Goal: Information Seeking & Learning: Find contact information

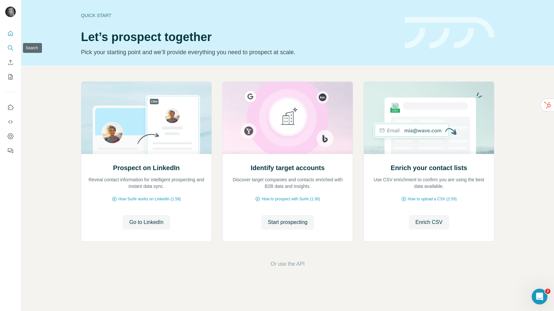
click at [8, 48] on icon "Search" at bounding box center [10, 47] width 4 height 4
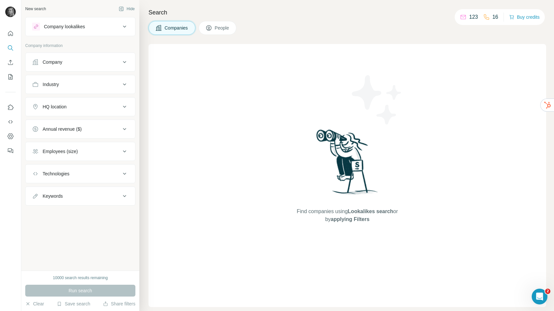
click at [91, 71] on div "Company" at bounding box center [80, 61] width 110 height 19
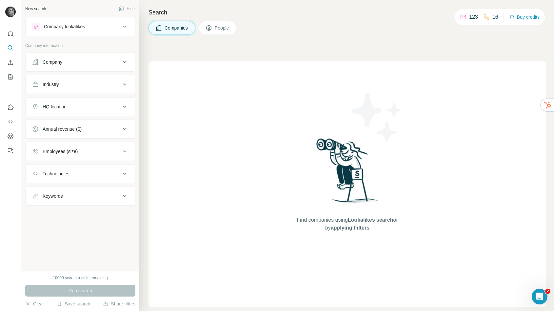
click at [82, 65] on div "Company" at bounding box center [76, 62] width 89 height 7
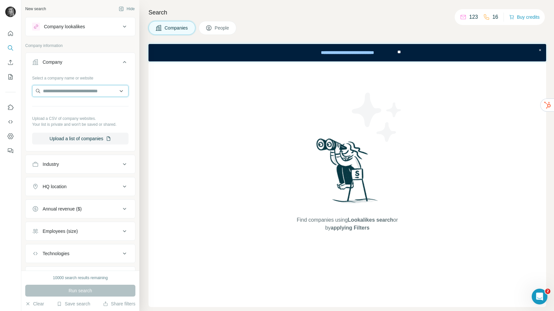
click at [76, 91] on input "text" at bounding box center [80, 91] width 96 height 12
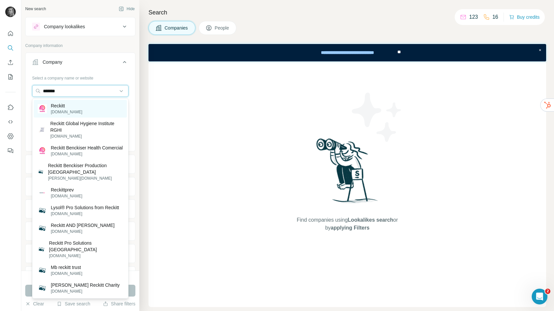
type input "*******"
click at [78, 111] on div "Reckitt [DOMAIN_NAME]" at bounding box center [80, 109] width 93 height 18
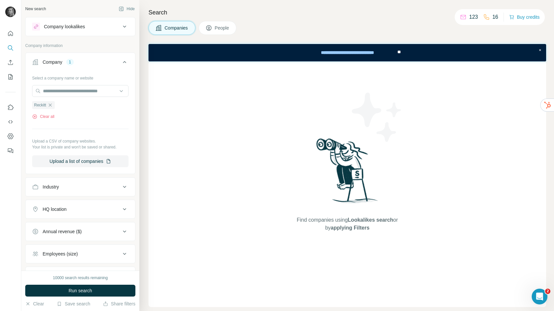
click at [215, 33] on button "People" at bounding box center [218, 28] width 38 height 14
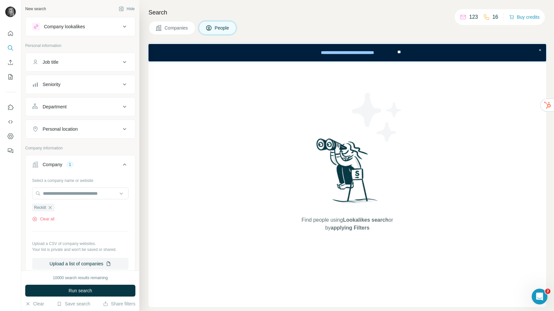
click at [69, 123] on button "Personal location" at bounding box center [81, 129] width 110 height 16
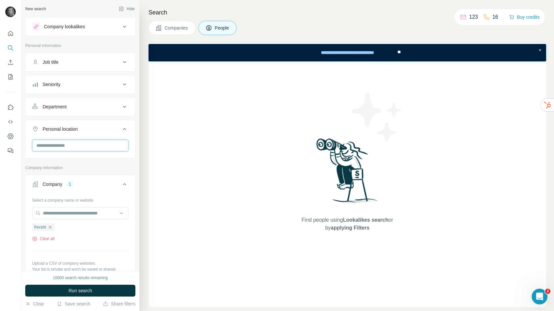
click at [72, 150] on input "text" at bounding box center [80, 145] width 96 height 12
type input "**********"
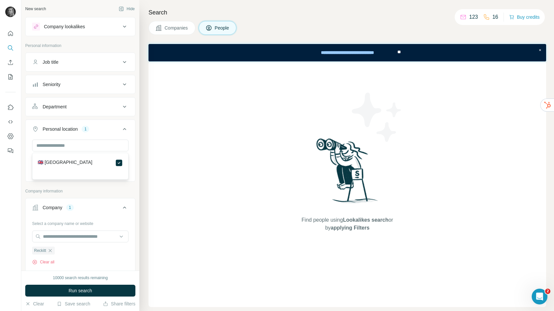
click at [126, 130] on icon at bounding box center [125, 129] width 8 height 8
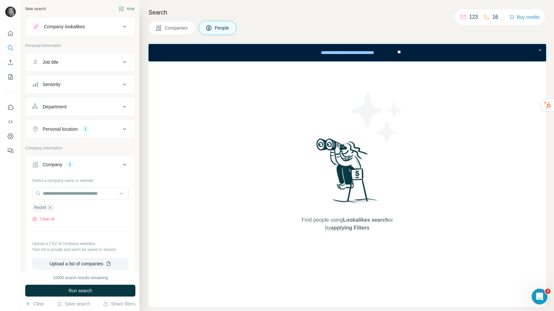
click at [88, 70] on button "Job title" at bounding box center [81, 62] width 110 height 16
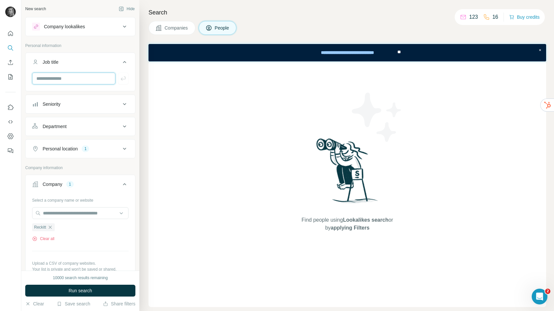
click at [78, 79] on input "text" at bounding box center [73, 78] width 83 height 12
type input "*********"
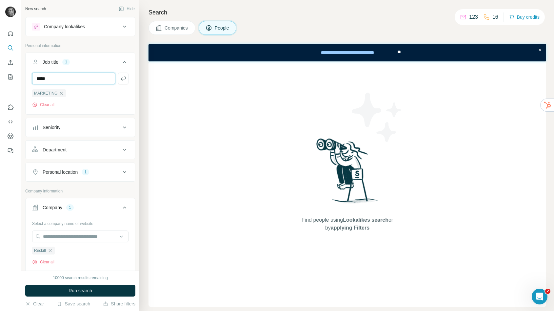
type input "*****"
click at [98, 285] on button "Run search" at bounding box center [80, 290] width 110 height 12
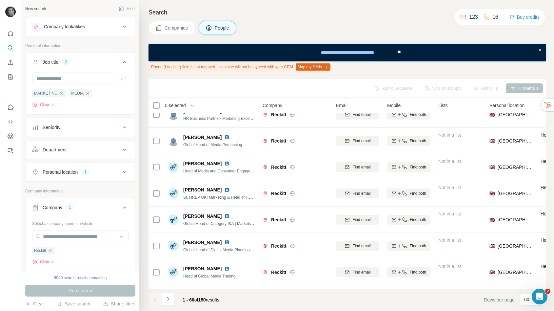
scroll to position [143, 0]
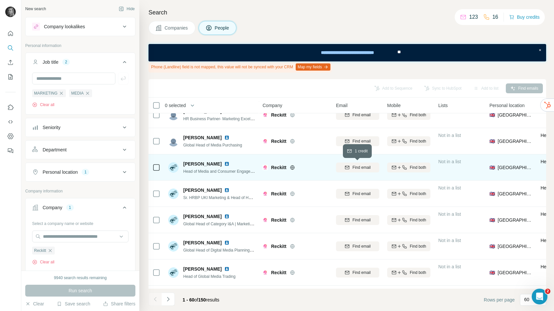
click at [360, 167] on span "Find email" at bounding box center [362, 167] width 18 height 6
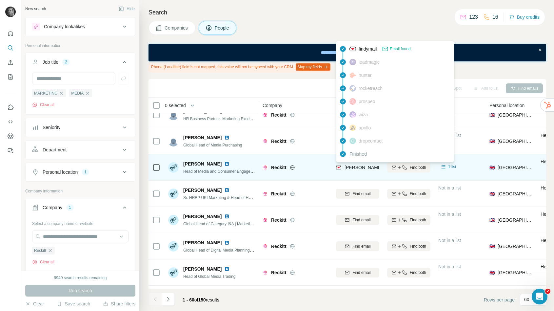
click at [360, 168] on span "[PERSON_NAME][EMAIL_ADDRESS][DOMAIN_NAME]" at bounding box center [402, 167] width 115 height 5
copy tr "[PERSON_NAME][EMAIL_ADDRESS][DOMAIN_NAME]"
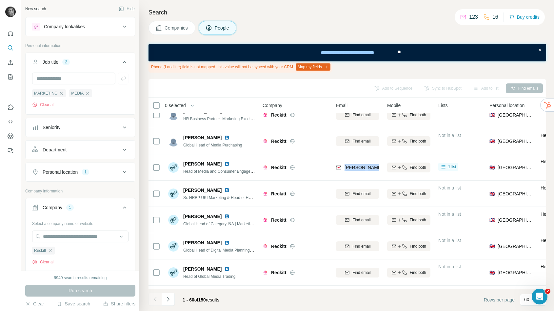
drag, startPoint x: 50, startPoint y: 250, endPoint x: 57, endPoint y: 243, distance: 9.5
click at [50, 250] on icon "button" at bounding box center [50, 250] width 3 height 3
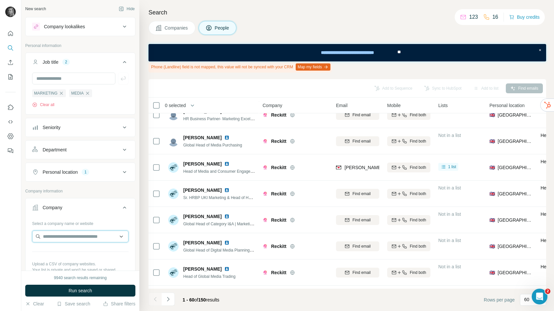
click at [57, 238] on input "text" at bounding box center [80, 236] width 96 height 12
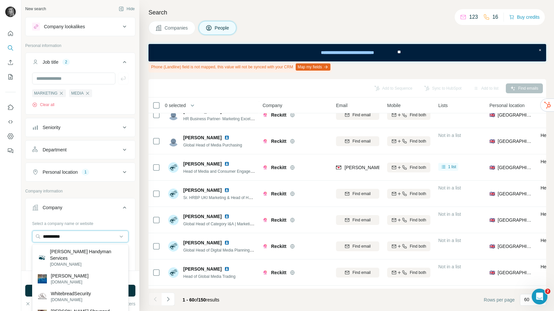
drag, startPoint x: 72, startPoint y: 234, endPoint x: 21, endPoint y: 231, distance: 51.2
click at [21, 232] on div "**********" at bounding box center [80, 135] width 118 height 270
paste input "*********"
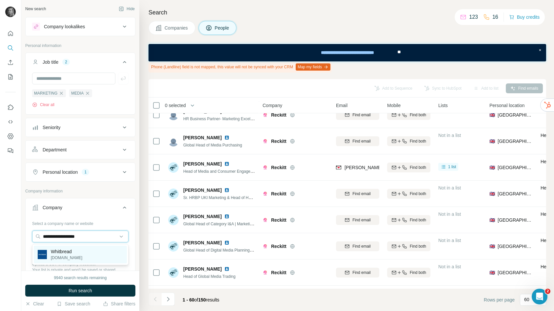
type input "**********"
click at [56, 262] on div "Whitbread [DOMAIN_NAME]" at bounding box center [80, 254] width 93 height 18
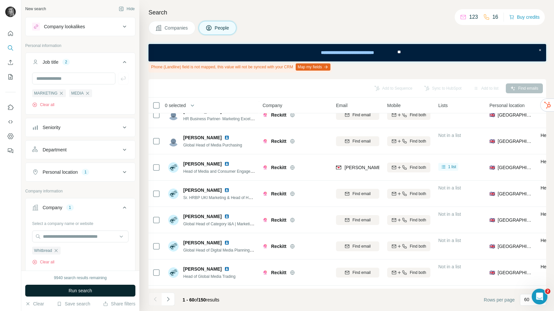
click at [55, 292] on button "Run search" at bounding box center [80, 290] width 110 height 12
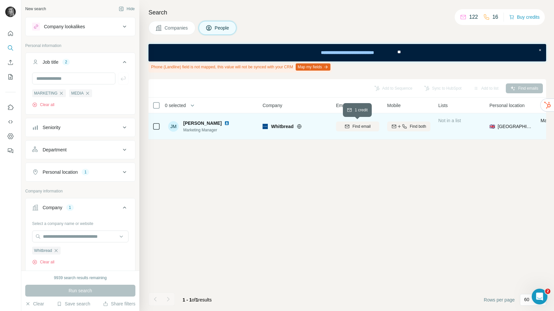
click at [356, 128] on span "Find email" at bounding box center [362, 126] width 18 height 6
click at [360, 126] on span "[EMAIL_ADDRESS][PERSON_NAME][DOMAIN_NAME]" at bounding box center [402, 126] width 115 height 5
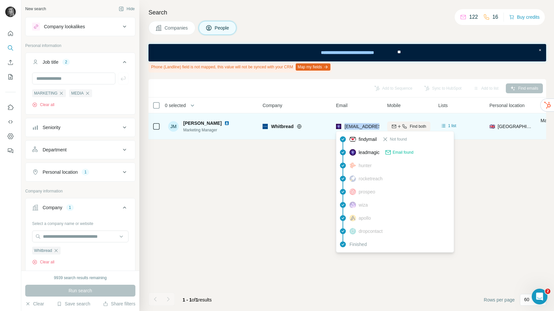
click at [360, 126] on span "[EMAIL_ADDRESS][PERSON_NAME][DOMAIN_NAME]" at bounding box center [402, 126] width 115 height 5
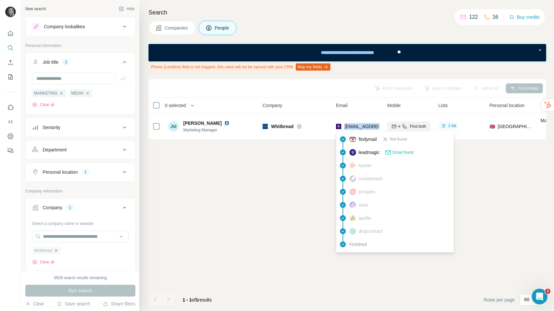
click at [57, 252] on icon "button" at bounding box center [55, 250] width 5 height 5
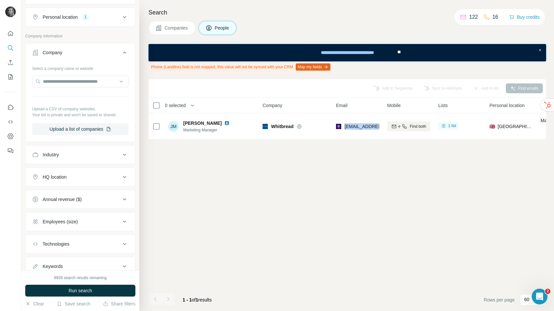
scroll to position [155, 0]
click at [84, 199] on div "Annual revenue ($)" at bounding box center [76, 198] width 89 height 7
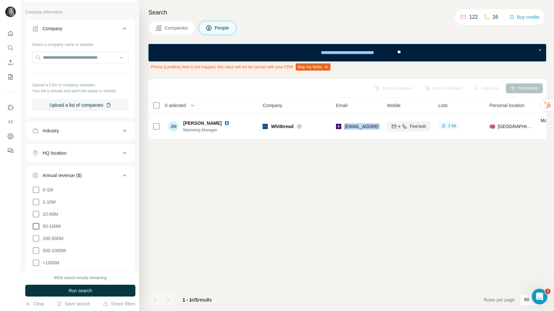
scroll to position [184, 0]
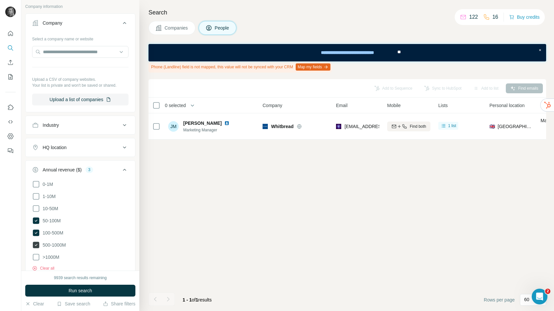
click at [45, 245] on span "500-1000M" at bounding box center [53, 244] width 26 height 7
click at [123, 169] on icon at bounding box center [125, 170] width 8 height 8
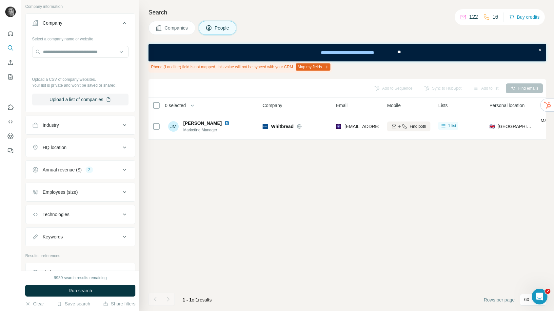
scroll to position [181, 0]
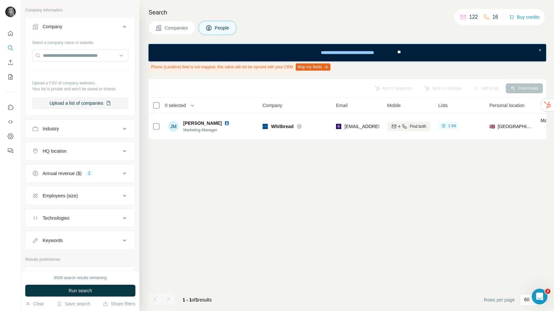
click at [83, 129] on div "Industry" at bounding box center [76, 128] width 89 height 7
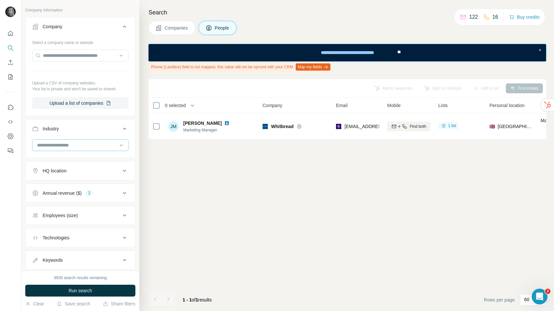
click at [72, 150] on div at bounding box center [76, 144] width 81 height 11
click at [124, 128] on icon at bounding box center [125, 129] width 8 height 8
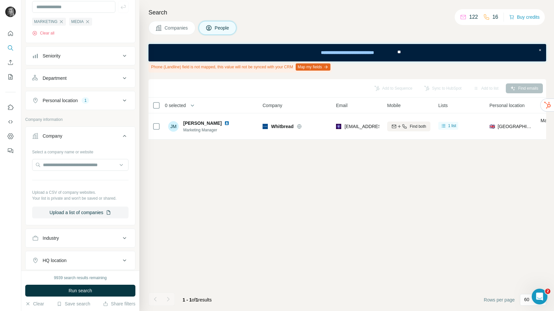
scroll to position [85, 0]
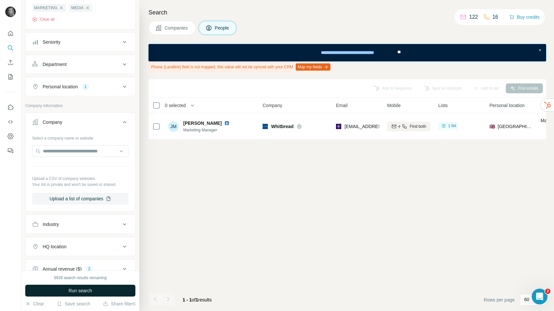
click at [91, 290] on span "Run search" at bounding box center [81, 290] width 24 height 7
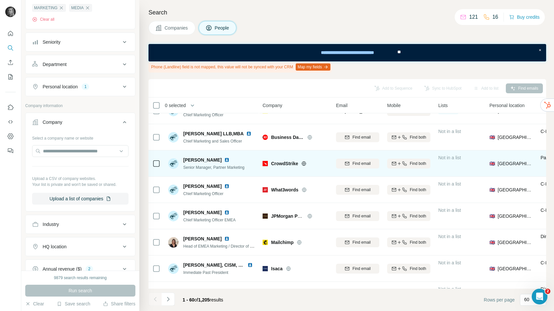
scroll to position [16, 0]
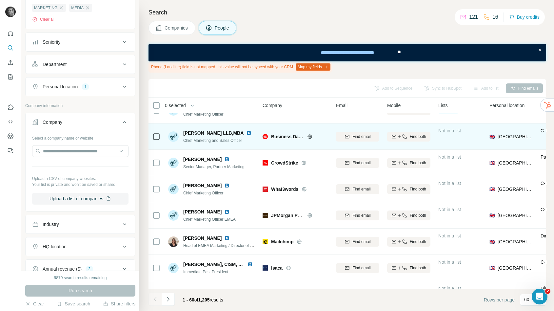
click at [310, 137] on icon at bounding box center [309, 136] width 5 height 5
click at [360, 135] on span "Find email" at bounding box center [362, 136] width 18 height 6
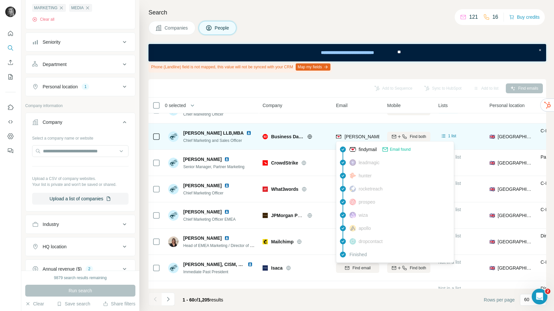
click at [360, 135] on span "[PERSON_NAME][EMAIL_ADDRESS][DOMAIN_NAME]" at bounding box center [402, 136] width 115 height 5
copy tr "[PERSON_NAME][EMAIL_ADDRESS][DOMAIN_NAME]"
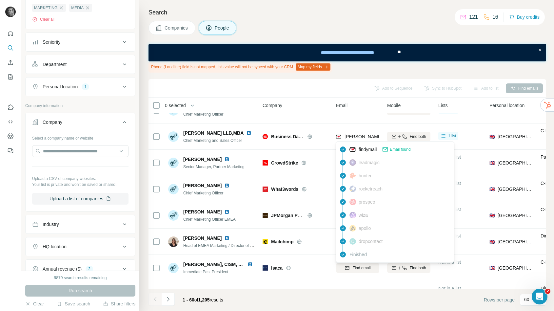
click at [333, 104] on th "Email" at bounding box center [357, 105] width 51 height 16
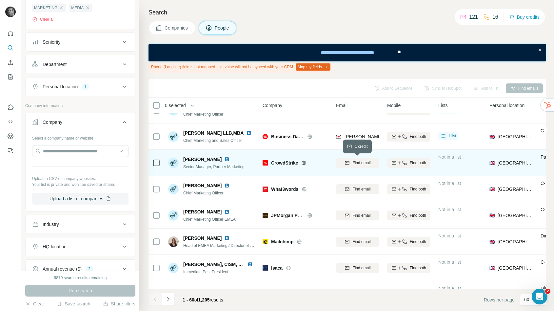
click at [358, 160] on span "Find email" at bounding box center [362, 163] width 18 height 6
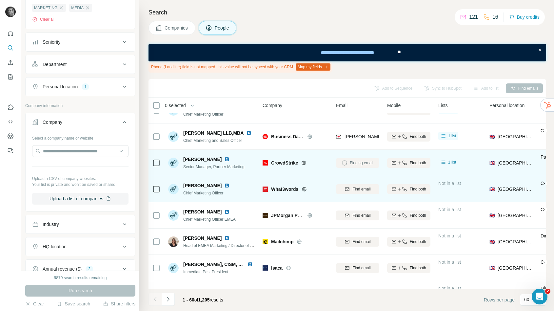
click at [284, 189] on span "What3words" at bounding box center [284, 189] width 27 height 7
copy div "What3words"
click at [353, 189] on span "Find email" at bounding box center [362, 189] width 18 height 6
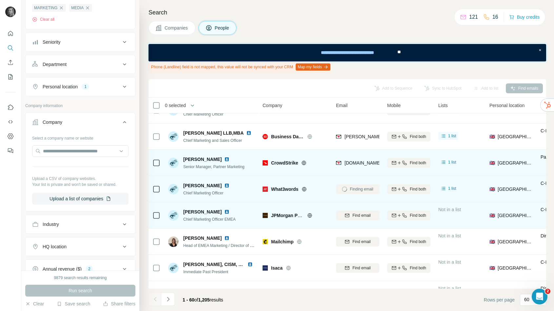
click at [288, 215] on span "JPMorgan Partners (JPMP)" at bounding box center [300, 215] width 59 height 5
copy div "JPMorgan Partners (JPMP)"
click at [361, 210] on button "Find email" at bounding box center [357, 215] width 43 height 10
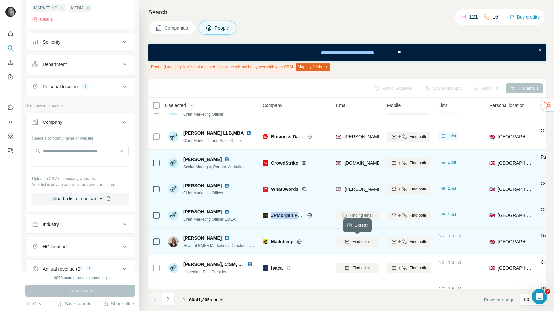
click at [355, 239] on span "Find email" at bounding box center [362, 241] width 18 height 6
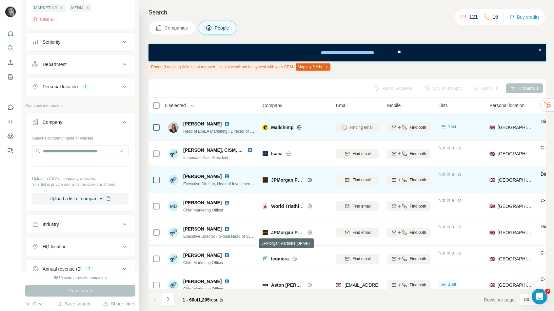
scroll to position [149, 0]
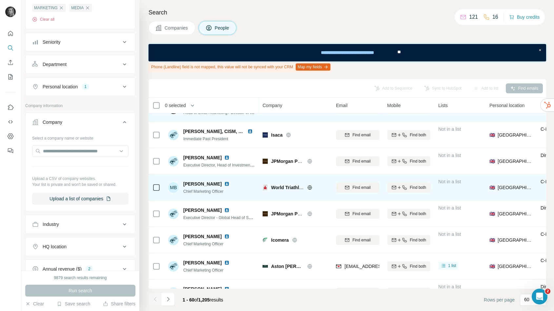
click at [285, 187] on span "World Triathlon Corporation" at bounding box center [301, 187] width 61 height 5
copy div "World Triathlon Corporation"
click at [354, 186] on span "Find email" at bounding box center [362, 187] width 18 height 6
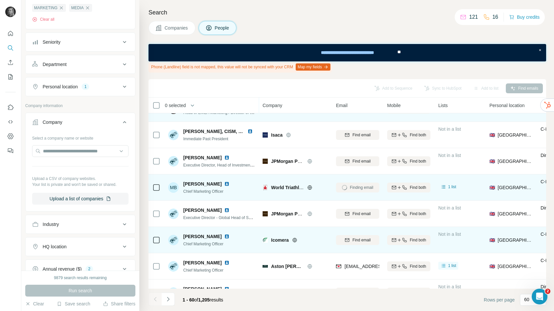
click at [277, 242] on span "Icomera" at bounding box center [280, 239] width 18 height 7
copy div "Icomera"
click at [365, 238] on span "Find email" at bounding box center [362, 240] width 18 height 6
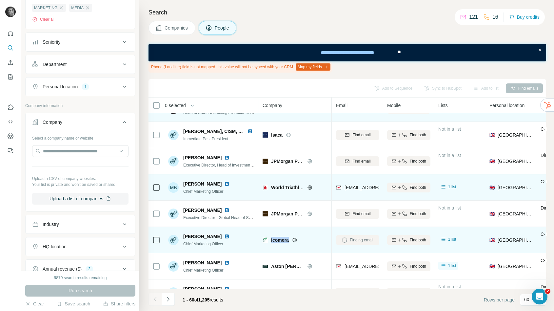
scroll to position [172, 0]
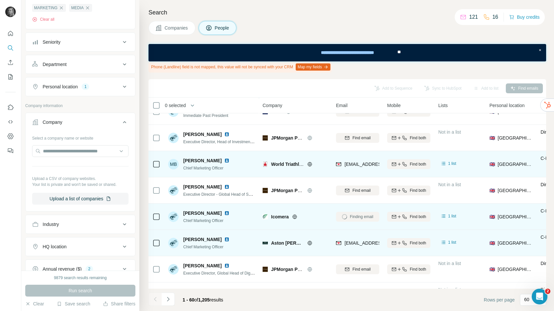
click at [282, 243] on span "Aston [PERSON_NAME] F1 Team" at bounding box center [287, 242] width 33 height 7
copy div "Aston [PERSON_NAME] F1 Team"
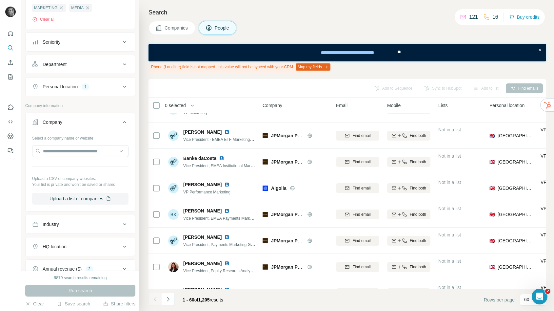
scroll to position [543, 0]
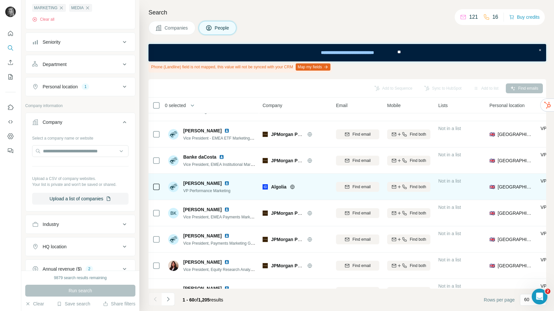
click at [281, 185] on span "Algolia" at bounding box center [278, 186] width 15 height 7
copy span "Algolia"
click at [359, 186] on span "Find email" at bounding box center [362, 187] width 18 height 6
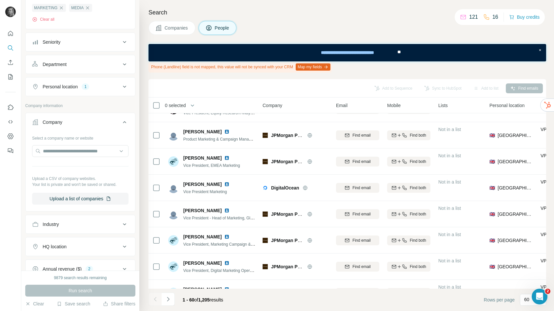
scroll to position [701, 0]
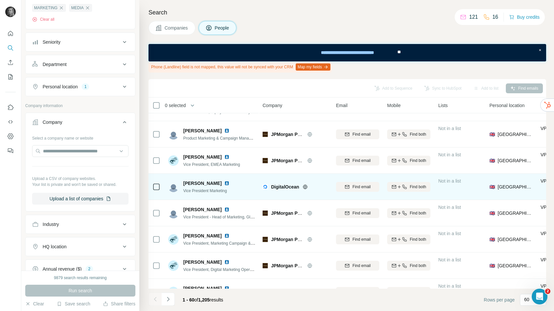
click at [287, 189] on span "DigitalOcean" at bounding box center [285, 186] width 28 height 7
copy div "DigitalOcean"
click at [305, 186] on icon at bounding box center [305, 186] width 5 height 5
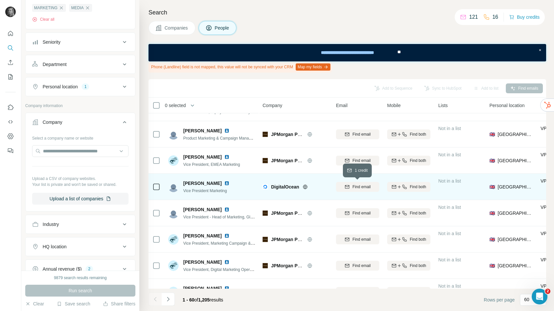
click at [353, 184] on span "Find email" at bounding box center [362, 187] width 18 height 6
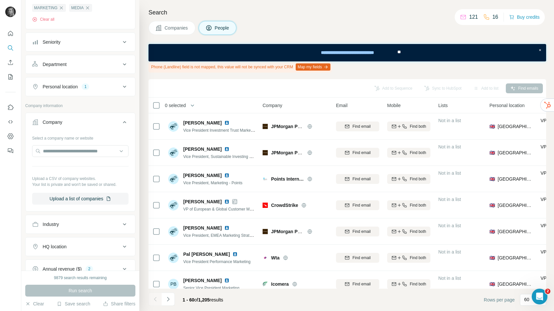
scroll to position [867, 0]
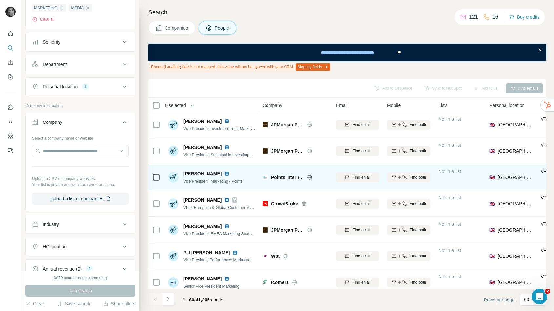
click at [282, 175] on span "Points International" at bounding box center [287, 177] width 33 height 7
click at [297, 177] on span "Points International" at bounding box center [287, 177] width 33 height 7
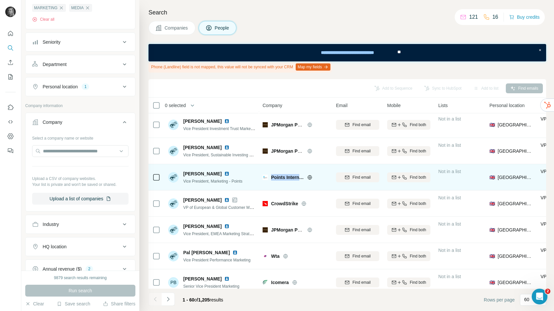
click at [297, 177] on span "Points International" at bounding box center [287, 177] width 33 height 7
copy div "Points International"
click at [350, 177] on div "Find email" at bounding box center [357, 177] width 43 height 6
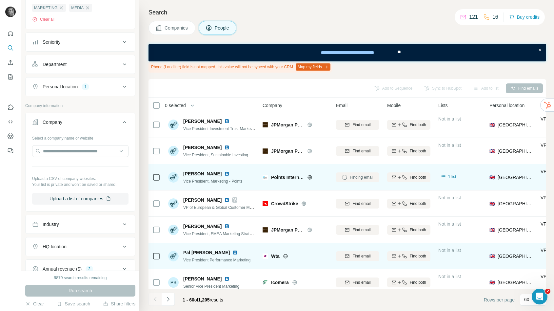
click at [279, 255] on span "Wta" at bounding box center [275, 256] width 9 height 7
click at [278, 255] on span "Wta" at bounding box center [275, 256] width 9 height 7
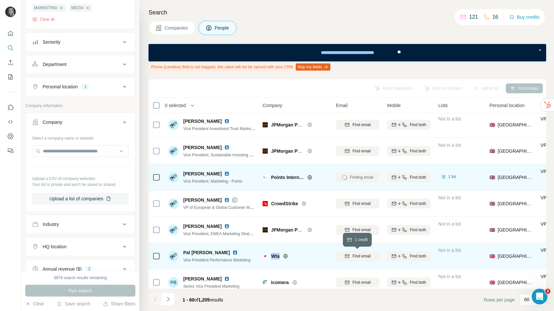
click at [356, 254] on span "Find email" at bounding box center [362, 256] width 18 height 6
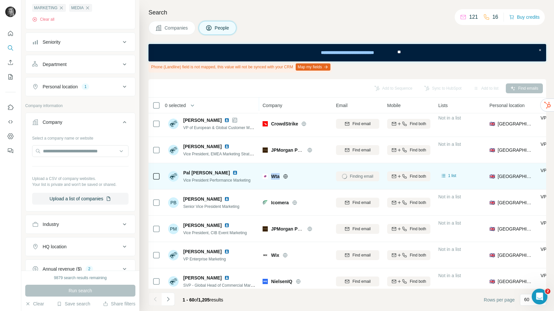
scroll to position [966, 0]
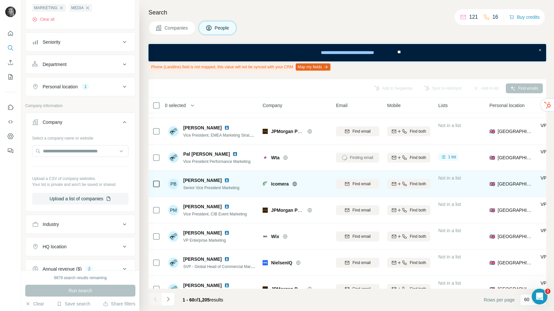
click at [279, 184] on span "Icomera" at bounding box center [280, 183] width 18 height 7
click at [356, 184] on span "Find email" at bounding box center [362, 184] width 18 height 6
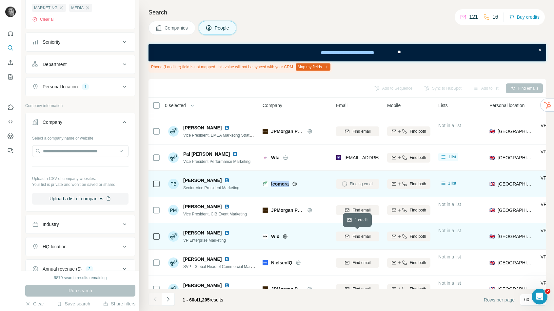
click at [361, 236] on span "Find email" at bounding box center [362, 236] width 18 height 6
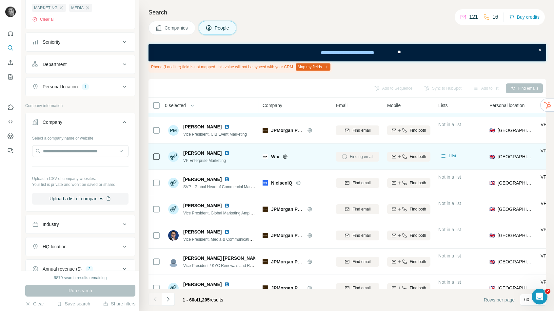
scroll to position [1047, 0]
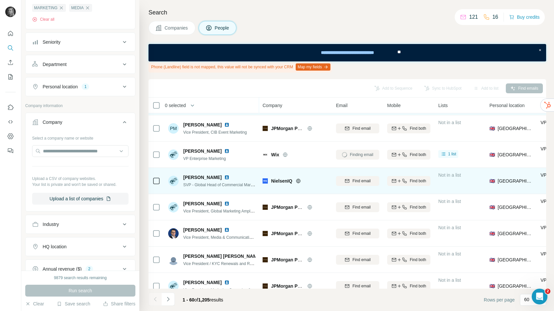
click at [279, 182] on span "NielsenIQ" at bounding box center [281, 180] width 21 height 7
click at [356, 178] on span "Find email" at bounding box center [362, 181] width 18 height 6
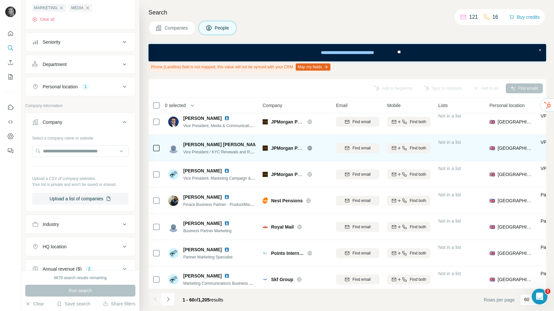
scroll to position [1161, 0]
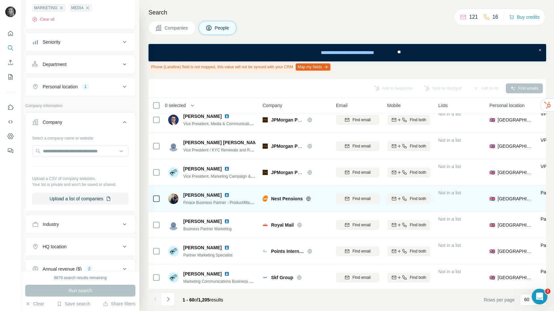
click at [284, 198] on span "Nest Pensions" at bounding box center [286, 198] width 31 height 7
click at [358, 201] on span "Find email" at bounding box center [362, 198] width 18 height 6
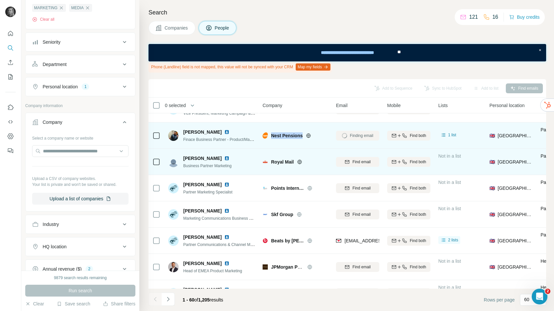
scroll to position [1228, 0]
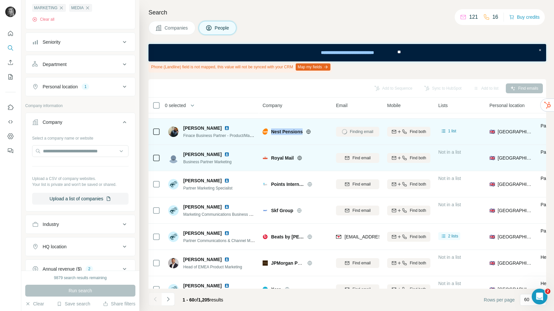
click at [283, 159] on span "Royal Mail" at bounding box center [282, 157] width 23 height 7
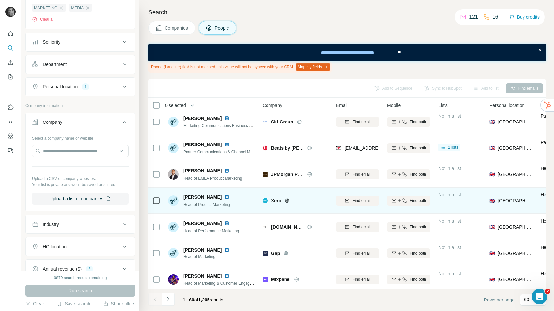
scroll to position [1318, 0]
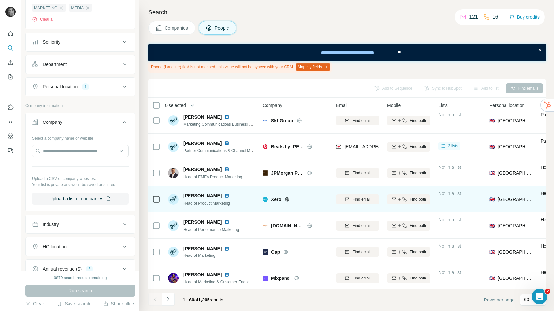
click at [274, 199] on span "Xero" at bounding box center [276, 199] width 10 height 7
click at [360, 196] on span "Find email" at bounding box center [362, 199] width 18 height 6
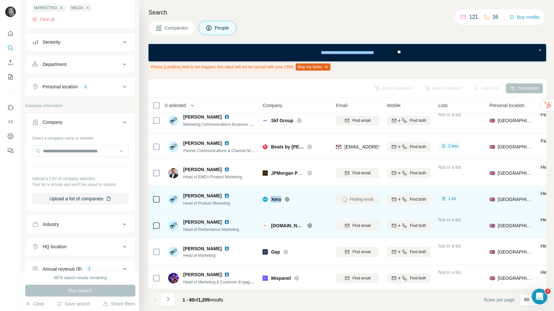
click at [291, 224] on span "[DOMAIN_NAME]" at bounding box center [287, 225] width 33 height 7
click at [358, 225] on span "Find email" at bounding box center [362, 225] width 18 height 6
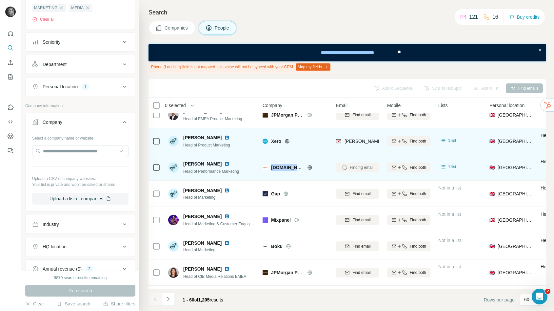
scroll to position [1381, 0]
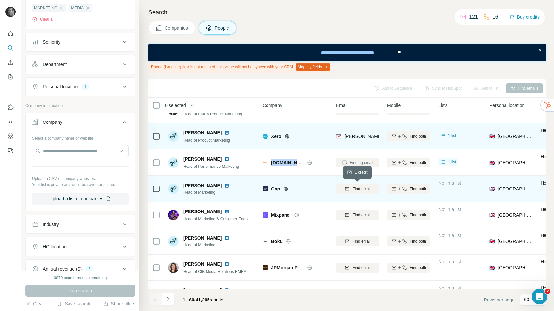
click at [355, 186] on span "Find email" at bounding box center [362, 189] width 18 height 6
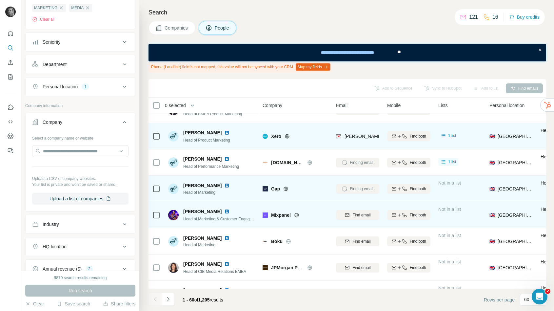
click at [284, 215] on span "Mixpanel" at bounding box center [281, 215] width 20 height 7
click at [353, 213] on span "Find email" at bounding box center [362, 215] width 18 height 6
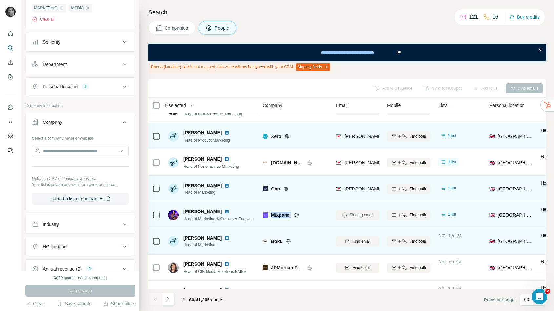
scroll to position [1399, 0]
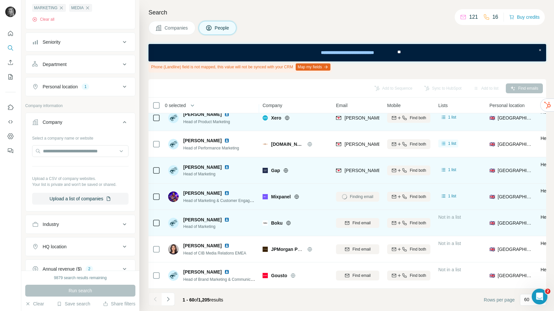
click at [277, 224] on span "Boku" at bounding box center [276, 222] width 11 height 7
click at [355, 224] on span "Find email" at bounding box center [362, 223] width 18 height 6
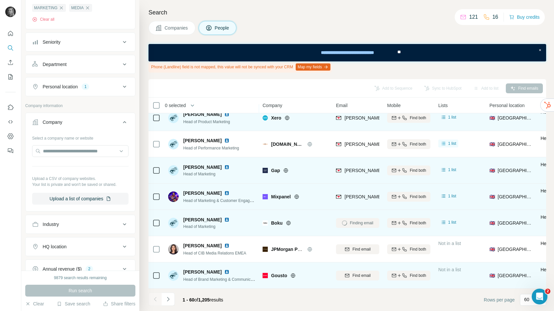
click at [278, 275] on span "Gousto" at bounding box center [279, 275] width 16 height 7
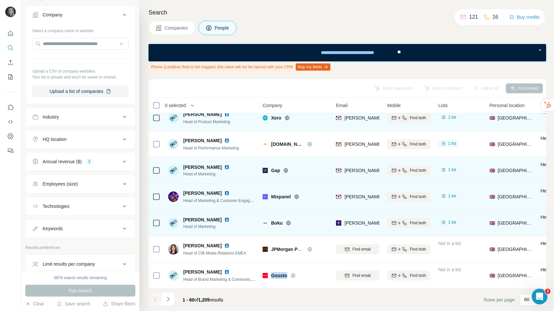
scroll to position [193, 0]
click at [55, 165] on button "Annual revenue ($) 2" at bounding box center [81, 161] width 110 height 16
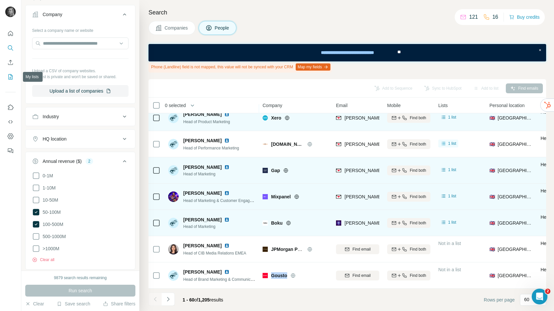
click at [10, 82] on button "My lists" at bounding box center [10, 77] width 10 height 12
click at [9, 77] on icon "My lists" at bounding box center [10, 76] width 7 height 7
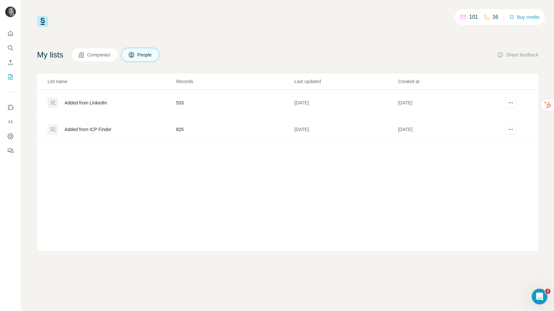
click at [178, 129] on td "825" at bounding box center [235, 129] width 118 height 27
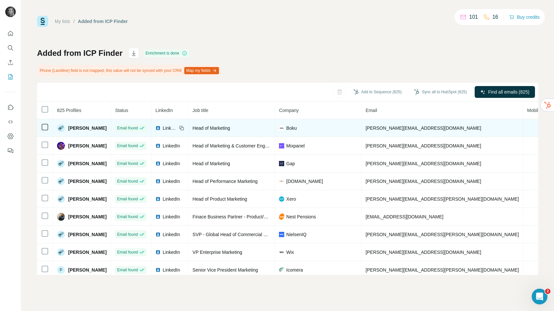
click at [383, 128] on span "[PERSON_NAME][EMAIL_ADDRESS][DOMAIN_NAME]" at bounding box center [423, 127] width 115 height 5
click at [383, 126] on span "[PERSON_NAME][EMAIL_ADDRESS][DOMAIN_NAME]" at bounding box center [423, 127] width 115 height 5
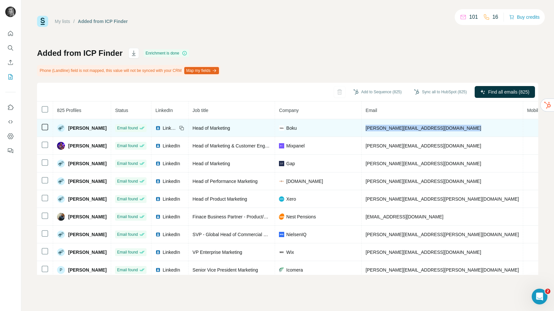
click at [383, 126] on span "[PERSON_NAME][EMAIL_ADDRESS][DOMAIN_NAME]" at bounding box center [423, 127] width 115 height 5
copy span "[PERSON_NAME][EMAIL_ADDRESS][DOMAIN_NAME]"
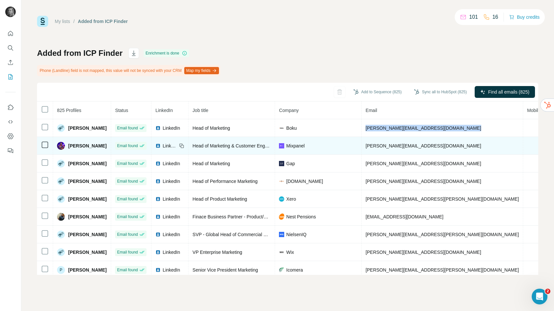
click at [393, 146] on span "[PERSON_NAME][EMAIL_ADDRESS][DOMAIN_NAME]" at bounding box center [423, 145] width 115 height 5
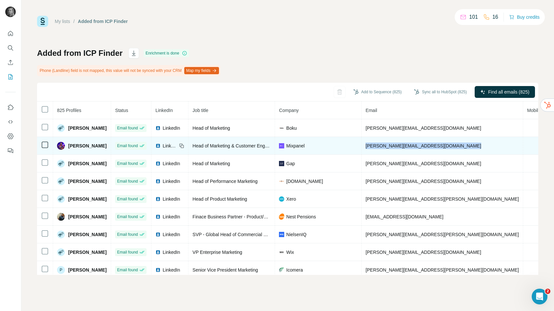
click at [393, 146] on span "[PERSON_NAME][EMAIL_ADDRESS][DOMAIN_NAME]" at bounding box center [423, 145] width 115 height 5
copy span "[PERSON_NAME][EMAIL_ADDRESS][DOMAIN_NAME]"
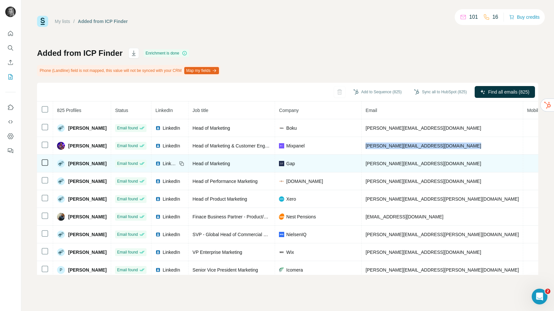
click at [393, 163] on span "[PERSON_NAME][EMAIL_ADDRESS][DOMAIN_NAME]" at bounding box center [423, 163] width 115 height 5
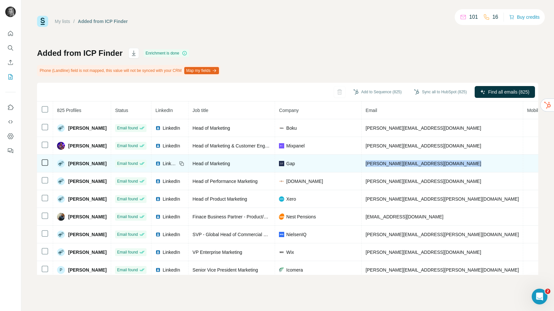
click at [393, 163] on span "[PERSON_NAME][EMAIL_ADDRESS][DOMAIN_NAME]" at bounding box center [423, 163] width 115 height 5
copy span "[PERSON_NAME][EMAIL_ADDRESS][DOMAIN_NAME]"
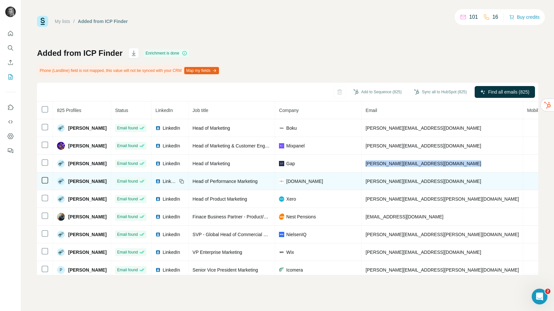
click at [403, 180] on span "[PERSON_NAME][EMAIL_ADDRESS][DOMAIN_NAME]" at bounding box center [423, 180] width 115 height 5
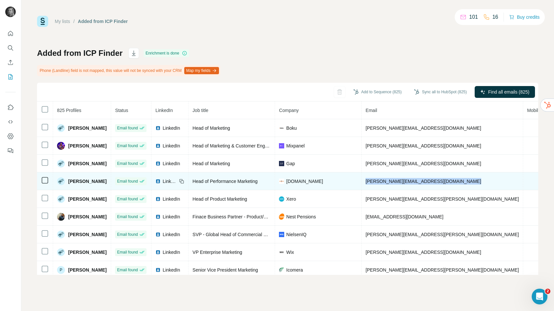
click at [403, 180] on span "[PERSON_NAME][EMAIL_ADDRESS][DOMAIN_NAME]" at bounding box center [423, 180] width 115 height 5
copy span "[PERSON_NAME][EMAIL_ADDRESS][DOMAIN_NAME]"
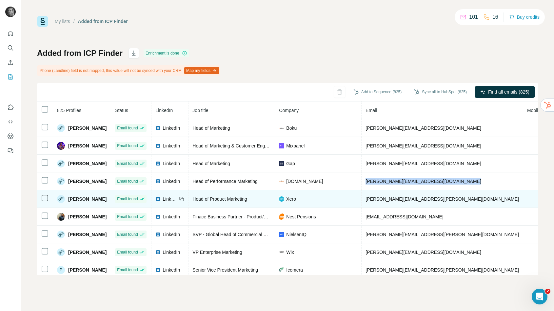
click at [380, 198] on span "[PERSON_NAME][EMAIL_ADDRESS][PERSON_NAME][DOMAIN_NAME]" at bounding box center [442, 198] width 153 height 5
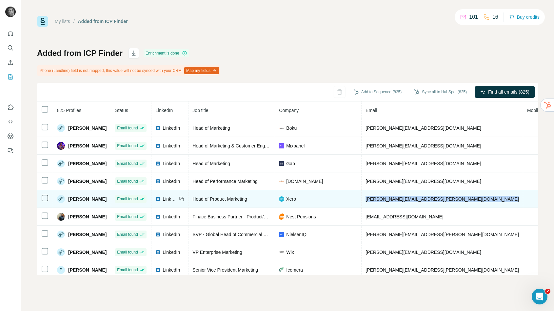
click at [380, 198] on span "[PERSON_NAME][EMAIL_ADDRESS][PERSON_NAME][DOMAIN_NAME]" at bounding box center [442, 198] width 153 height 5
copy span "[PERSON_NAME][EMAIL_ADDRESS][PERSON_NAME][DOMAIN_NAME]"
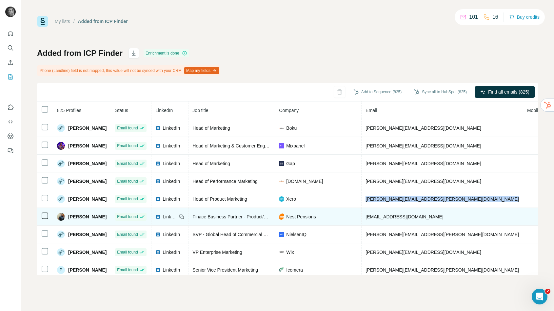
click at [379, 218] on span "[EMAIL_ADDRESS][DOMAIN_NAME]" at bounding box center [405, 216] width 78 height 5
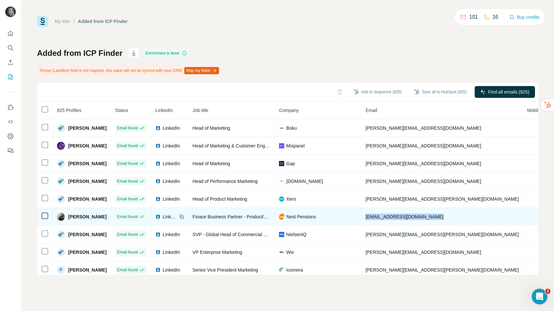
click at [379, 218] on span "[EMAIL_ADDRESS][DOMAIN_NAME]" at bounding box center [405, 216] width 78 height 5
copy span "[EMAIL_ADDRESS][DOMAIN_NAME]"
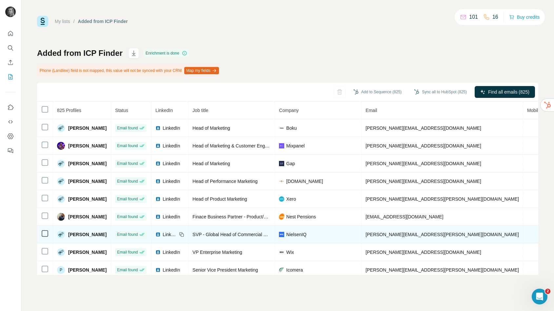
click at [381, 235] on span "[PERSON_NAME][EMAIL_ADDRESS][PERSON_NAME][DOMAIN_NAME]" at bounding box center [442, 234] width 153 height 5
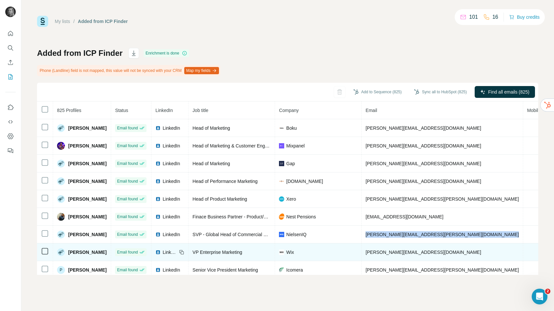
click at [384, 254] on span "[PERSON_NAME][EMAIL_ADDRESS][DOMAIN_NAME]" at bounding box center [423, 251] width 115 height 5
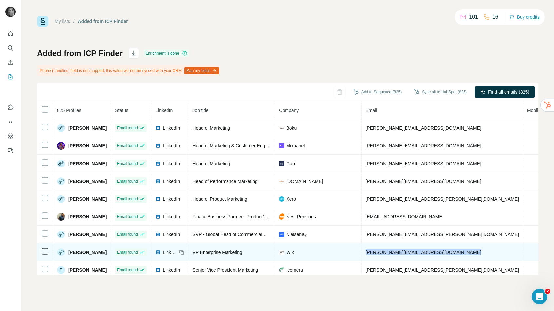
click at [384, 254] on span "[PERSON_NAME][EMAIL_ADDRESS][DOMAIN_NAME]" at bounding box center [423, 251] width 115 height 5
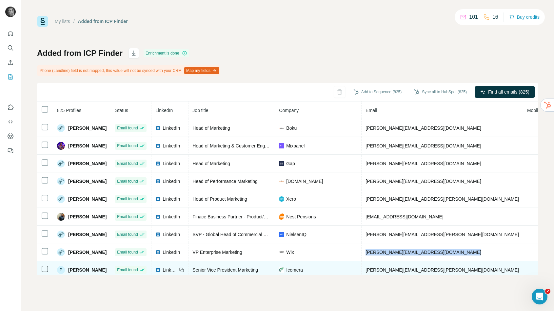
click at [390, 271] on span "[PERSON_NAME][EMAIL_ADDRESS][PERSON_NAME][DOMAIN_NAME]" at bounding box center [442, 269] width 153 height 5
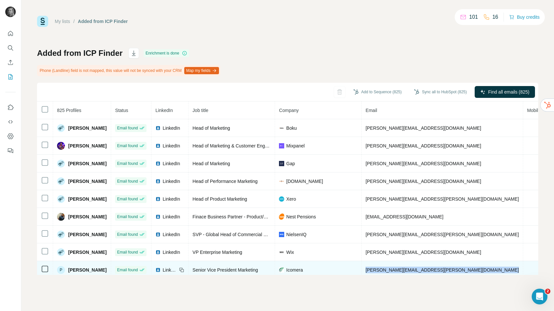
click at [390, 271] on span "[PERSON_NAME][EMAIL_ADDRESS][PERSON_NAME][DOMAIN_NAME]" at bounding box center [442, 269] width 153 height 5
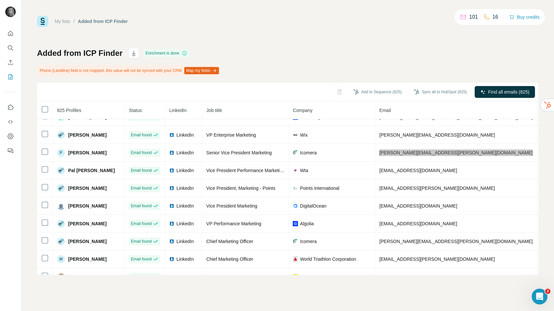
scroll to position [119, 0]
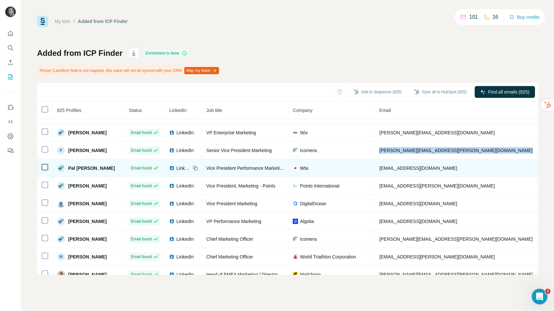
click at [399, 170] on span "[EMAIL_ADDRESS][DOMAIN_NAME]" at bounding box center [418, 167] width 78 height 5
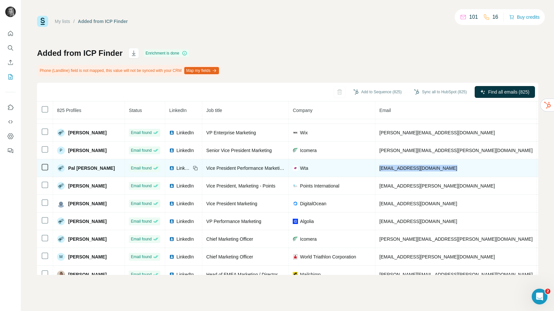
click at [399, 170] on span "[EMAIL_ADDRESS][DOMAIN_NAME]" at bounding box center [418, 167] width 78 height 5
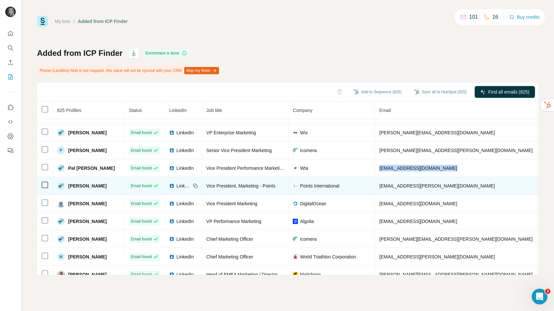
click at [398, 186] on span "[EMAIL_ADDRESS][PERSON_NAME][DOMAIN_NAME]" at bounding box center [436, 185] width 115 height 5
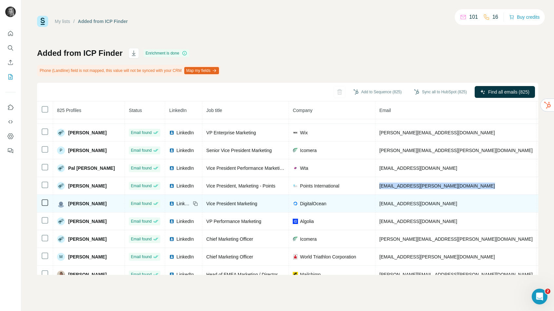
click at [405, 202] on span "[EMAIL_ADDRESS][DOMAIN_NAME]" at bounding box center [418, 203] width 78 height 5
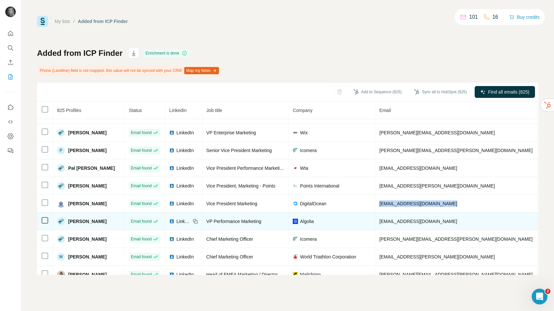
click at [400, 220] on span "[EMAIL_ADDRESS][DOMAIN_NAME]" at bounding box center [418, 220] width 78 height 5
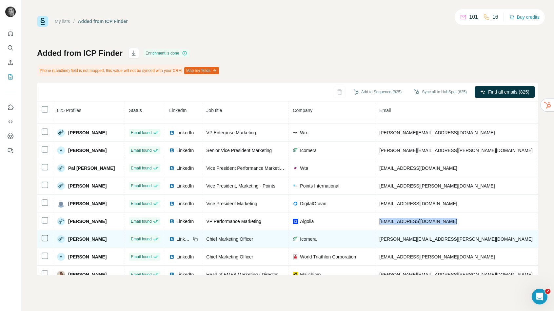
click at [393, 237] on span "[PERSON_NAME][EMAIL_ADDRESS][PERSON_NAME][DOMAIN_NAME]" at bounding box center [455, 238] width 153 height 5
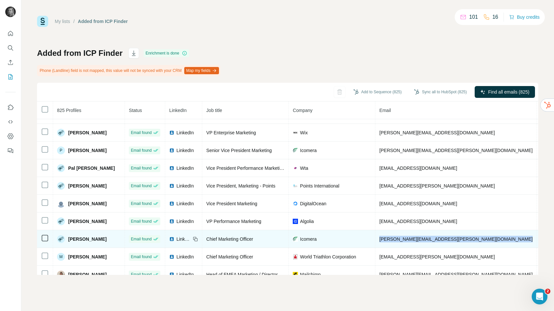
click at [393, 237] on span "[PERSON_NAME][EMAIL_ADDRESS][PERSON_NAME][DOMAIN_NAME]" at bounding box center [455, 238] width 153 height 5
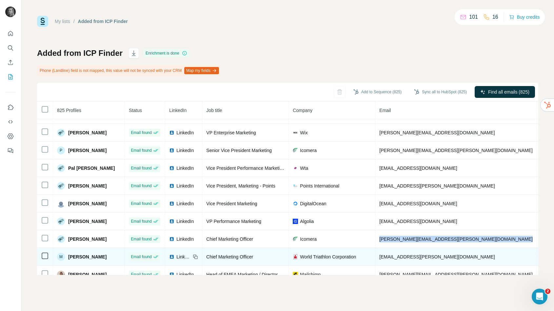
click at [405, 254] on span "[EMAIL_ADDRESS][PERSON_NAME][DOMAIN_NAME]" at bounding box center [436, 256] width 115 height 5
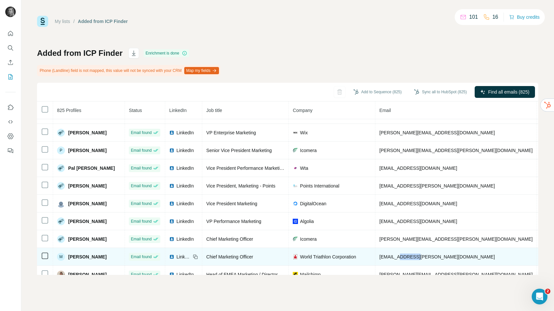
click at [405, 254] on span "[EMAIL_ADDRESS][PERSON_NAME][DOMAIN_NAME]" at bounding box center [436, 256] width 115 height 5
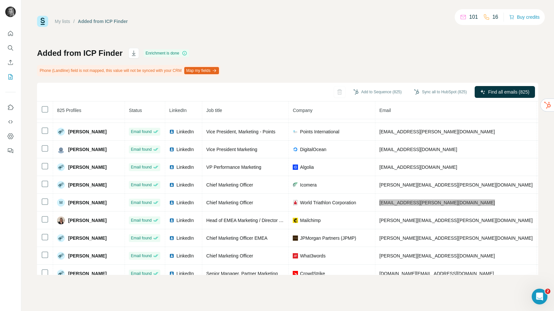
scroll to position [190, 0]
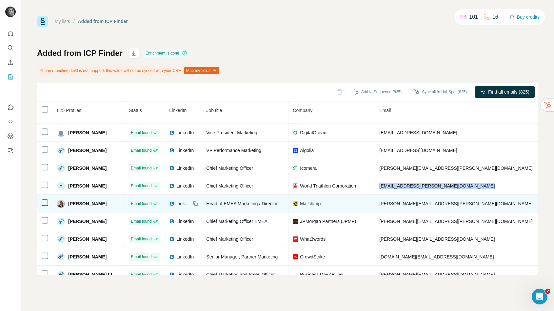
click at [409, 204] on span "[PERSON_NAME][EMAIL_ADDRESS][PERSON_NAME][DOMAIN_NAME]" at bounding box center [455, 203] width 153 height 5
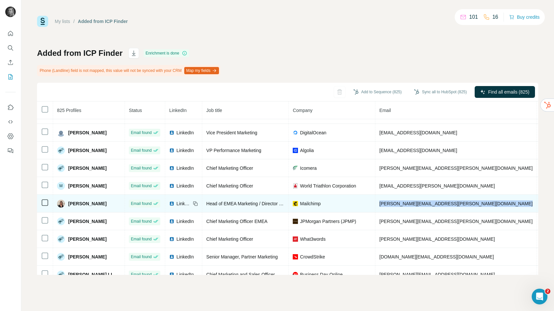
click at [409, 204] on span "[PERSON_NAME][EMAIL_ADDRESS][PERSON_NAME][DOMAIN_NAME]" at bounding box center [455, 203] width 153 height 5
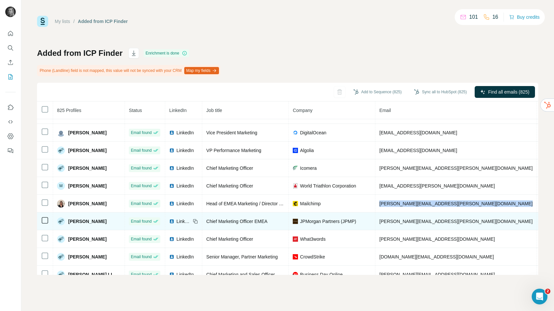
click at [412, 222] on span "[PERSON_NAME][EMAIL_ADDRESS][PERSON_NAME][DOMAIN_NAME]" at bounding box center [455, 220] width 153 height 5
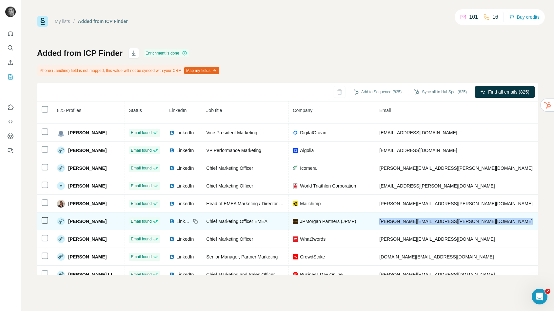
click at [412, 222] on span "[PERSON_NAME][EMAIL_ADDRESS][PERSON_NAME][DOMAIN_NAME]" at bounding box center [455, 220] width 153 height 5
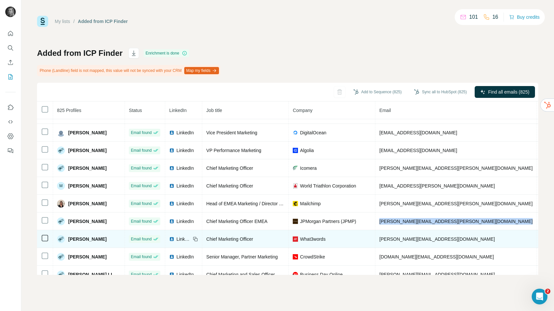
click at [389, 239] on span "[PERSON_NAME][EMAIL_ADDRESS][DOMAIN_NAME]" at bounding box center [436, 238] width 115 height 5
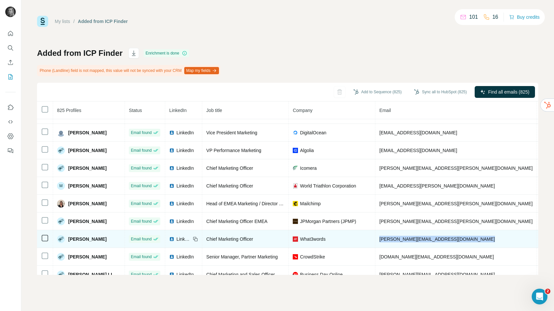
click at [389, 239] on span "[PERSON_NAME][EMAIL_ADDRESS][DOMAIN_NAME]" at bounding box center [436, 238] width 115 height 5
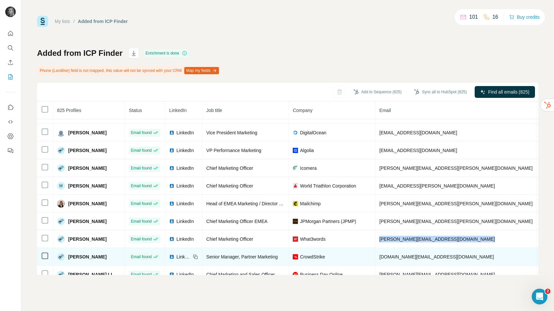
click at [395, 255] on span "[DOMAIN_NAME][EMAIL_ADDRESS][DOMAIN_NAME]" at bounding box center [436, 256] width 114 height 5
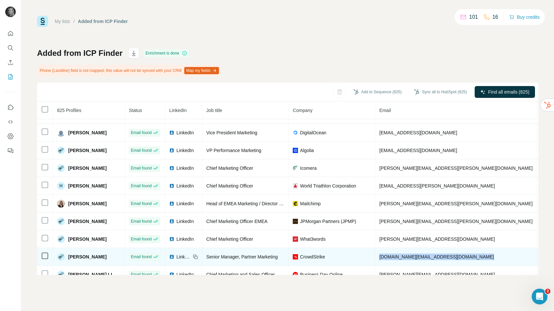
click at [395, 255] on span "[DOMAIN_NAME][EMAIL_ADDRESS][DOMAIN_NAME]" at bounding box center [436, 256] width 114 height 5
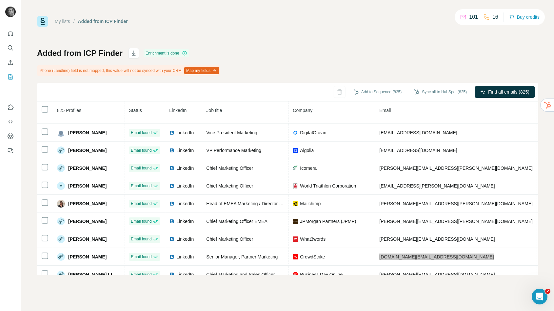
scroll to position [199, 0]
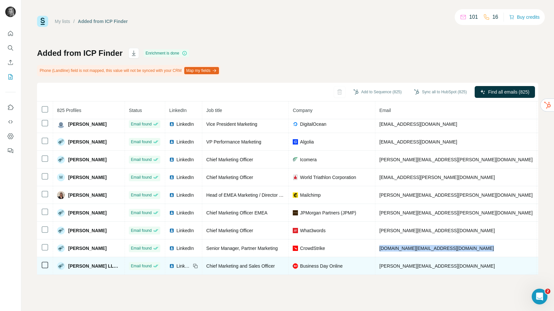
click at [410, 267] on span "[PERSON_NAME][EMAIL_ADDRESS][DOMAIN_NAME]" at bounding box center [436, 265] width 115 height 5
click at [410, 266] on span "[PERSON_NAME][EMAIL_ADDRESS][DOMAIN_NAME]" at bounding box center [436, 265] width 115 height 5
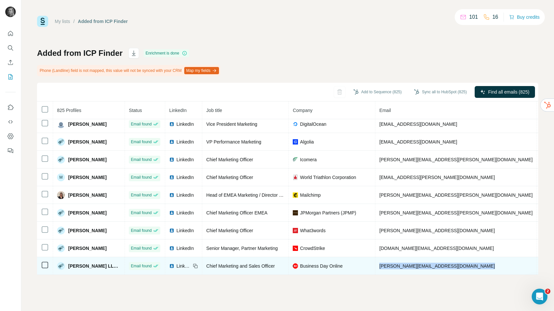
click at [410, 266] on span "[PERSON_NAME][EMAIL_ADDRESS][DOMAIN_NAME]" at bounding box center [436, 265] width 115 height 5
copy span "[PERSON_NAME][EMAIL_ADDRESS][DOMAIN_NAME]"
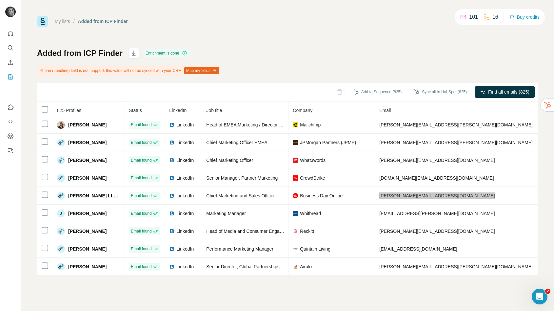
scroll to position [298, 0]
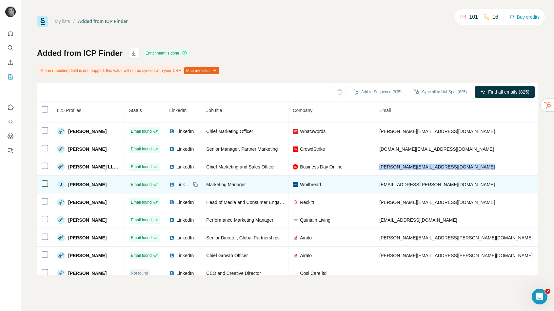
click at [406, 186] on span "[EMAIL_ADDRESS][PERSON_NAME][DOMAIN_NAME]" at bounding box center [436, 184] width 115 height 5
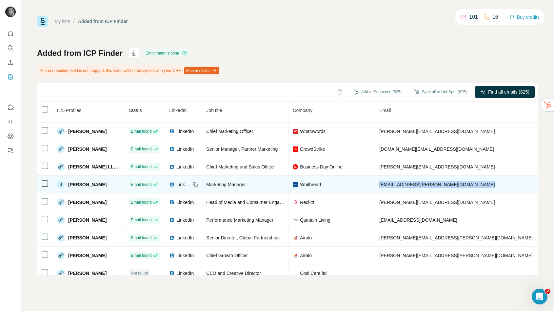
click at [406, 186] on span "[EMAIL_ADDRESS][PERSON_NAME][DOMAIN_NAME]" at bounding box center [436, 184] width 115 height 5
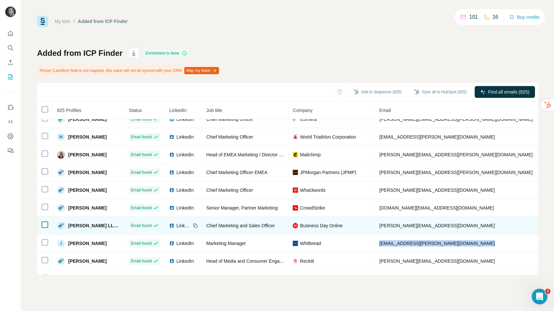
scroll to position [240, 0]
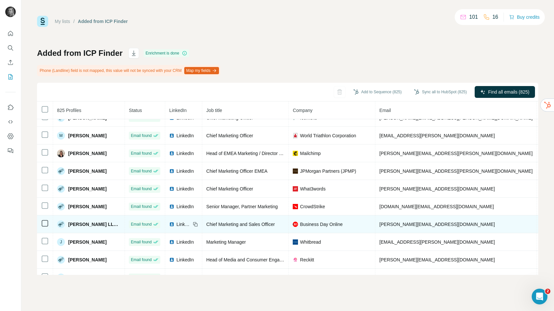
click at [402, 224] on span "[PERSON_NAME][EMAIL_ADDRESS][DOMAIN_NAME]" at bounding box center [436, 223] width 115 height 5
copy span "[PERSON_NAME][EMAIL_ADDRESS][DOMAIN_NAME]"
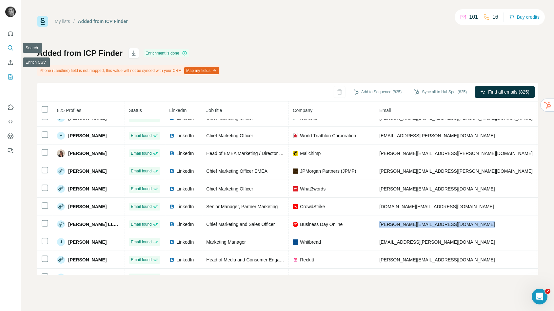
click at [9, 47] on icon "Search" at bounding box center [10, 48] width 7 height 7
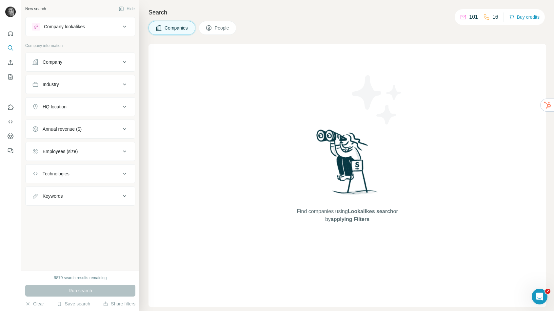
click at [70, 64] on div "Company" at bounding box center [76, 62] width 89 height 7
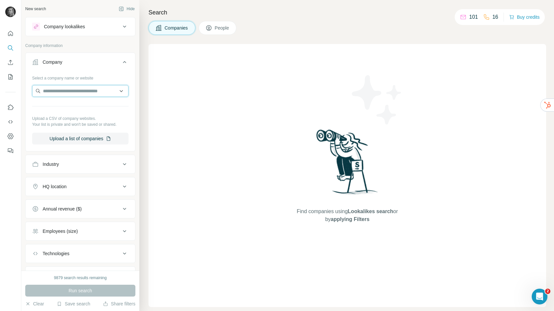
click at [70, 92] on input "text" at bounding box center [80, 91] width 96 height 12
paste input "**********"
type input "**********"
click at [63, 116] on div "Auto Trader autotrader.co.uk" at bounding box center [80, 109] width 93 height 18
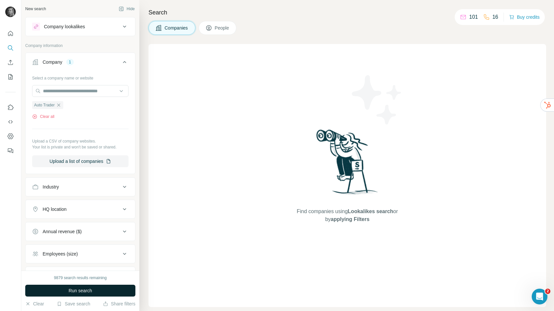
click at [73, 286] on button "Run search" at bounding box center [80, 290] width 110 height 12
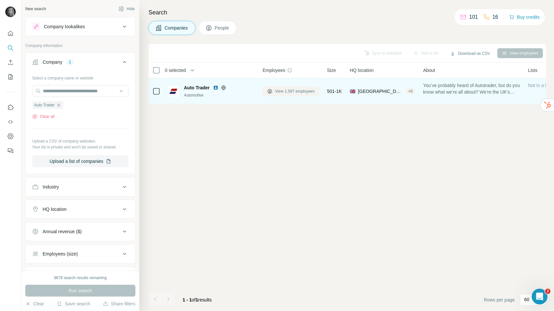
click at [303, 90] on span "View 1,597 employees" at bounding box center [295, 91] width 40 height 6
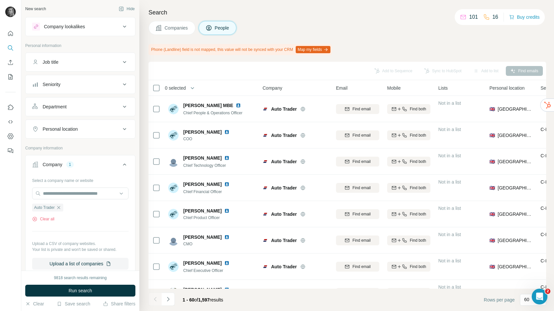
click at [72, 61] on div "Job title" at bounding box center [76, 62] width 89 height 7
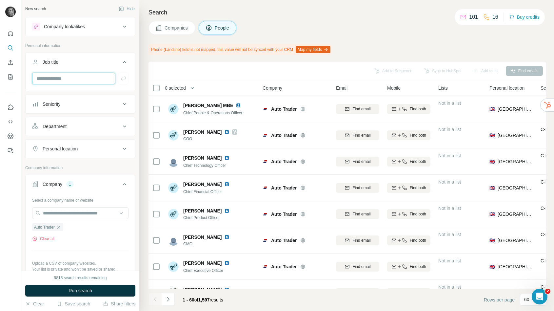
click at [66, 79] on input "text" at bounding box center [73, 78] width 83 height 12
type input "*********"
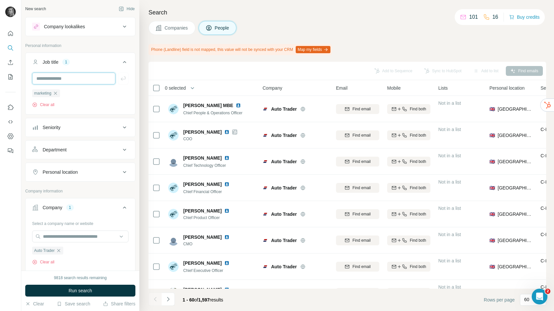
click at [73, 79] on input "text" at bounding box center [73, 78] width 83 height 12
type input "*****"
click at [82, 292] on span "Run search" at bounding box center [81, 290] width 24 height 7
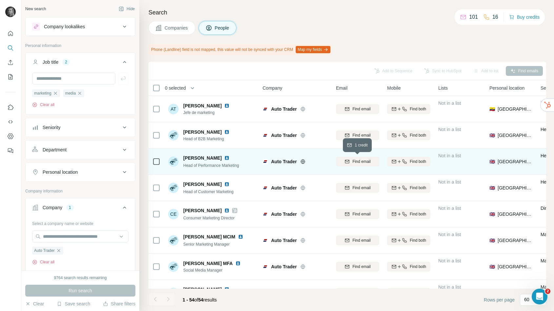
click at [370, 159] on span "Find email" at bounding box center [362, 161] width 18 height 6
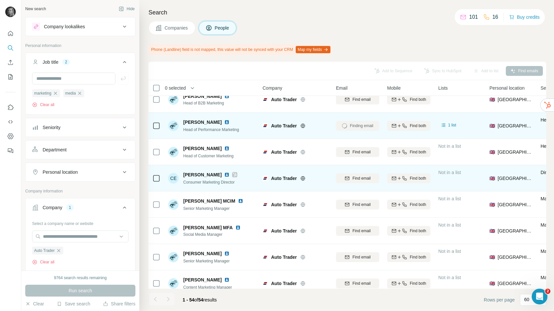
scroll to position [37, 0]
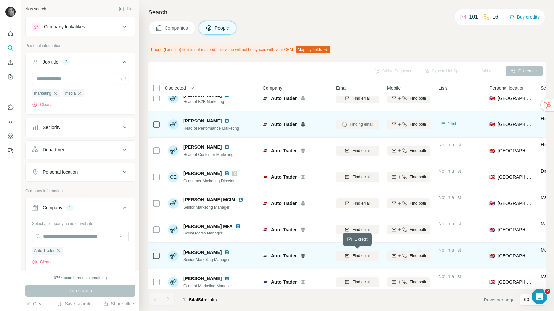
click at [358, 254] on span "Find email" at bounding box center [362, 256] width 18 height 6
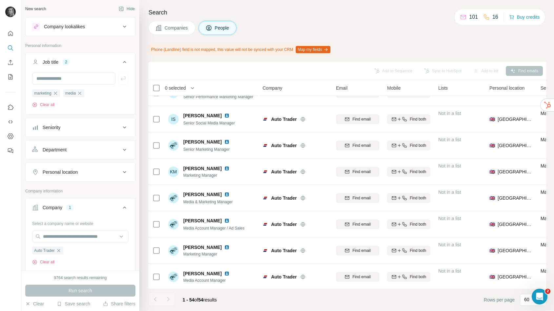
scroll to position [385, 0]
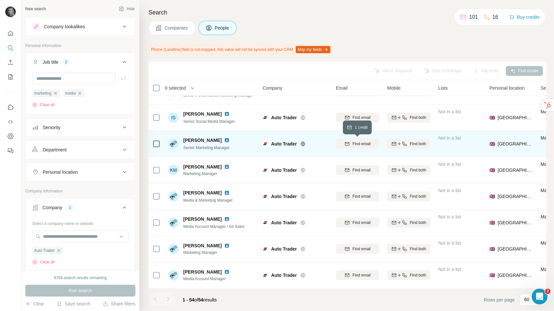
click at [355, 143] on span "Find email" at bounding box center [362, 144] width 18 height 6
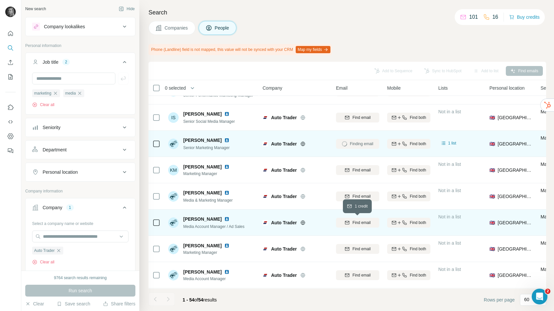
click at [360, 224] on span "Find email" at bounding box center [362, 222] width 18 height 6
click at [11, 75] on icon "My lists" at bounding box center [11, 76] width 4 height 5
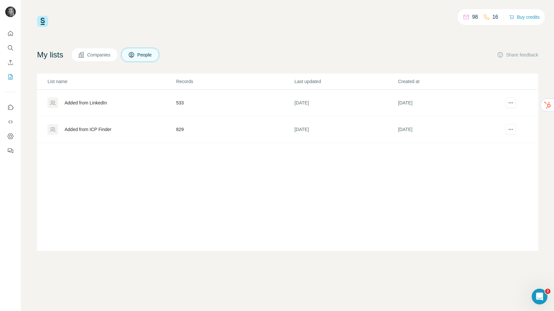
click at [95, 126] on div "Added from ICP Finder" at bounding box center [88, 129] width 47 height 7
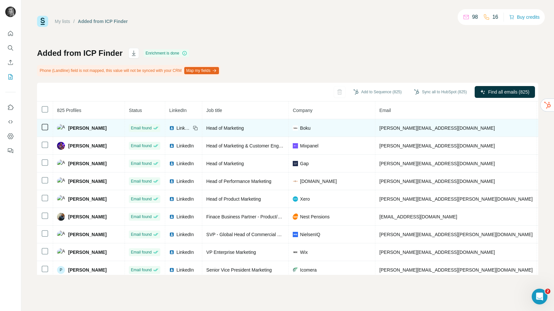
click at [95, 128] on span "[PERSON_NAME]" at bounding box center [87, 128] width 38 height 7
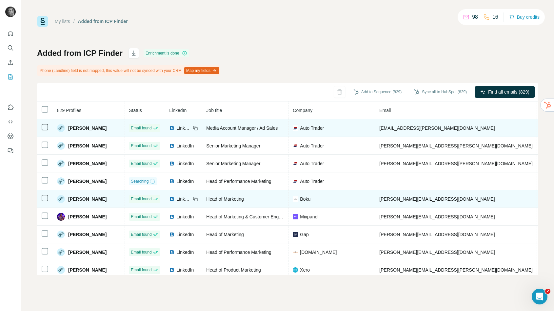
click at [397, 125] on td "matt.odonnell@autotrader.co.uk" at bounding box center [457, 128] width 162 height 18
click at [397, 124] on td "matt.odonnell@autotrader.co.uk" at bounding box center [457, 128] width 162 height 18
copy span "matt.odonnell@autotrader.co.uk"
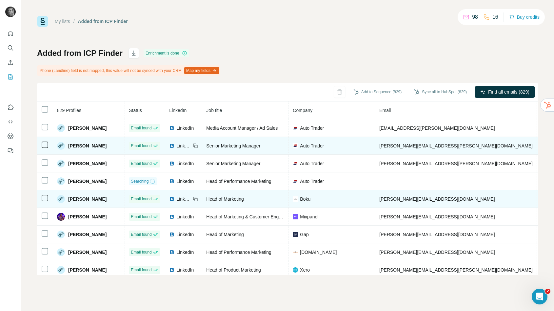
click at [411, 145] on span "john.hogan@autotrader.co.uk" at bounding box center [455, 145] width 153 height 5
copy span "john.hogan@autotrader.co.uk"
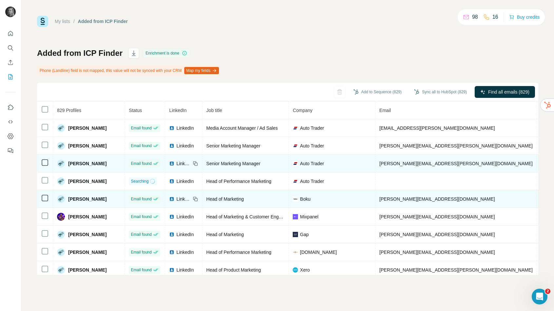
click at [404, 164] on span "amy.pomeroy@autotrader.co.uk" at bounding box center [455, 163] width 153 height 5
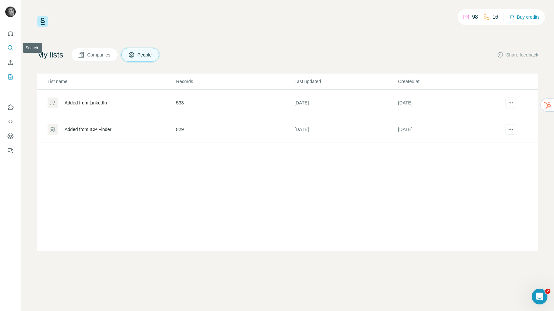
click at [6, 50] on button "Search" at bounding box center [10, 48] width 10 height 12
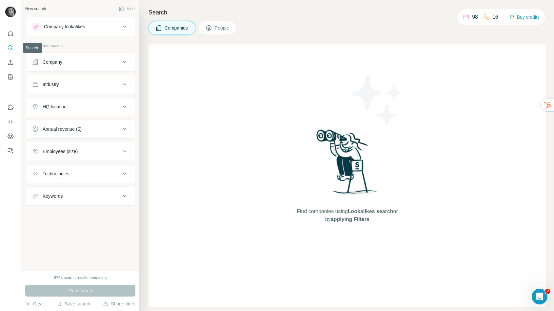
click at [13, 48] on icon "Search" at bounding box center [10, 48] width 7 height 7
click at [53, 57] on button "Company" at bounding box center [81, 62] width 110 height 16
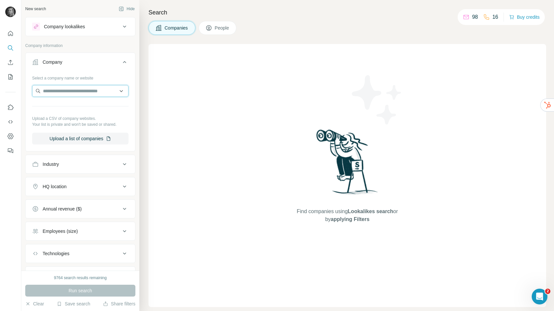
click at [56, 94] on input "text" at bounding box center [80, 91] width 96 height 12
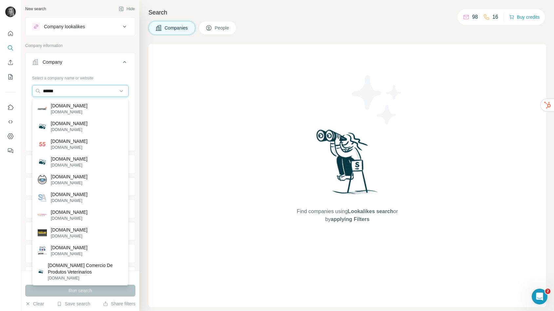
drag, startPoint x: 69, startPoint y: 91, endPoint x: 27, endPoint y: 89, distance: 42.4
click at [27, 89] on div "Select a company name or website ****** Upload a CSV of company websites. Your …" at bounding box center [81, 110] width 110 height 77
paste input "**********"
type input "**********"
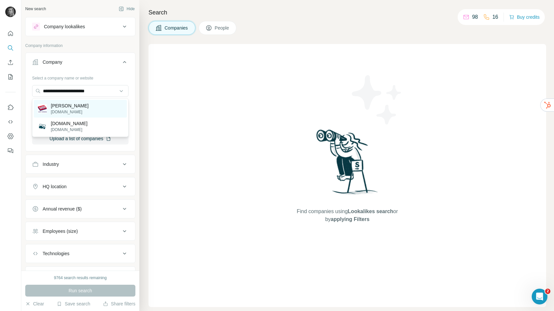
click at [66, 112] on p "agbarr.co.uk" at bounding box center [70, 112] width 38 height 6
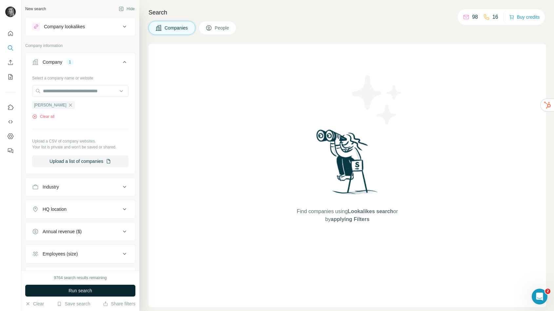
click at [104, 289] on button "Run search" at bounding box center [80, 290] width 110 height 12
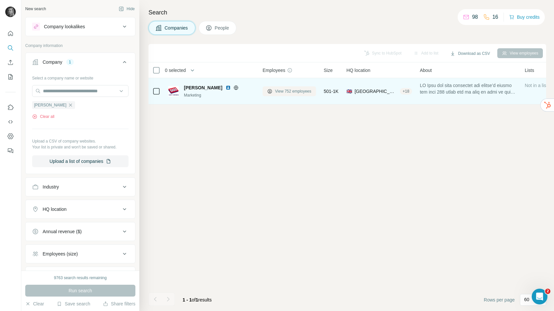
click at [285, 90] on span "View 752 employees" at bounding box center [293, 91] width 36 height 6
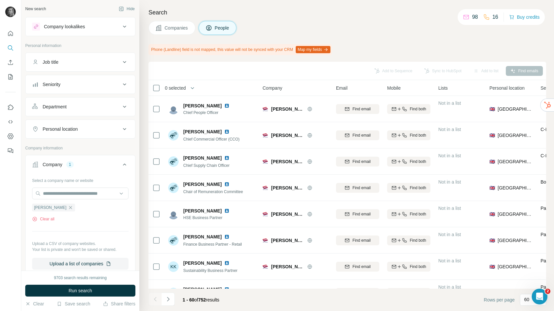
click at [114, 60] on div "Job title" at bounding box center [76, 62] width 89 height 7
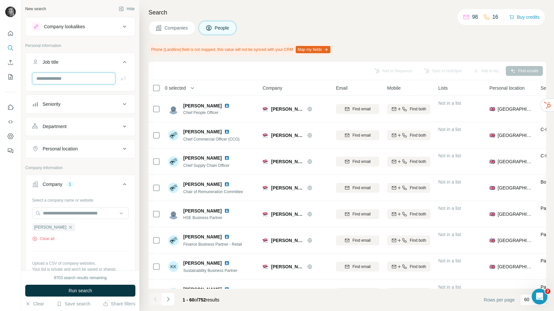
click at [84, 84] on input "text" at bounding box center [73, 78] width 83 height 12
type input "*****"
click at [121, 77] on icon "button" at bounding box center [123, 78] width 7 height 7
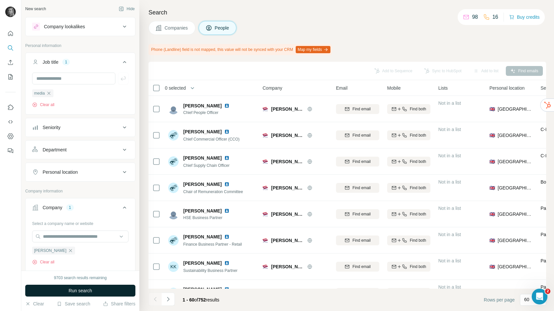
click at [114, 288] on button "Run search" at bounding box center [80, 290] width 110 height 12
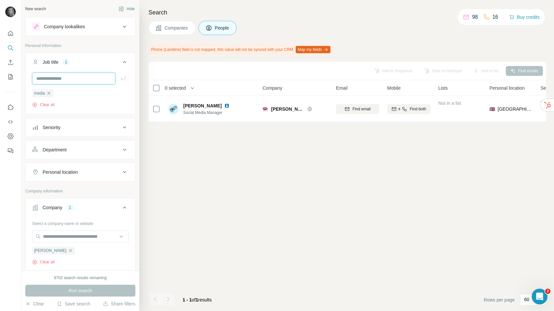
click at [103, 76] on input "text" at bounding box center [73, 78] width 83 height 12
type input "*********"
click at [124, 78] on icon "button" at bounding box center [123, 78] width 7 height 7
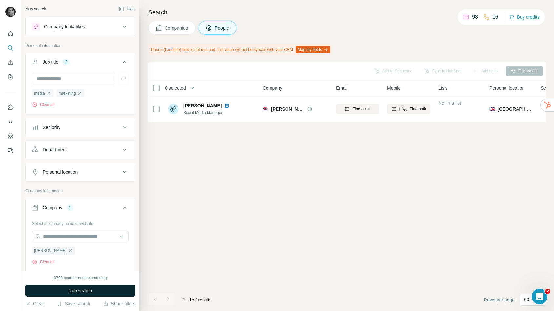
click at [106, 285] on button "Run search" at bounding box center [80, 290] width 110 height 12
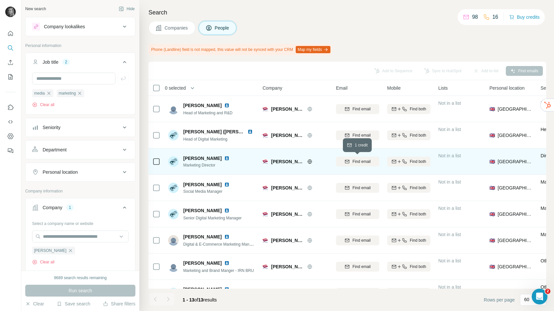
click at [361, 164] on button "Find email" at bounding box center [357, 161] width 43 height 10
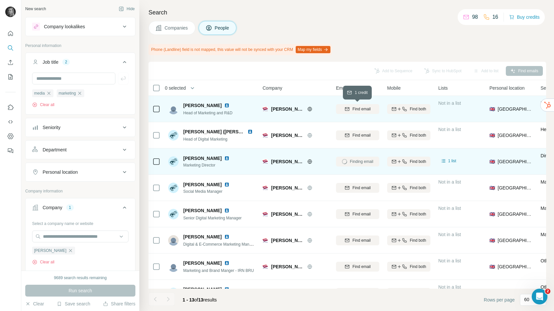
click at [361, 108] on span "Find email" at bounding box center [362, 109] width 18 height 6
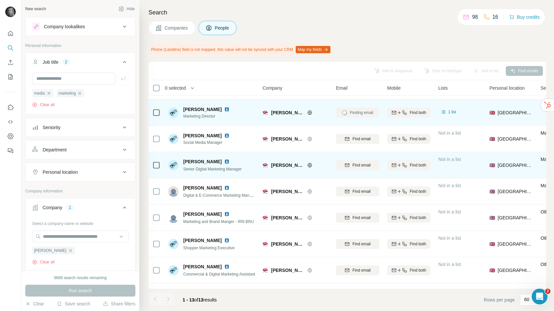
scroll to position [51, 0]
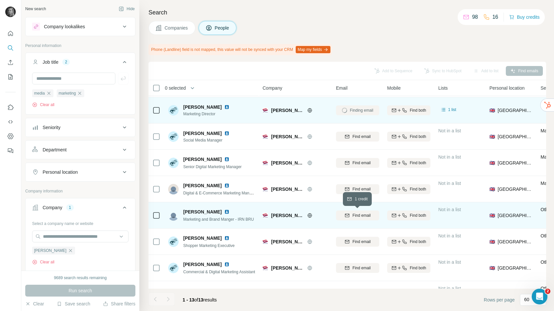
click at [357, 215] on span "Find email" at bounding box center [362, 215] width 18 height 6
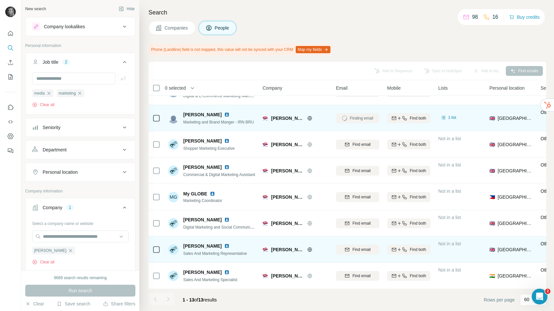
scroll to position [149, 0]
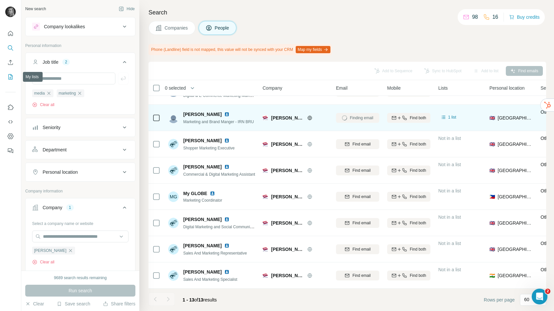
click at [7, 78] on icon "My lists" at bounding box center [10, 76] width 7 height 7
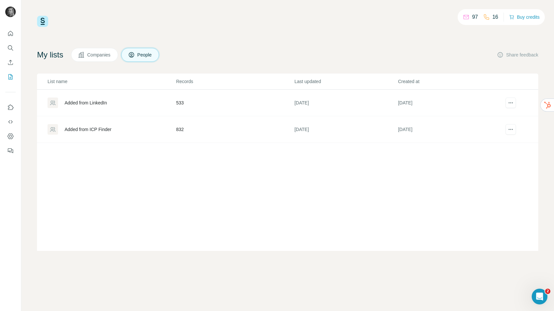
click at [177, 131] on td "832" at bounding box center [235, 129] width 118 height 27
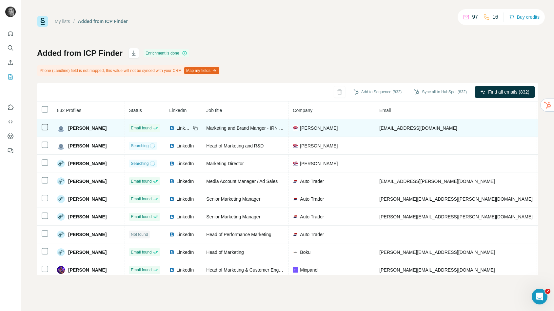
click at [389, 125] on td "alexandrastrang@agbarr.co.uk" at bounding box center [457, 128] width 162 height 18
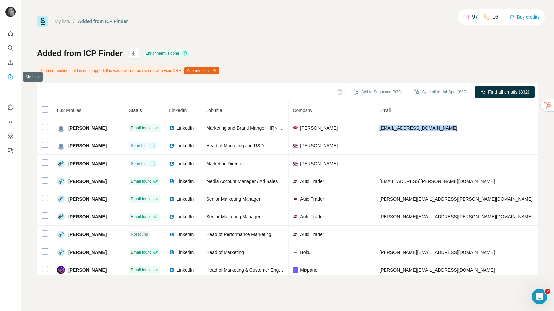
click at [6, 73] on button "My lists" at bounding box center [10, 77] width 10 height 12
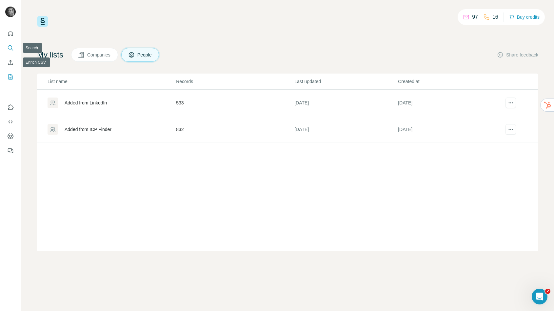
click at [7, 43] on button "Search" at bounding box center [10, 48] width 10 height 12
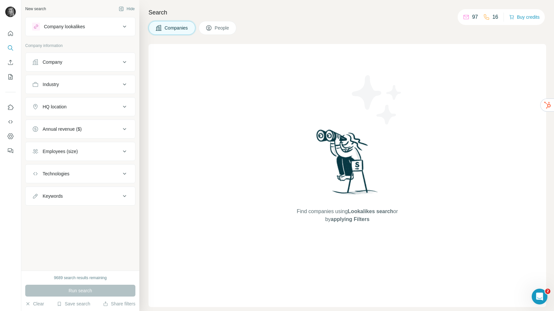
click at [67, 61] on div "Company" at bounding box center [76, 62] width 89 height 7
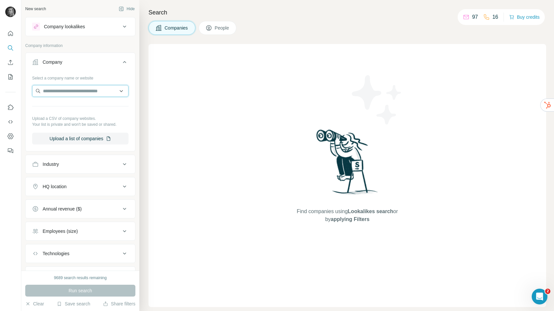
click at [69, 90] on input "text" at bounding box center [80, 91] width 96 height 12
paste input "**********"
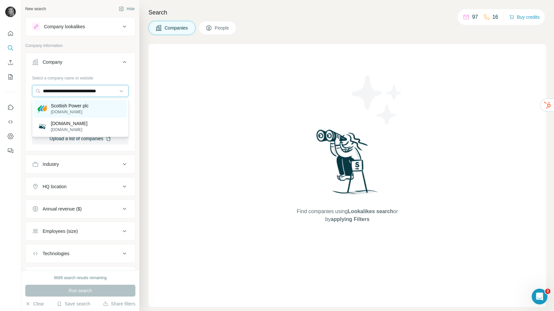
type input "**********"
click at [66, 112] on p "scottishpower.co.uk" at bounding box center [70, 112] width 38 height 6
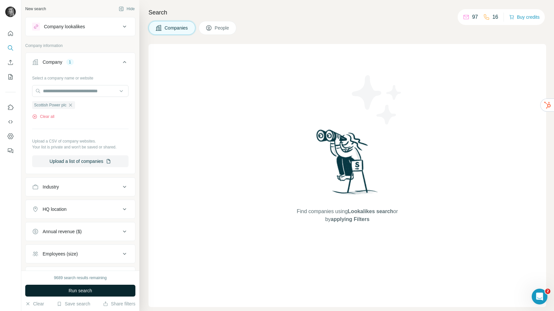
click at [67, 293] on button "Run search" at bounding box center [80, 290] width 110 height 12
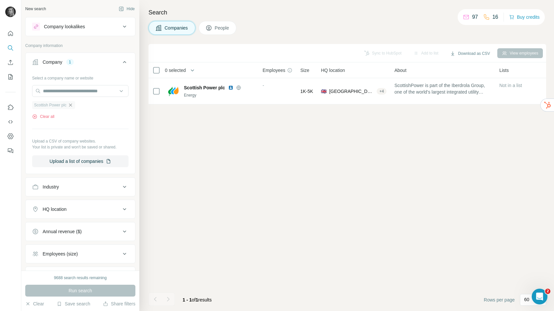
click at [71, 103] on icon "button" at bounding box center [70, 104] width 5 height 5
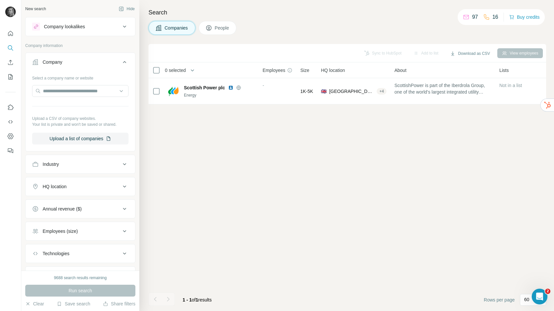
click at [125, 61] on icon at bounding box center [125, 62] width 8 height 8
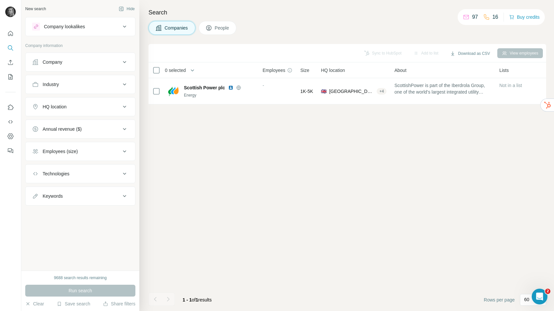
click at [228, 36] on div "Search Companies People Sync to HubSpot Add to list Download as CSV View employ…" at bounding box center [346, 155] width 415 height 311
click at [226, 27] on span "People" at bounding box center [222, 28] width 15 height 7
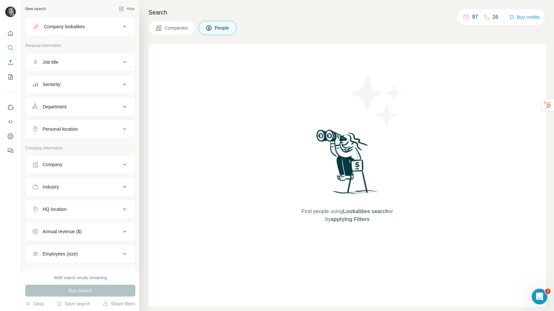
click at [69, 63] on div "Job title" at bounding box center [76, 62] width 89 height 7
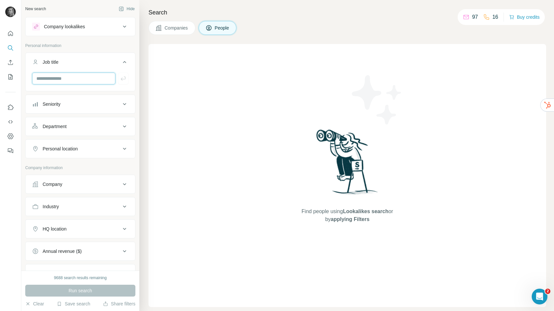
click at [62, 81] on input "text" at bounding box center [73, 78] width 83 height 12
type input "*********"
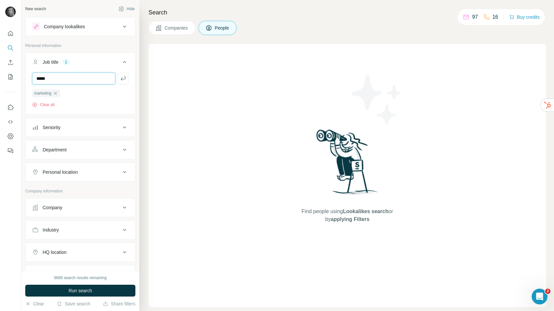
type input "*****"
click at [57, 172] on div "Personal location" at bounding box center [60, 172] width 35 height 7
click at [51, 192] on input "text" at bounding box center [80, 188] width 96 height 12
type input "**********"
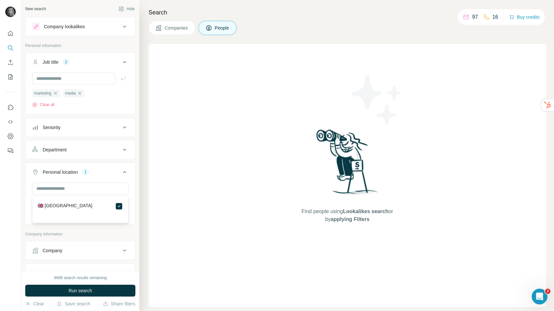
click at [124, 172] on icon at bounding box center [125, 172] width 8 height 8
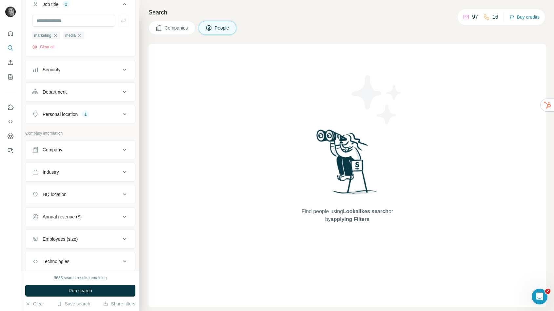
scroll to position [61, 0]
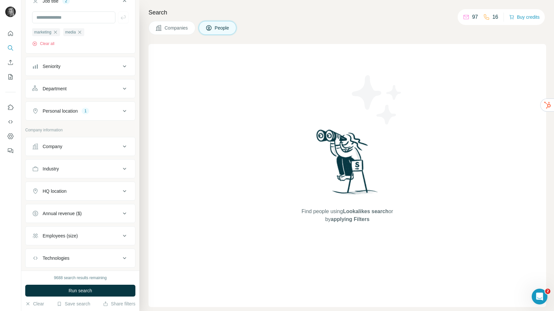
click at [82, 215] on div "Annual revenue ($)" at bounding box center [62, 213] width 39 height 7
click at [50, 259] on ul "0-1M 1-10M 10-50M 50-100M 100-500M 500-1000M >1000M" at bounding box center [80, 264] width 96 height 81
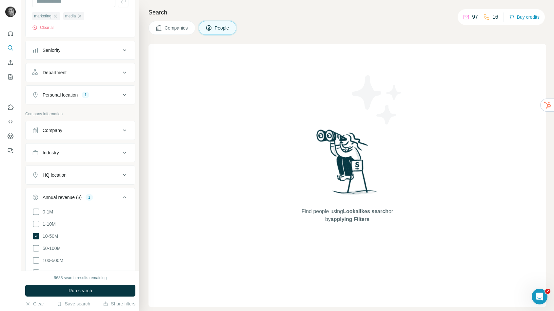
scroll to position [77, 0]
click at [47, 239] on label "10-50M" at bounding box center [45, 236] width 26 height 8
click at [53, 259] on span "100-500M" at bounding box center [51, 259] width 23 height 7
click at [56, 291] on button "Run search" at bounding box center [80, 290] width 110 height 12
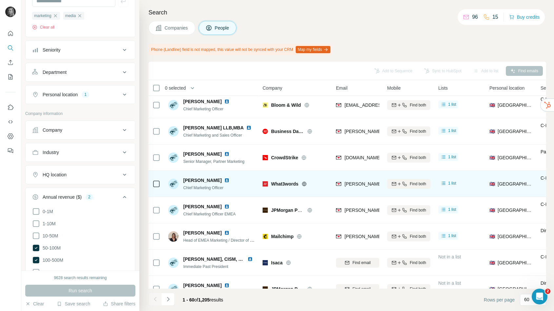
scroll to position [5, 0]
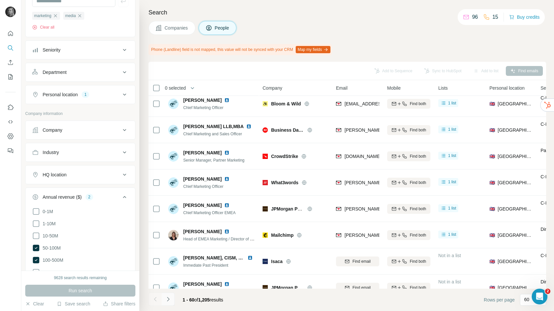
click at [169, 296] on icon "Navigate to next page" at bounding box center [168, 298] width 7 height 7
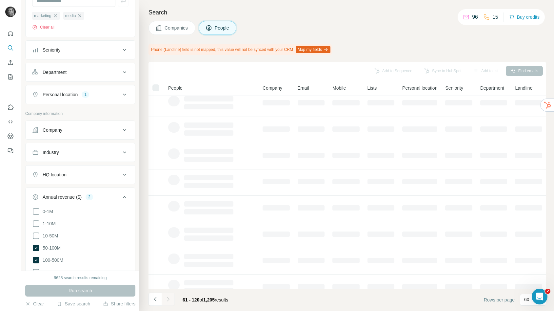
scroll to position [1, 0]
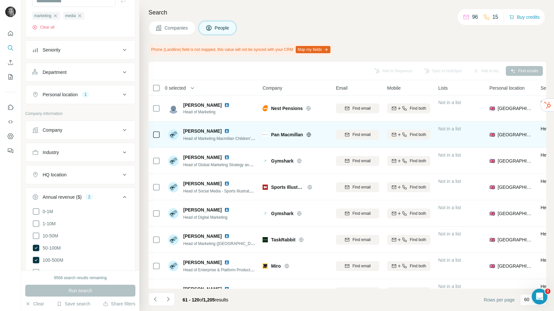
click at [288, 135] on span "Pan Macmillan" at bounding box center [287, 134] width 32 height 7
click at [357, 132] on span "Find email" at bounding box center [362, 135] width 18 height 6
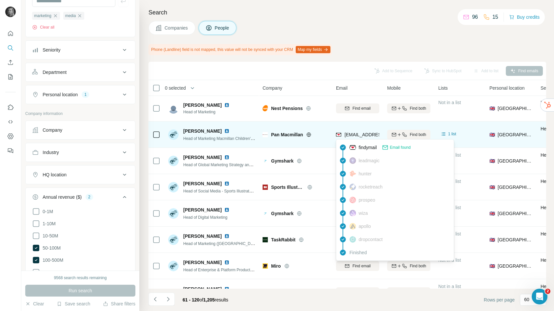
click at [356, 134] on span "cheyney.smith@macmillan.com" at bounding box center [402, 134] width 115 height 5
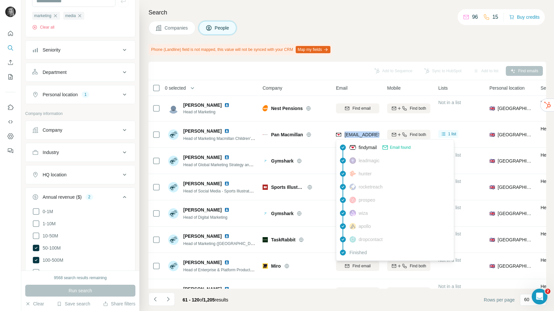
click at [308, 70] on div "Add to Sequence Sync to HubSpot Add to list Find emails" at bounding box center [347, 70] width 391 height 11
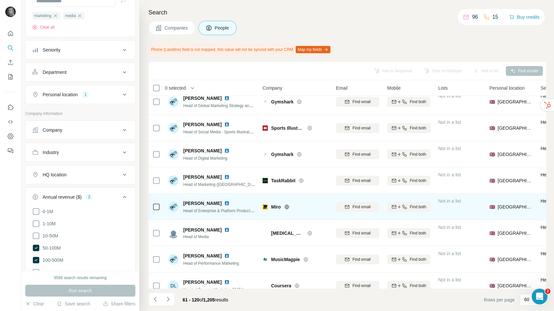
scroll to position [60, 0]
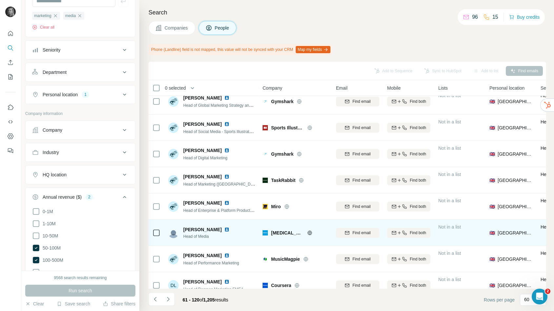
click at [281, 233] on span "Diabetes UK" at bounding box center [287, 232] width 33 height 7
click at [359, 235] on span "Find email" at bounding box center [362, 233] width 18 height 6
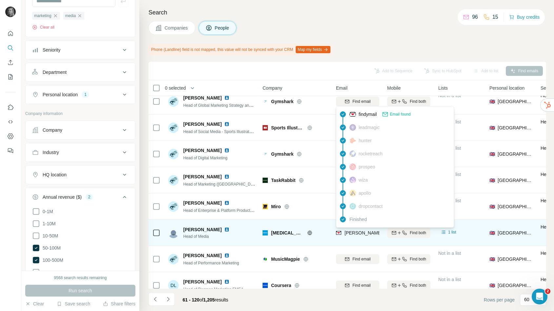
click at [351, 231] on span "david.triggs@diabetes.org.uk" at bounding box center [440, 232] width 191 height 5
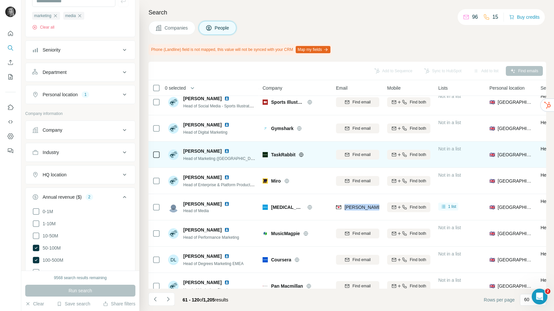
scroll to position [98, 0]
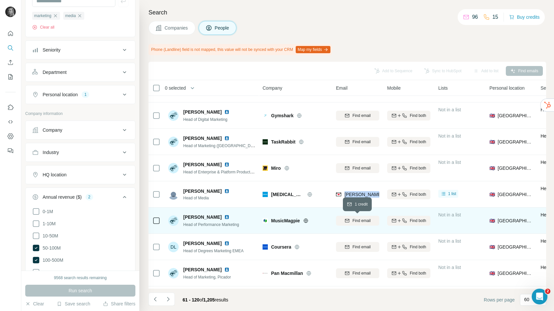
click at [357, 218] on span "Find email" at bounding box center [362, 220] width 18 height 6
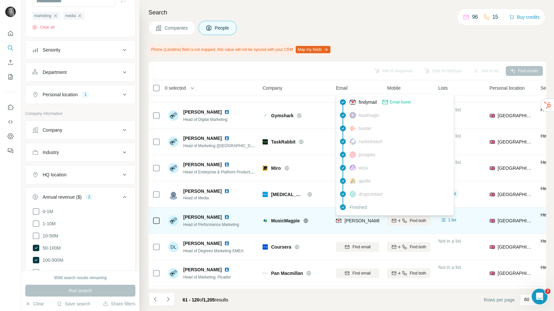
click at [357, 220] on span "david.connor@musicmagpie.co.uk" at bounding box center [421, 220] width 153 height 5
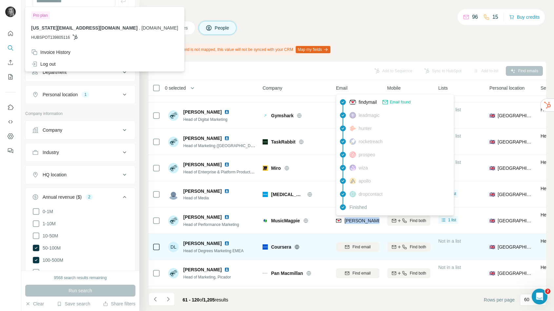
click at [281, 247] on span "Coursera" at bounding box center [281, 246] width 20 height 7
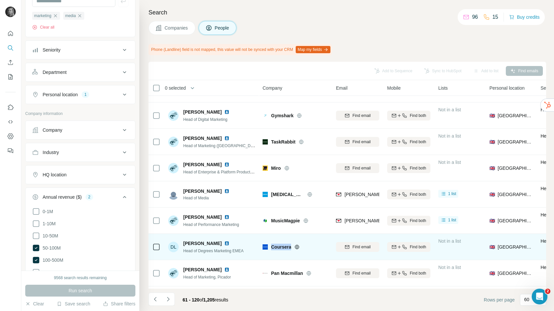
click at [281, 247] on span "Coursera" at bounding box center [281, 246] width 20 height 7
click at [354, 247] on span "Find email" at bounding box center [362, 247] width 18 height 6
click at [354, 247] on div "Find email" at bounding box center [357, 246] width 43 height 18
click at [355, 247] on span "dereka.lee@coursera.org" at bounding box center [421, 246] width 153 height 5
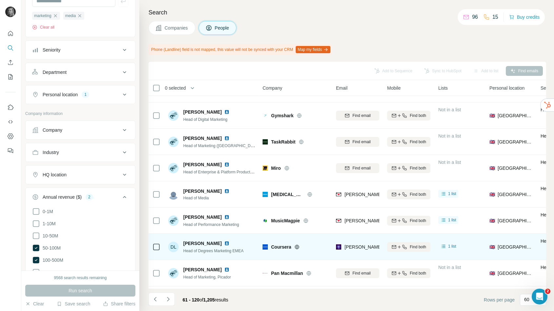
click at [355, 247] on span "dereka.lee@coursera.org" at bounding box center [421, 246] width 153 height 5
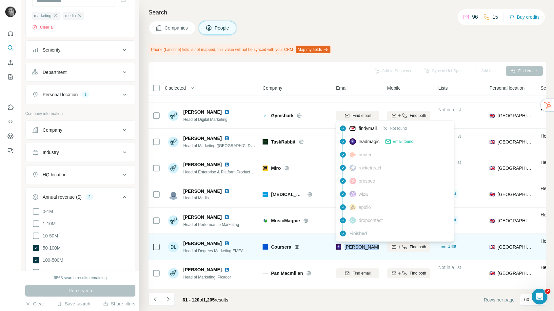
click at [355, 247] on span "dereka.lee@coursera.org" at bounding box center [421, 246] width 153 height 5
click at [362, 246] on span "dereka.lee@coursera.org" at bounding box center [421, 246] width 153 height 5
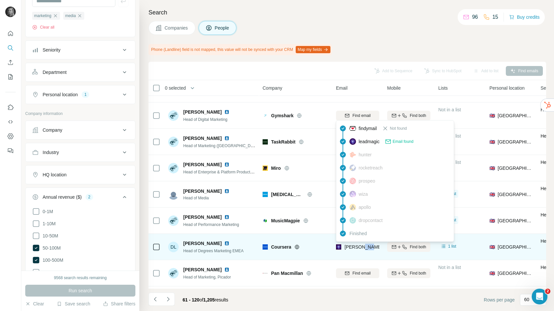
click at [362, 246] on span "dereka.lee@coursera.org" at bounding box center [421, 246] width 153 height 5
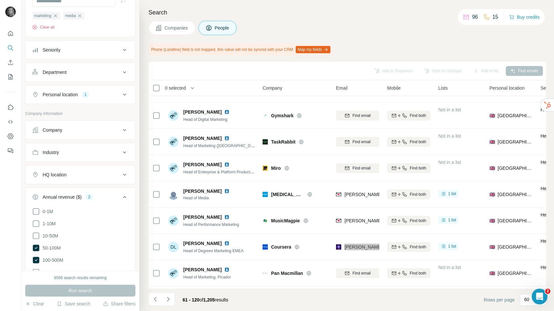
scroll to position [185, 0]
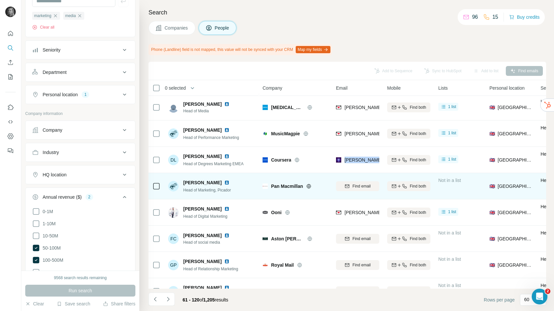
click at [281, 185] on span "Pan Macmillan" at bounding box center [287, 186] width 32 height 7
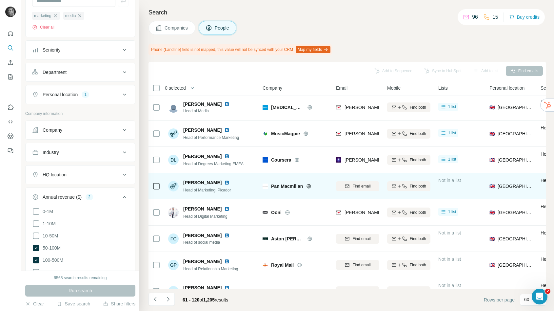
click at [310, 186] on icon at bounding box center [308, 185] width 5 height 5
click at [354, 187] on span "Find email" at bounding box center [362, 186] width 18 height 6
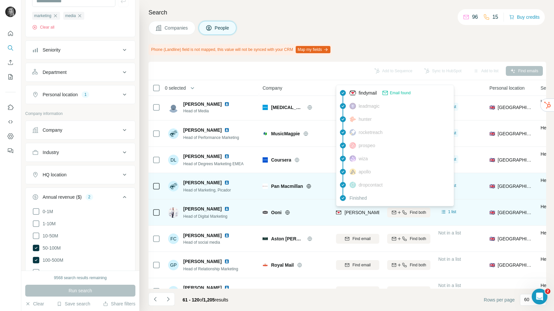
click at [353, 214] on span "emilija@ooni.com" at bounding box center [402, 212] width 115 height 5
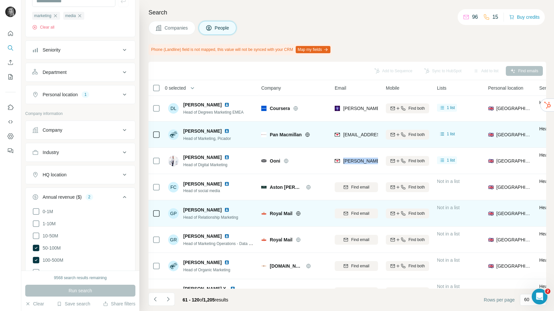
scroll to position [236, 1]
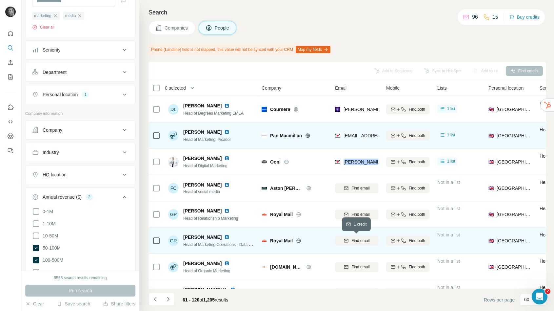
click at [362, 243] on span "Find email" at bounding box center [361, 240] width 18 height 6
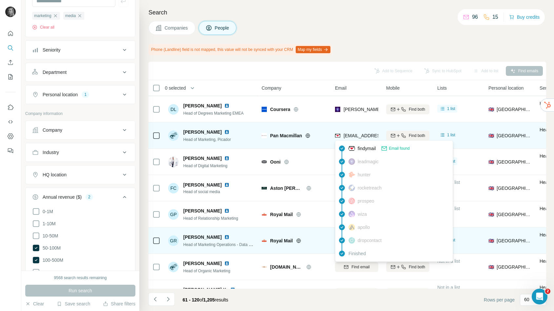
click at [350, 137] on span "elle.gibbons@macmillan.com" at bounding box center [401, 135] width 115 height 5
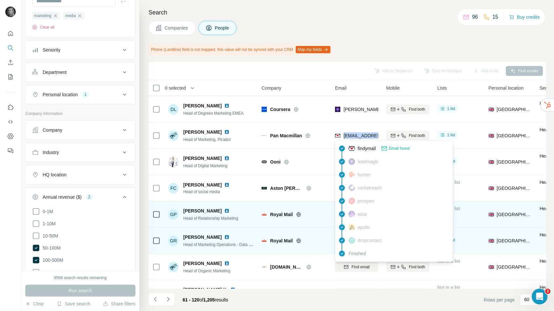
click at [258, 220] on td "GP Gail Parker-Renwick Head of Relationship Marketing" at bounding box center [211, 214] width 95 height 26
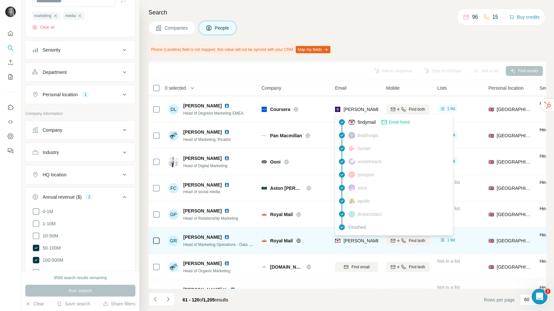
click at [358, 242] on span "gary.restall@royalmail.com" at bounding box center [420, 240] width 153 height 5
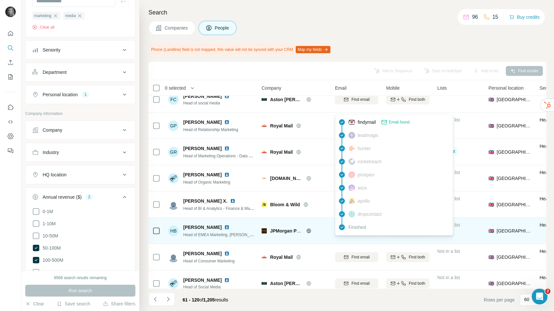
click at [241, 231] on div "Head of EMEA Marketing, J.P. Morgan Private Bank" at bounding box center [219, 234] width 72 height 7
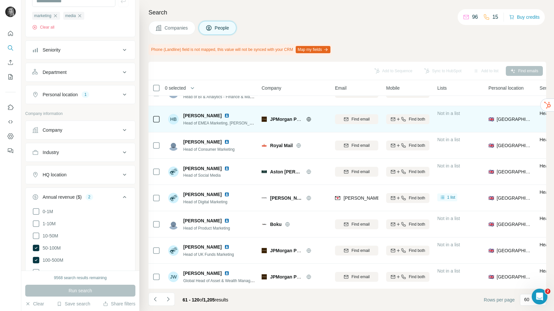
scroll to position [437, 1]
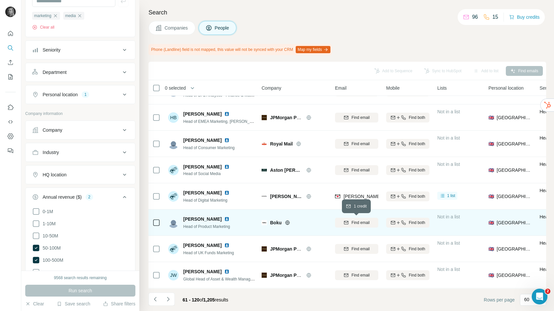
click at [353, 222] on span "Find email" at bounding box center [361, 222] width 18 height 6
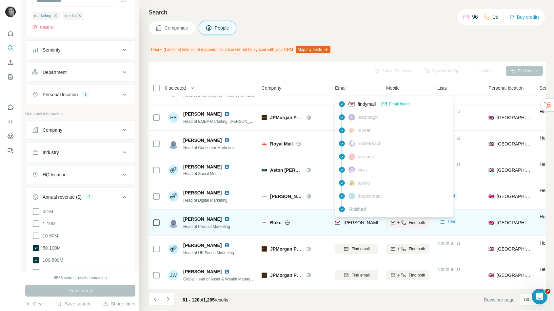
click at [353, 222] on span "james.goodsall@boku.com" at bounding box center [401, 222] width 115 height 5
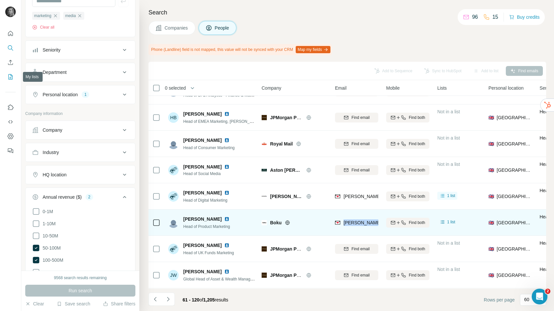
click at [9, 74] on icon "My lists" at bounding box center [10, 76] width 7 height 7
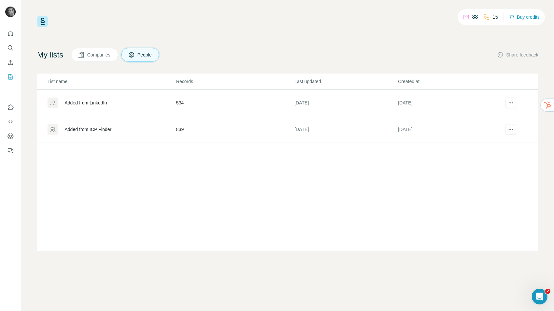
click at [107, 128] on div "Added from ICP Finder" at bounding box center [88, 129] width 47 height 7
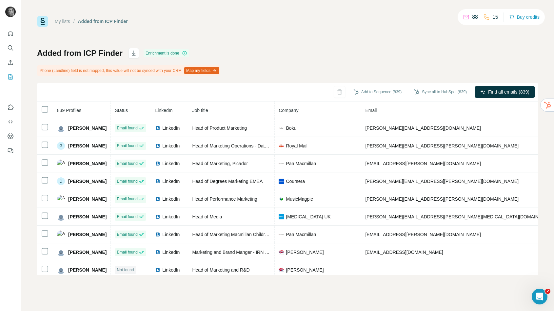
click at [180, 130] on td "LinkedIn" at bounding box center [169, 128] width 37 height 18
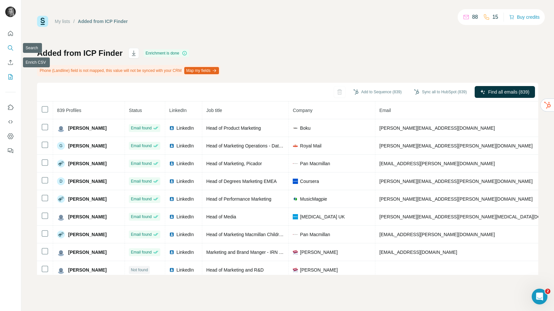
click at [10, 45] on icon "Search" at bounding box center [10, 47] width 4 height 4
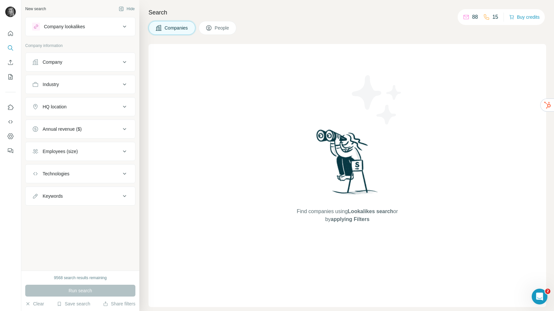
click at [91, 227] on div "New search Hide Company lookalikes Company information Company Industry HQ loca…" at bounding box center [80, 135] width 118 height 270
click at [67, 111] on button "HQ location" at bounding box center [81, 107] width 110 height 16
click at [63, 124] on input "text" at bounding box center [80, 123] width 96 height 12
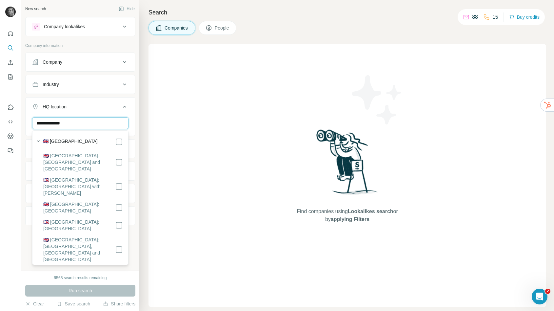
type input "**********"
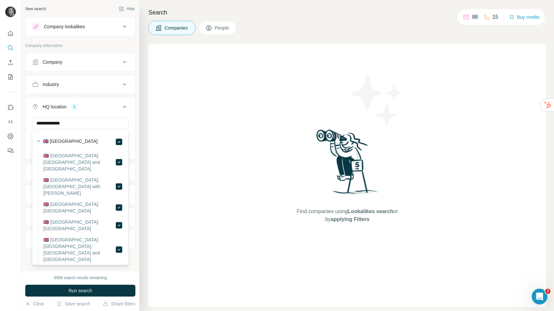
click at [139, 132] on div "**********" at bounding box center [80, 135] width 118 height 270
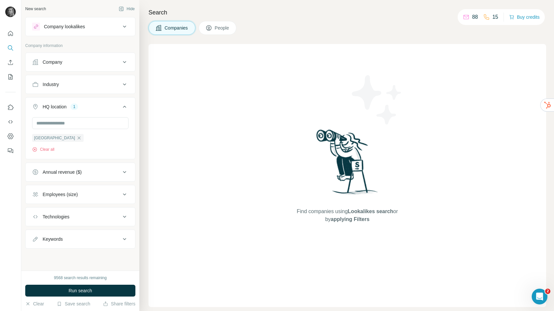
click at [86, 53] on div "Company" at bounding box center [80, 61] width 110 height 19
click at [81, 67] on button "Company" at bounding box center [81, 62] width 110 height 16
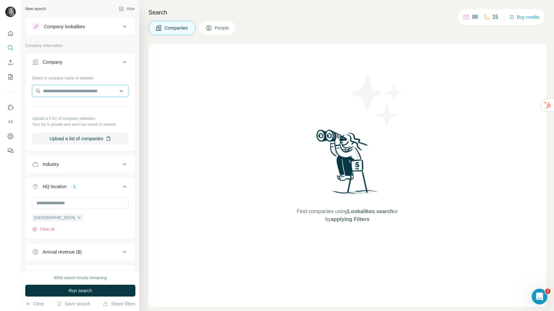
click at [76, 88] on input "text" at bounding box center [80, 91] width 96 height 12
paste input "**********"
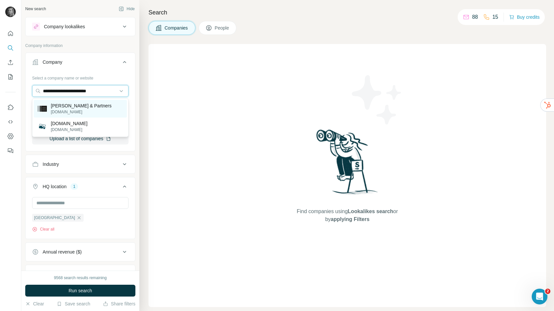
type input "**********"
click at [68, 108] on p "John Lewis & Partners" at bounding box center [81, 105] width 61 height 7
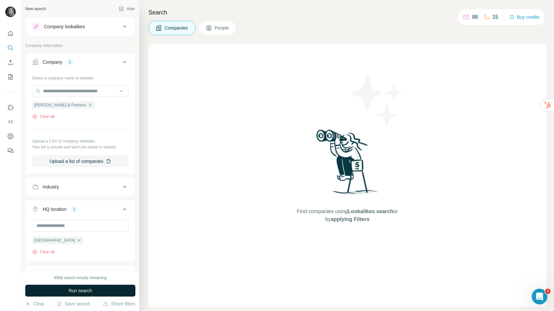
click at [116, 290] on button "Run search" at bounding box center [80, 290] width 110 height 12
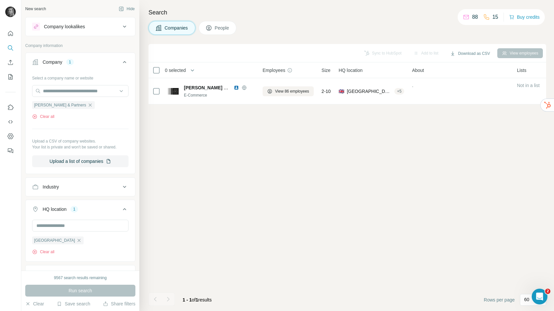
click at [224, 29] on span "People" at bounding box center [222, 28] width 15 height 7
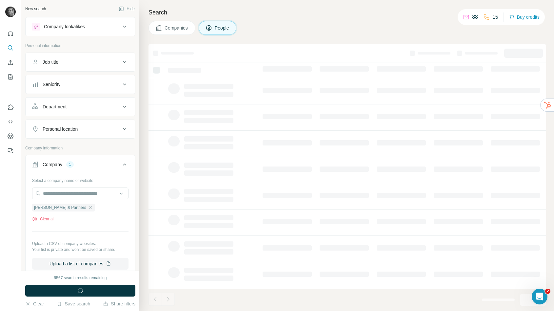
click at [55, 72] on ul "Job title Seniority Department Personal location" at bounding box center [80, 95] width 110 height 86
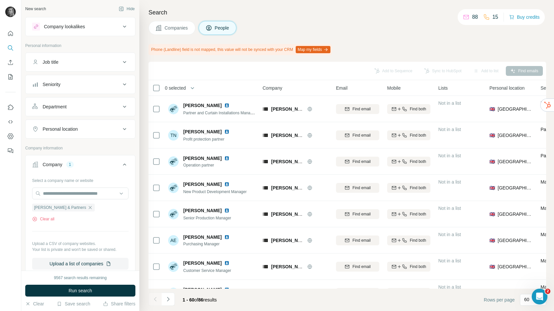
click at [55, 65] on button "Job title" at bounding box center [81, 62] width 110 height 16
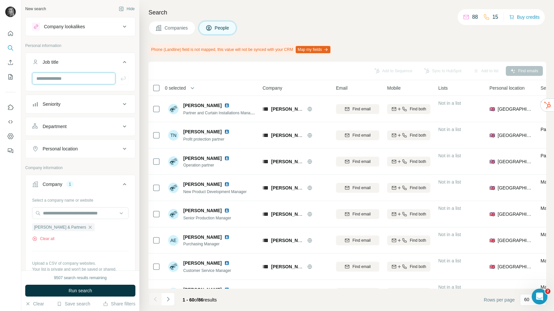
click at [58, 79] on input "text" at bounding box center [73, 78] width 83 height 12
type input "*********"
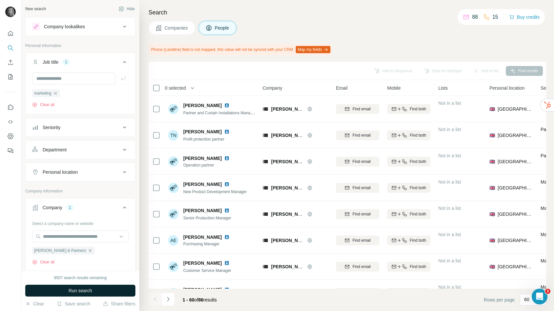
click at [97, 287] on button "Run search" at bounding box center [80, 290] width 110 height 12
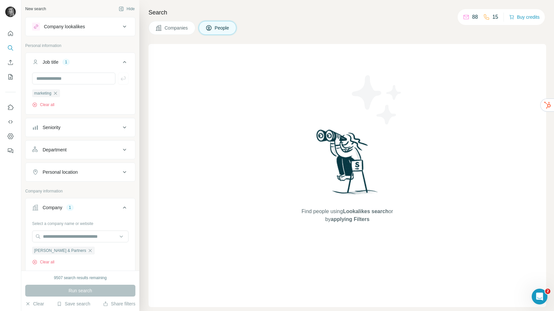
click at [187, 27] on span "Companies" at bounding box center [177, 28] width 24 height 7
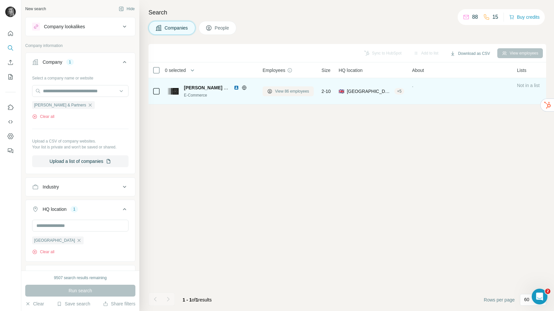
click at [276, 92] on span "View 86 employees" at bounding box center [292, 91] width 34 height 6
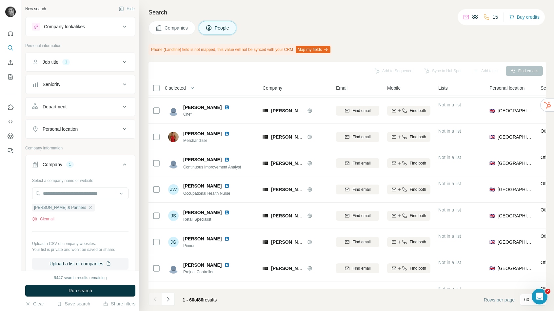
scroll to position [1217, 0]
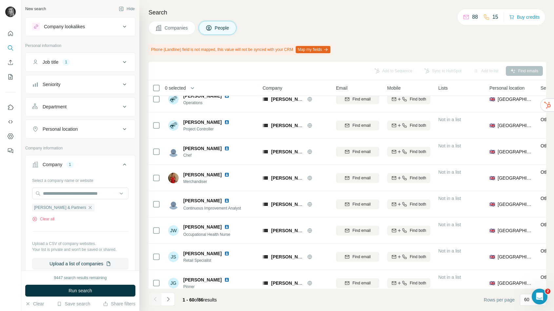
click at [8, 77] on icon "My lists" at bounding box center [10, 76] width 7 height 7
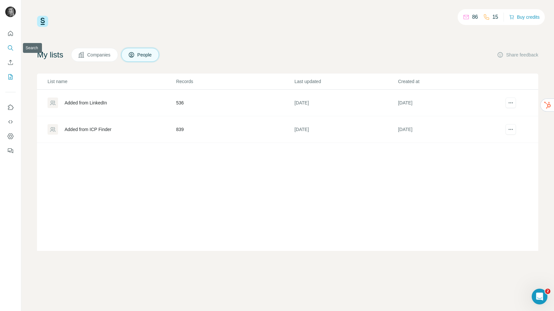
click at [10, 44] on button "Search" at bounding box center [10, 48] width 10 height 12
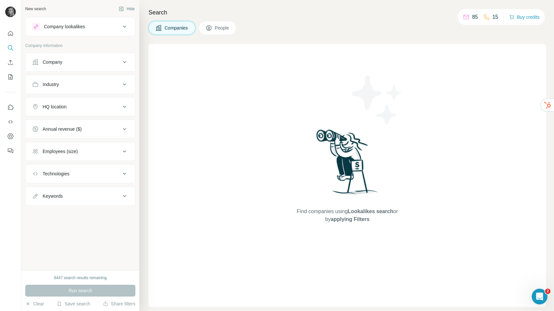
click at [73, 63] on div "Company" at bounding box center [76, 62] width 89 height 7
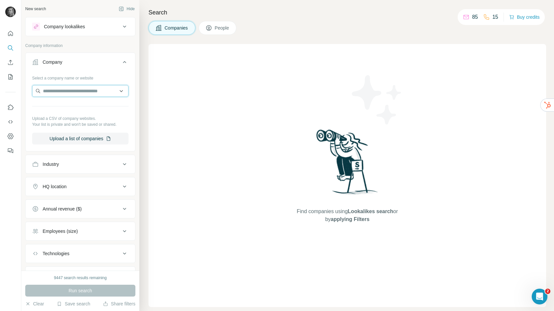
click at [72, 92] on input "text" at bounding box center [80, 91] width 96 height 12
paste input "**********"
type input "**********"
click at [74, 109] on p "IHG Hotels & Resorts" at bounding box center [73, 105] width 44 height 7
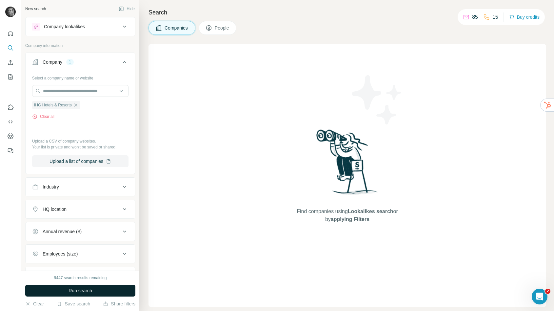
click at [86, 293] on span "Run search" at bounding box center [81, 290] width 24 height 7
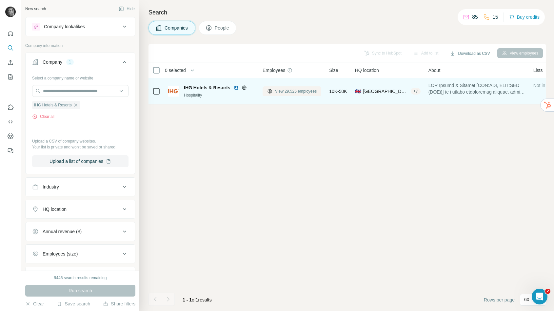
click at [297, 91] on span "View 29,525 employees" at bounding box center [296, 91] width 42 height 6
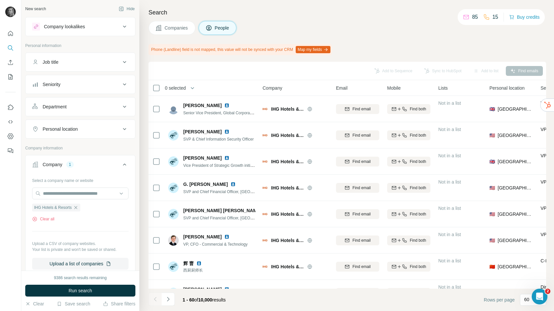
click at [82, 58] on button "Job title" at bounding box center [81, 62] width 110 height 16
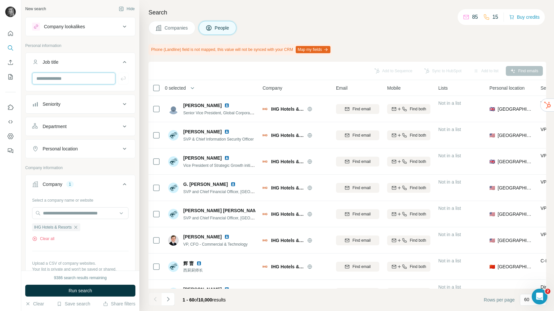
click at [62, 83] on input "text" at bounding box center [73, 78] width 83 height 12
type input "*********"
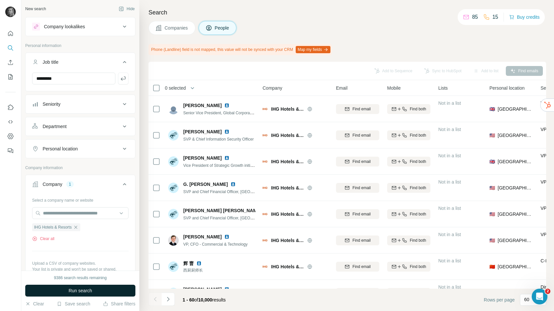
click at [86, 291] on span "Run search" at bounding box center [81, 290] width 24 height 7
click at [123, 79] on icon "button" at bounding box center [123, 78] width 7 height 7
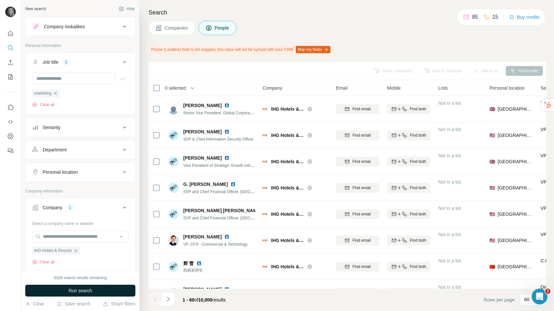
click at [93, 290] on button "Run search" at bounding box center [80, 290] width 110 height 12
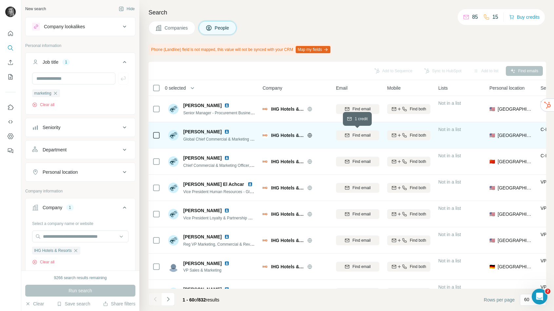
click at [355, 135] on span "Find email" at bounding box center [362, 135] width 18 height 6
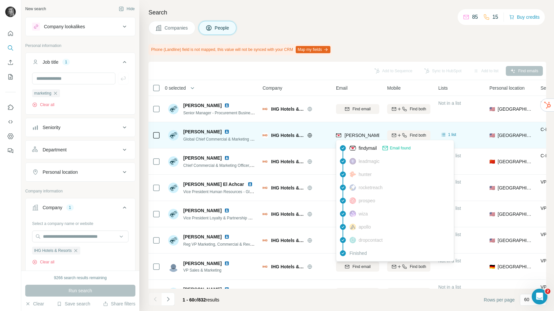
click at [355, 135] on span "heather.balsley@ihg.com" at bounding box center [421, 134] width 153 height 5
click at [193, 50] on div "Phone (Landline) field is not mapped, this value will not be synced with your C…" at bounding box center [240, 49] width 183 height 11
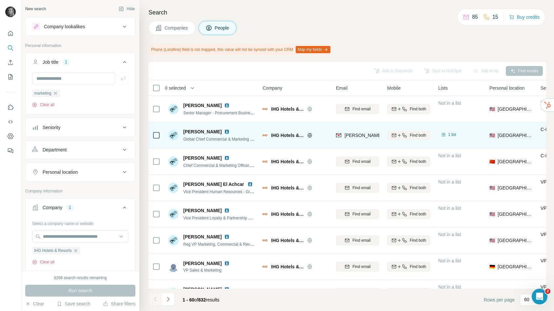
click at [149, 50] on div "Phone (Landline) field is not mapped, this value will not be synced with your C…" at bounding box center [240, 49] width 183 height 11
click at [75, 250] on icon "button" at bounding box center [75, 250] width 5 height 5
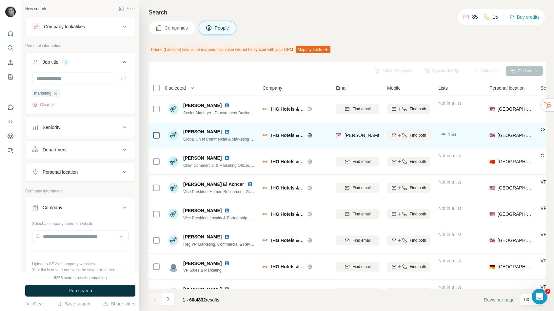
click at [102, 207] on div "Company" at bounding box center [76, 207] width 89 height 7
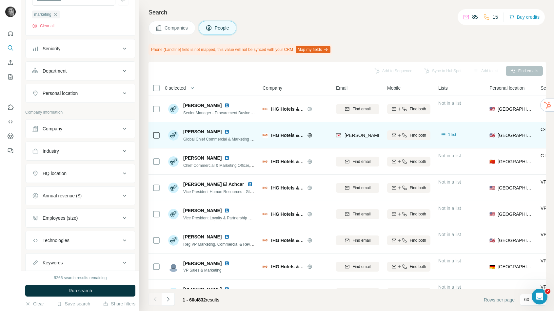
click at [66, 153] on div "Industry" at bounding box center [76, 151] width 89 height 7
click at [57, 168] on input at bounding box center [76, 167] width 81 height 7
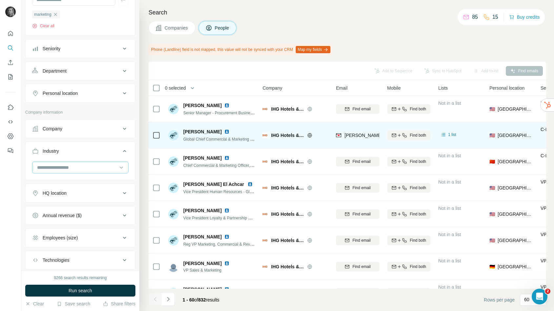
click at [57, 167] on input at bounding box center [76, 167] width 81 height 7
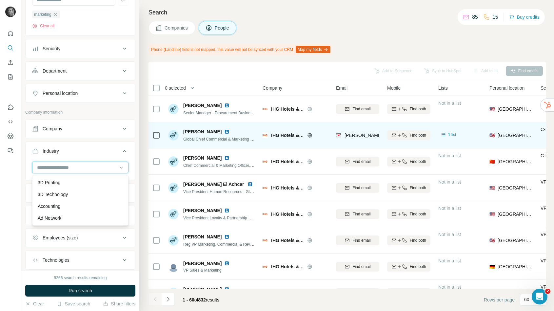
click at [57, 167] on input at bounding box center [76, 167] width 81 height 7
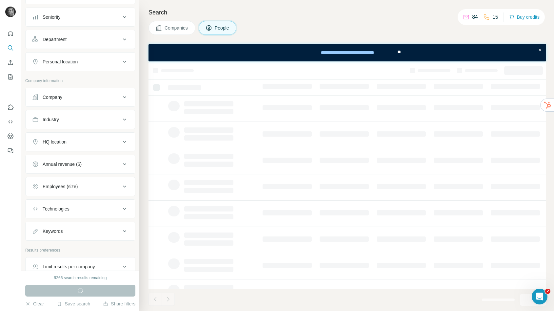
scroll to position [77, 0]
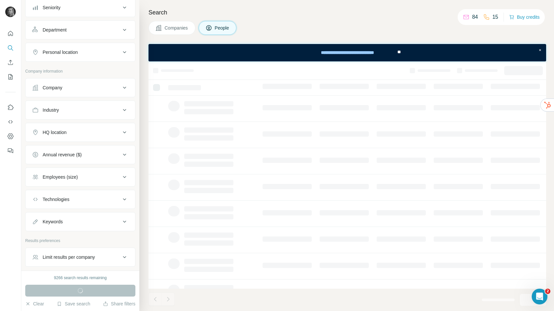
click at [76, 51] on div "Personal location" at bounding box center [60, 52] width 35 height 7
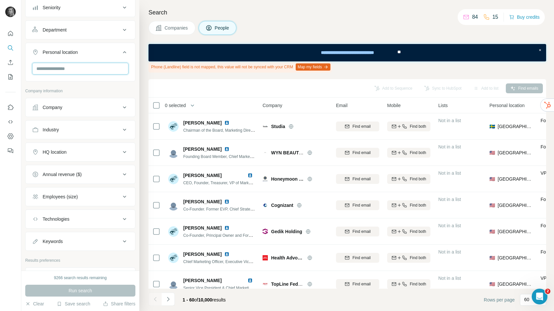
click at [75, 73] on input "text" at bounding box center [80, 69] width 96 height 12
type input "**********"
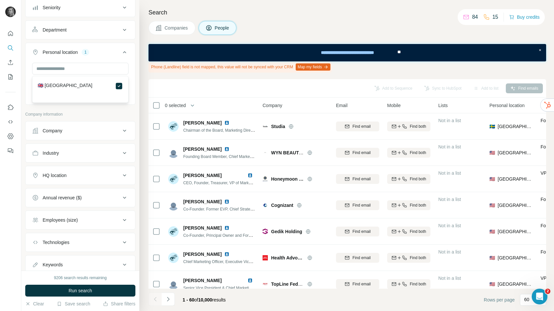
click at [124, 55] on icon at bounding box center [125, 52] width 8 height 8
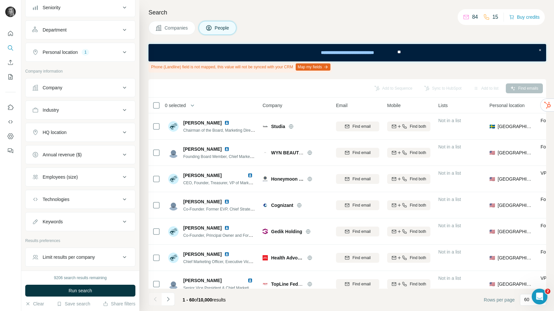
click at [74, 150] on button "Annual revenue ($)" at bounding box center [81, 155] width 110 height 16
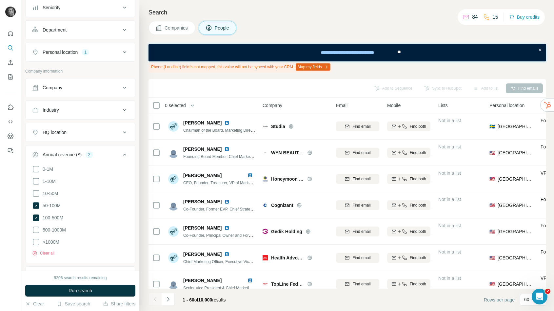
click at [125, 153] on icon at bounding box center [124, 154] width 3 height 2
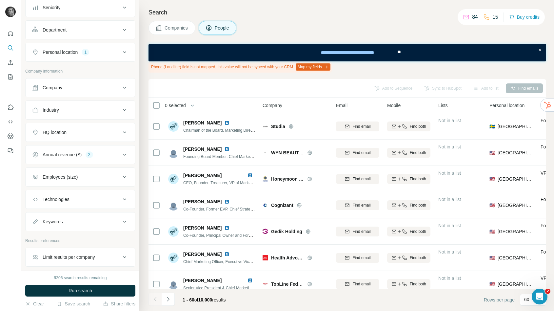
click at [105, 115] on button "Industry" at bounding box center [81, 110] width 110 height 16
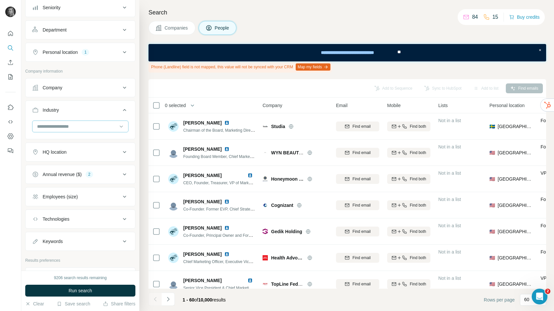
click at [70, 125] on input at bounding box center [76, 126] width 81 height 7
type input "***"
click at [65, 141] on div "Automotive" at bounding box center [80, 141] width 85 height 7
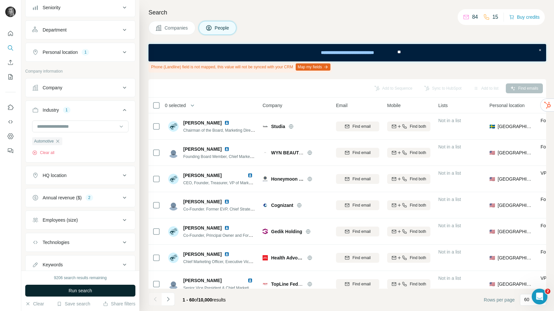
click at [75, 292] on span "Run search" at bounding box center [81, 290] width 24 height 7
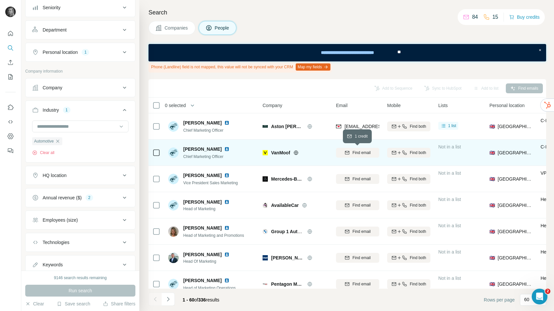
click at [356, 153] on span "Find email" at bounding box center [362, 153] width 18 height 6
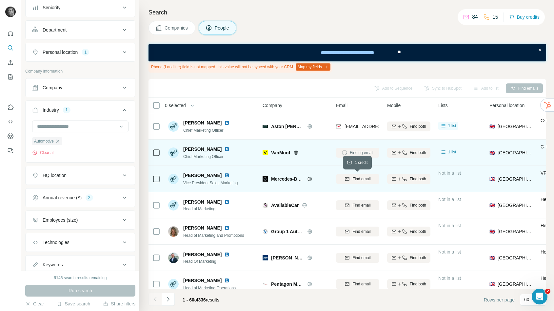
click at [368, 174] on button "Find email" at bounding box center [357, 179] width 43 height 10
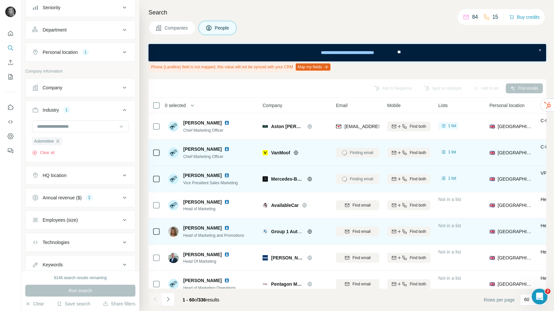
scroll to position [22, 0]
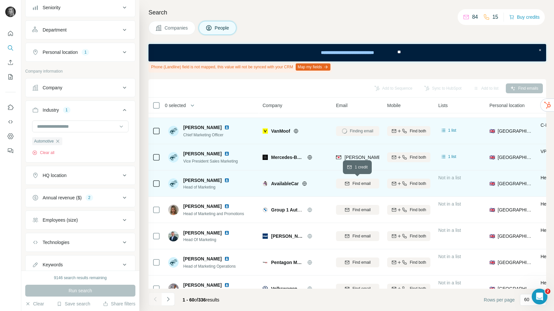
click at [355, 182] on span "Find email" at bounding box center [362, 183] width 18 height 6
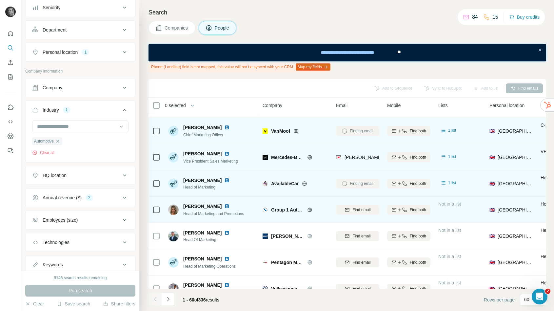
click at [277, 212] on div "Group 1 Automotive UK" at bounding box center [287, 209] width 33 height 7
click at [277, 212] on span "Group 1 Automotive UK" at bounding box center [297, 209] width 52 height 5
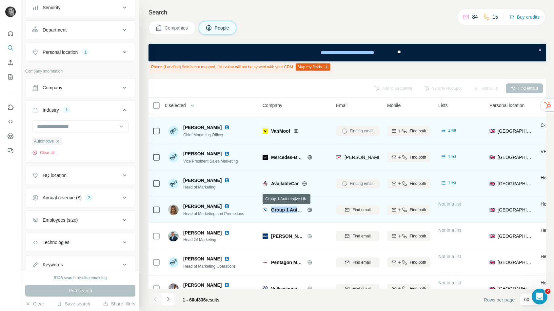
click at [277, 212] on span "Group 1 Automotive UK" at bounding box center [297, 209] width 52 height 5
click at [358, 210] on span "Find email" at bounding box center [362, 210] width 18 height 6
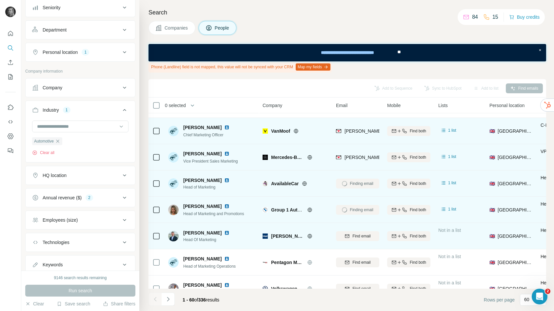
click at [281, 233] on span "Lloyd Motor Group" at bounding box center [287, 236] width 33 height 7
copy div "Lloyd Motor Group"
click at [346, 235] on icon "button" at bounding box center [347, 235] width 5 height 5
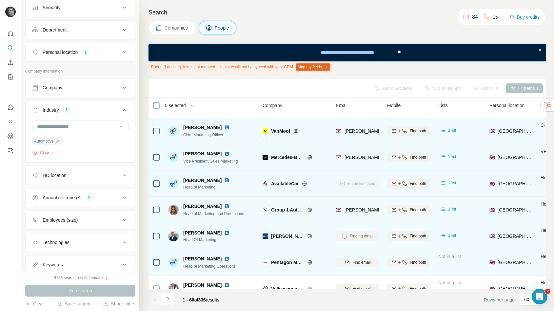
click at [289, 262] on span "Pentagon Motor" at bounding box center [287, 262] width 33 height 7
copy div "Pentagon Motor"
click at [360, 260] on span "Find email" at bounding box center [362, 262] width 18 height 6
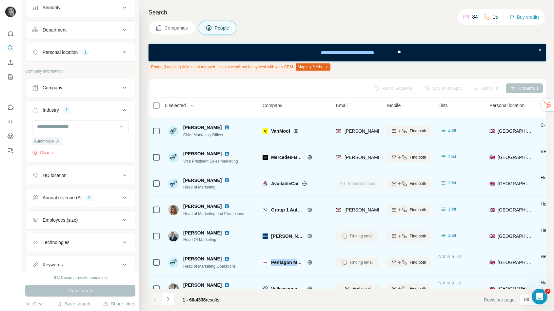
click at [287, 286] on span "Volkswagen Commercial Vehicles UK" at bounding box center [311, 288] width 81 height 5
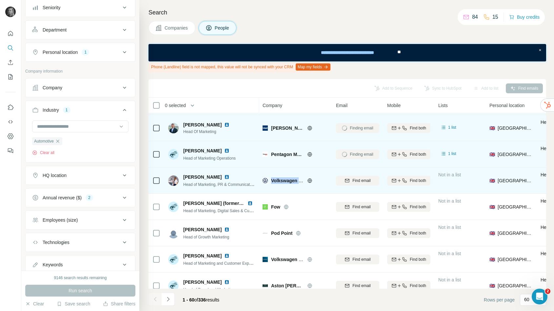
click at [287, 180] on span "Volkswagen Commercial Vehicles UK" at bounding box center [311, 180] width 81 height 5
copy div "Volkswagen Commercial Vehicles UK"
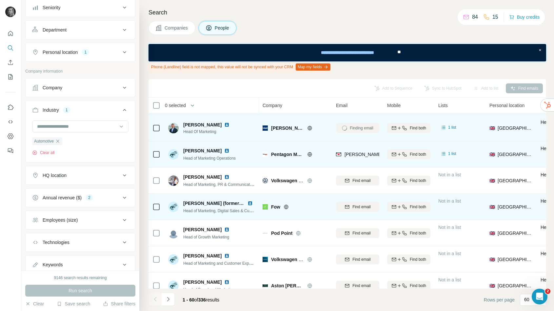
click at [361, 201] on div "Find email" at bounding box center [357, 206] width 43 height 18
click at [359, 204] on span "Find email" at bounding box center [362, 207] width 18 height 6
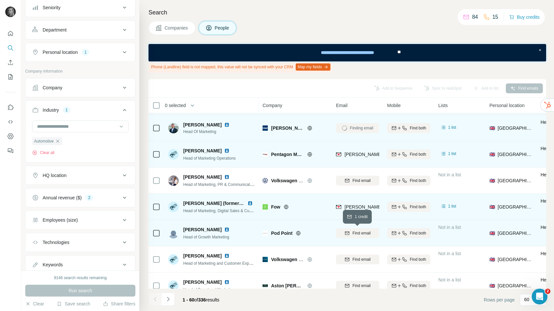
click at [353, 231] on span "Find email" at bounding box center [362, 233] width 18 height 6
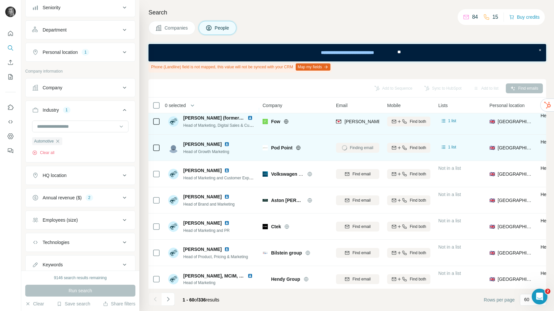
scroll to position [215, 0]
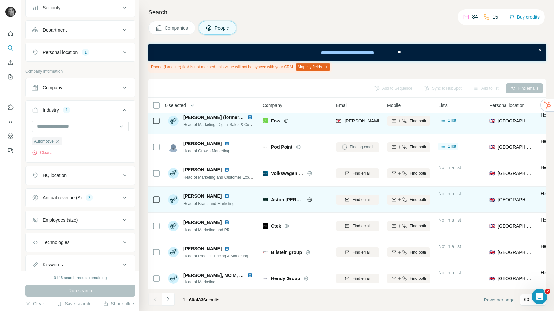
click at [288, 198] on span "Aston [PERSON_NAME] F1 Team" at bounding box center [287, 199] width 33 height 7
copy div "Aston [PERSON_NAME] F1 Team"
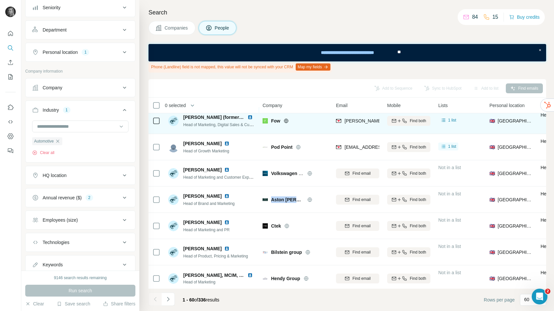
click at [353, 199] on span "Find email" at bounding box center [362, 199] width 18 height 6
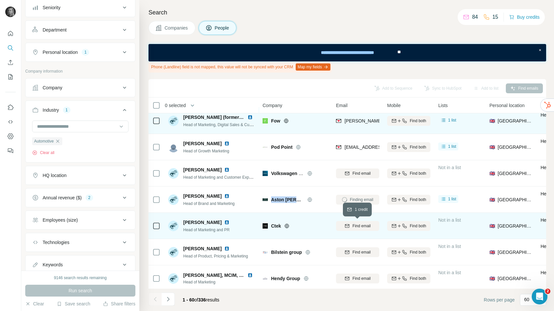
click at [353, 226] on span "Find email" at bounding box center [362, 226] width 18 height 6
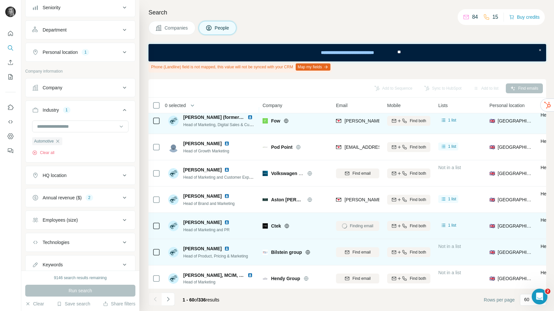
click at [294, 251] on span "Bilstein group" at bounding box center [286, 252] width 31 height 7
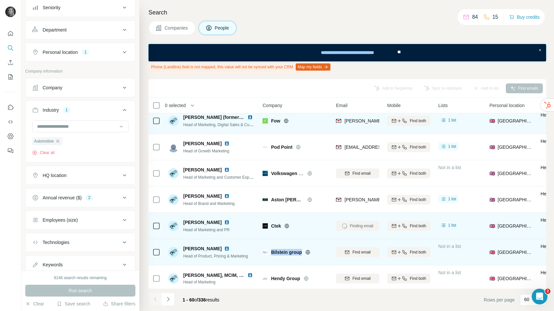
click at [294, 251] on span "Bilstein group" at bounding box center [286, 252] width 31 height 7
copy div "Bilstein group"
click at [355, 253] on span "Find email" at bounding box center [362, 252] width 18 height 6
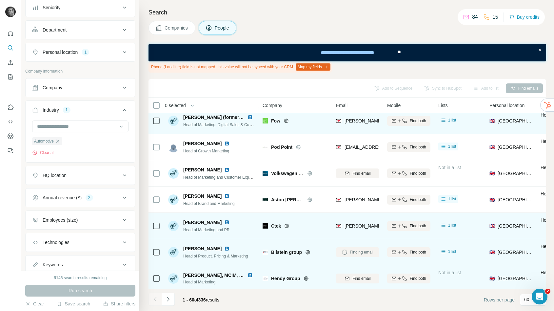
click at [280, 277] on span "Hendy Group" at bounding box center [285, 278] width 29 height 7
copy div "Hendy Group"
click at [364, 278] on span "Find email" at bounding box center [362, 278] width 18 height 6
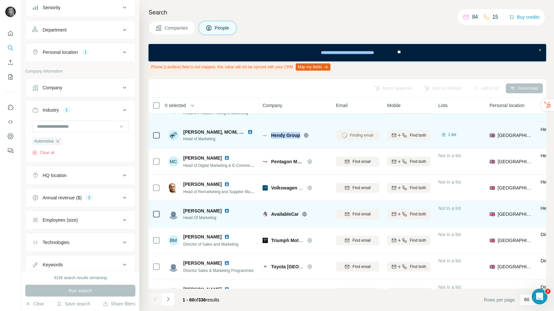
scroll to position [360, 0]
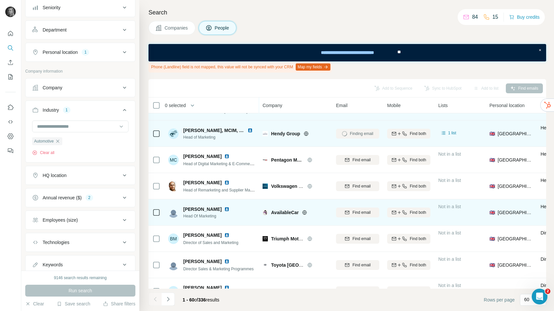
click at [286, 214] on span "AvailableCar" at bounding box center [285, 212] width 28 height 7
copy div "AvailableCar"
click at [353, 210] on span "Find email" at bounding box center [362, 212] width 18 height 6
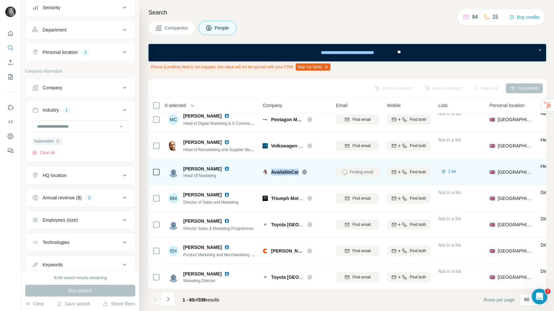
scroll to position [414, 0]
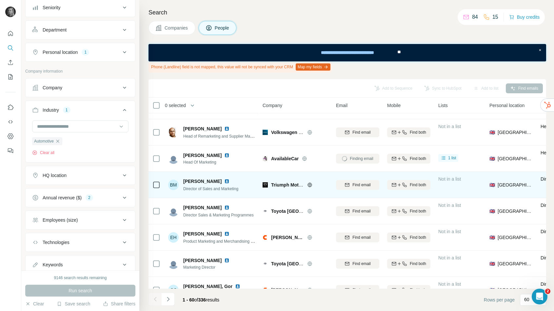
click at [285, 184] on span "Triumph Motorcycles Ltd" at bounding box center [298, 184] width 54 height 5
copy div "Triumph Motorcycles Ltd"
click at [350, 184] on div "Find email" at bounding box center [357, 185] width 43 height 6
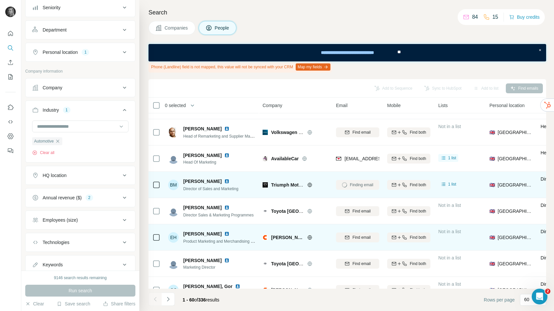
click at [279, 236] on span "Cromwell" at bounding box center [287, 237] width 33 height 7
copy div "Cromwell"
click at [357, 237] on span "Find email" at bounding box center [362, 237] width 18 height 6
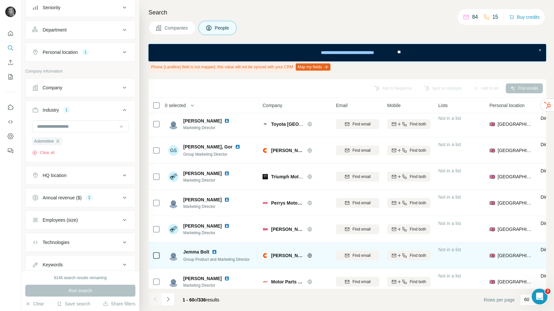
scroll to position [556, 0]
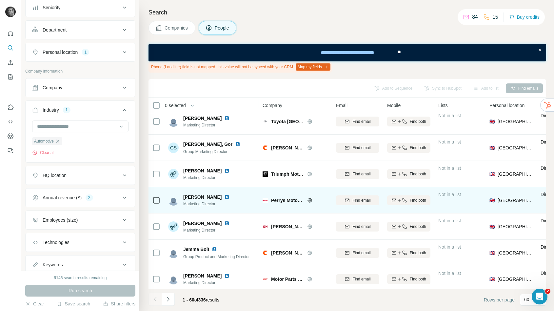
click at [290, 198] on span "Perrys Motor Sales" at bounding box center [287, 200] width 33 height 7
copy div "Perrys Motor Sales"
click at [362, 202] on span "Find email" at bounding box center [362, 200] width 18 height 6
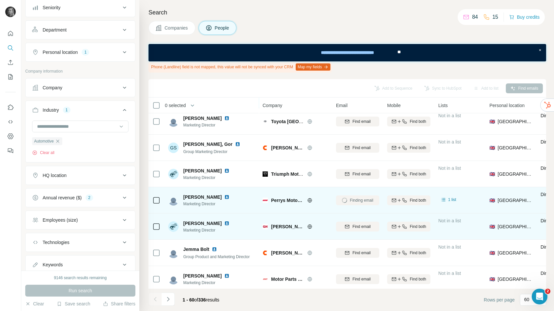
click at [290, 229] on span "Glyn Hopkin Group" at bounding box center [287, 226] width 33 height 7
click at [290, 227] on span "Glyn Hopkin Group" at bounding box center [287, 226] width 33 height 7
click at [363, 225] on span "Find email" at bounding box center [362, 226] width 18 height 6
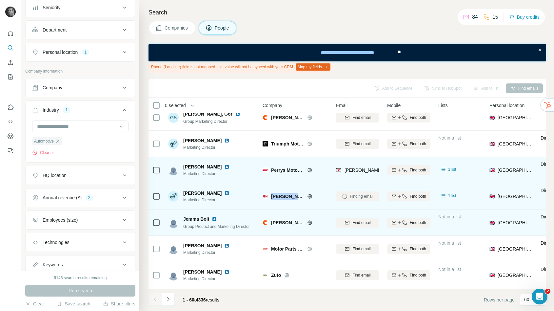
scroll to position [588, 0]
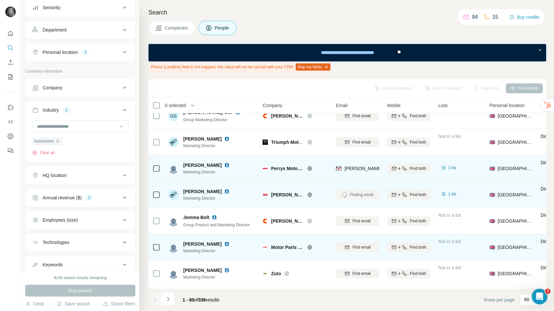
click at [279, 249] on span "Motor Parts Direct" at bounding box center [287, 247] width 33 height 7
click at [350, 246] on div "Find email" at bounding box center [357, 247] width 43 height 6
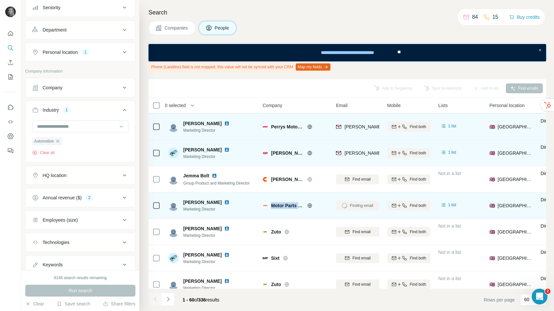
scroll to position [647, 0]
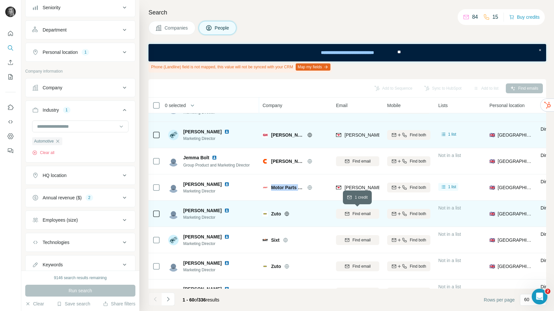
click at [361, 214] on span "Find email" at bounding box center [362, 214] width 18 height 6
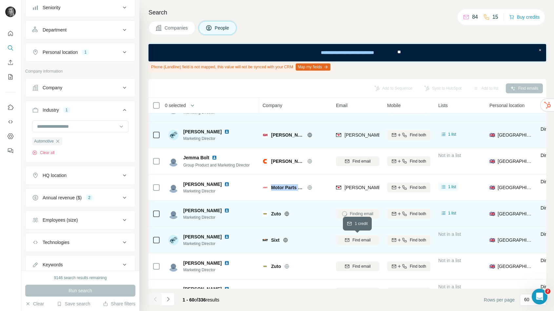
click at [354, 241] on span "Find email" at bounding box center [362, 240] width 18 height 6
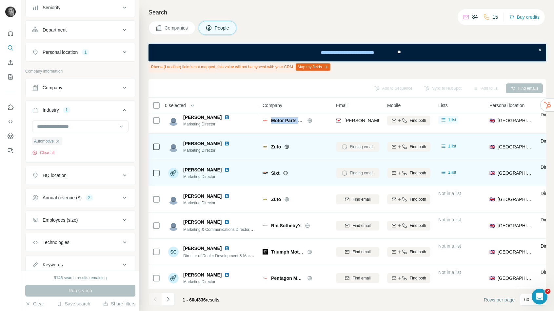
scroll to position [714, 0]
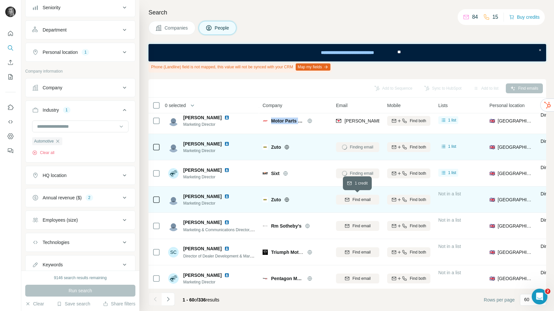
click at [356, 200] on span "Find email" at bounding box center [362, 199] width 18 height 6
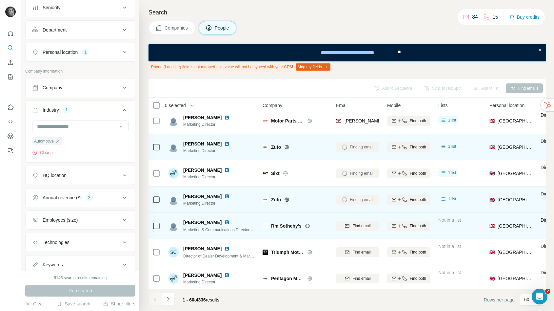
click at [283, 227] on span "Rm Sotheby's" at bounding box center [286, 225] width 31 height 7
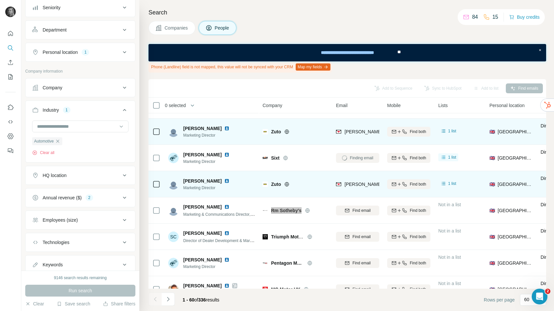
scroll to position [730, 0]
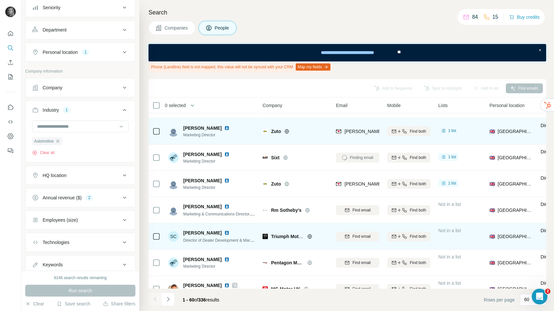
click at [282, 235] on span "Triumph Motorcycles Ltd" at bounding box center [298, 236] width 54 height 5
click at [356, 245] on td "Find email" at bounding box center [357, 236] width 51 height 26
click at [356, 235] on span "Find email" at bounding box center [362, 236] width 18 height 6
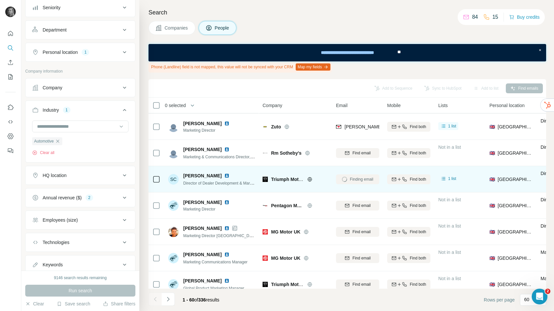
scroll to position [810, 0]
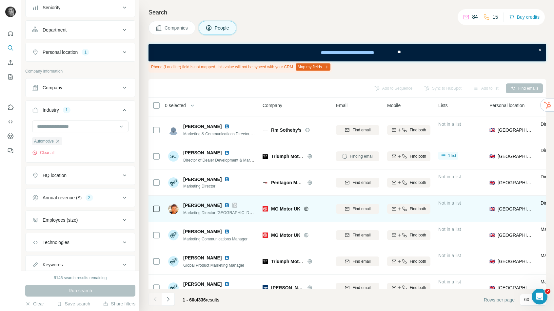
click at [283, 209] on span "MG Motor UK" at bounding box center [285, 208] width 29 height 7
click at [356, 207] on span "Find email" at bounding box center [362, 209] width 18 height 6
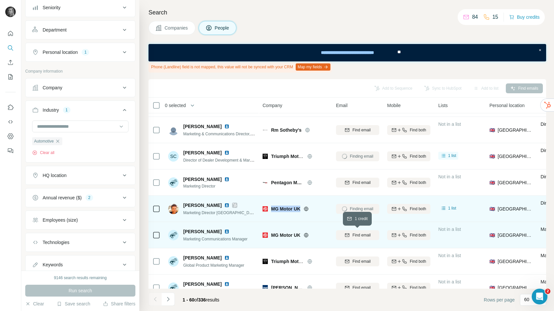
click at [356, 233] on span "Find email" at bounding box center [362, 235] width 18 height 6
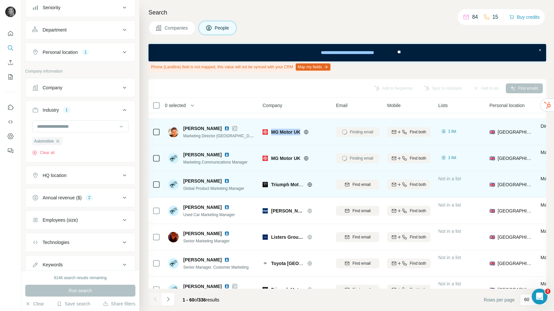
scroll to position [913, 0]
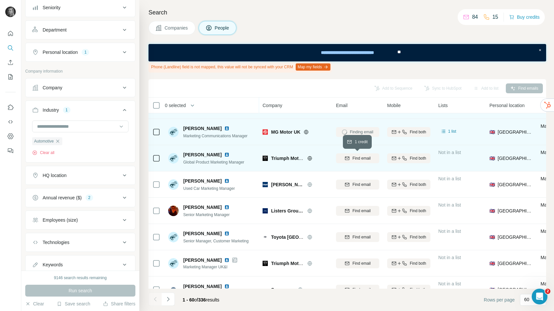
click at [355, 157] on span "Find email" at bounding box center [362, 158] width 18 height 6
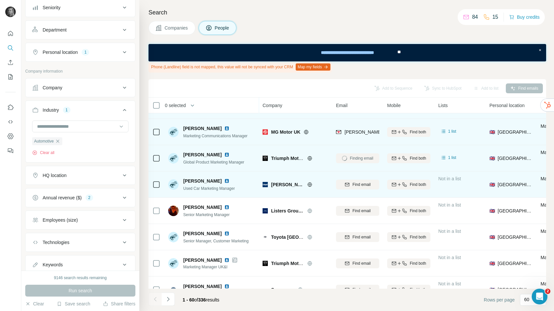
click at [282, 182] on span "Lloyd Motor Group" at bounding box center [287, 184] width 33 height 7
click at [353, 186] on span "Find email" at bounding box center [362, 184] width 18 height 6
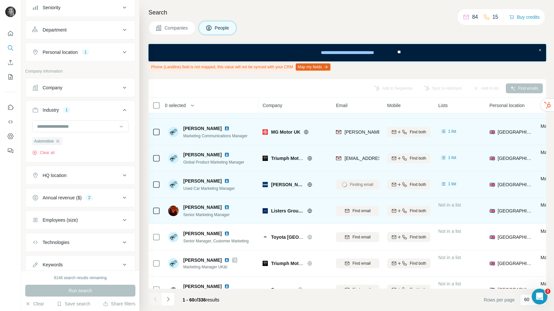
click at [285, 210] on span "Listers Group Ltd" at bounding box center [287, 210] width 33 height 7
click at [355, 212] on span "Find email" at bounding box center [362, 211] width 18 height 6
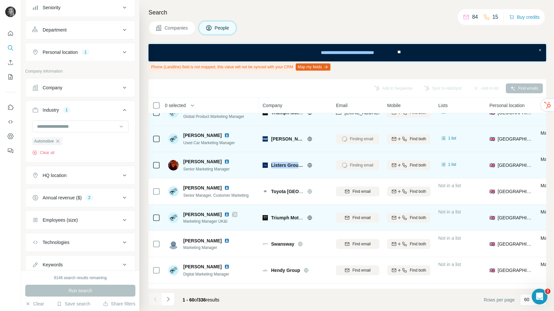
scroll to position [973, 0]
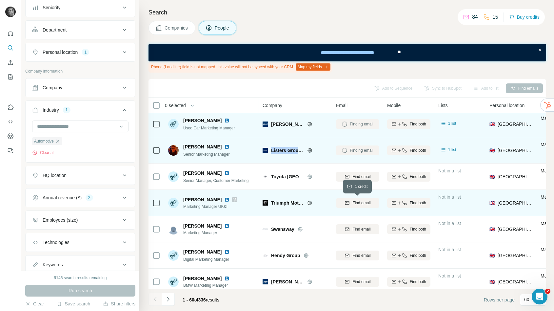
click at [350, 202] on div "Find email" at bounding box center [357, 203] width 43 height 6
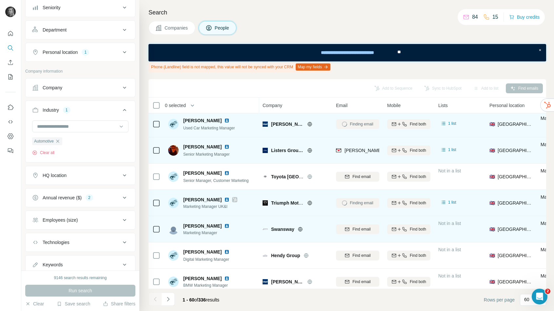
click at [286, 227] on span "Swansway" at bounding box center [282, 229] width 23 height 7
click at [361, 226] on span "Find email" at bounding box center [362, 229] width 18 height 6
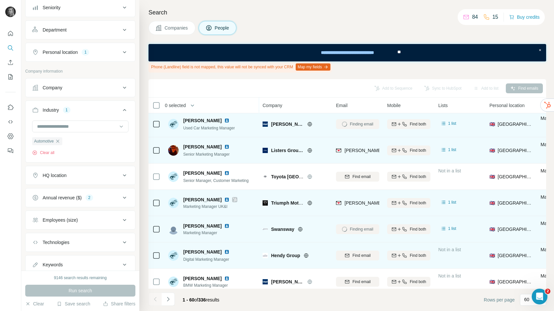
click at [289, 256] on span "Hendy Group" at bounding box center [285, 255] width 29 height 7
click at [288, 255] on span "Hendy Group" at bounding box center [285, 255] width 29 height 7
click at [288, 254] on span "Hendy Group" at bounding box center [285, 255] width 29 height 7
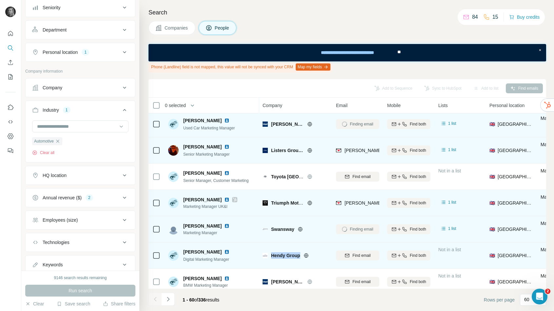
click at [288, 254] on span "Hendy Group" at bounding box center [285, 255] width 29 height 7
click at [365, 254] on span "Find email" at bounding box center [362, 255] width 18 height 6
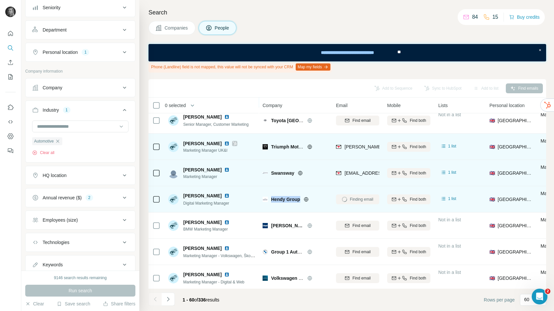
scroll to position [1061, 0]
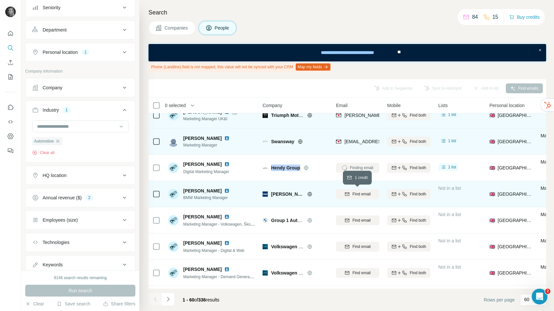
click at [363, 192] on span "Find email" at bounding box center [362, 194] width 18 height 6
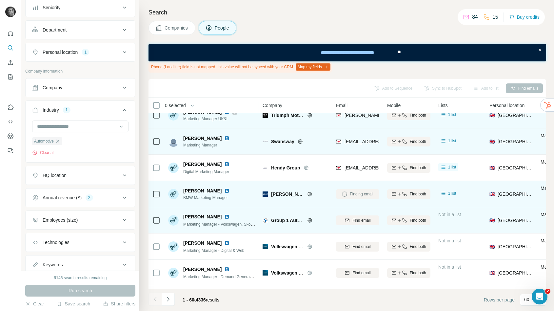
click at [278, 219] on span "Group 1 Automotive UK" at bounding box center [297, 219] width 52 height 5
click at [358, 222] on span "Find email" at bounding box center [362, 220] width 18 height 6
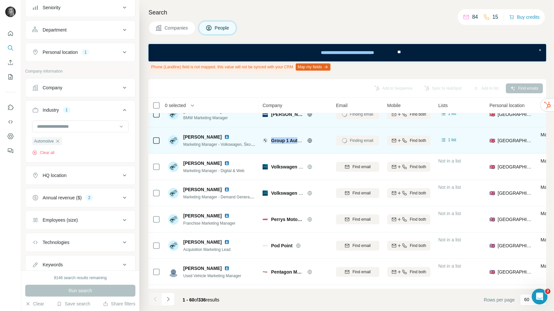
scroll to position [1143, 0]
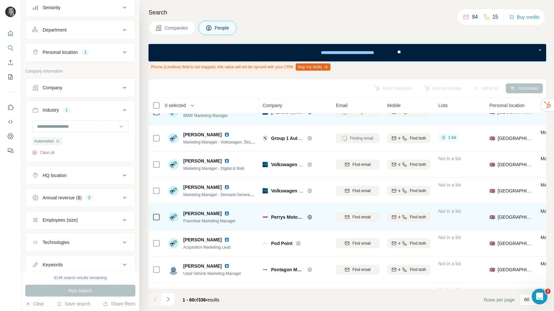
click at [287, 217] on span "Perrys Motor Sales" at bounding box center [287, 217] width 33 height 7
click at [353, 215] on span "Find email" at bounding box center [362, 217] width 18 height 6
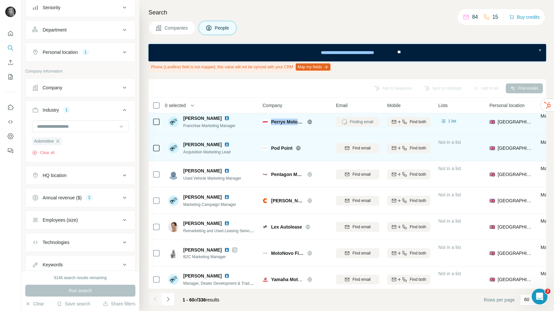
scroll to position [1245, 0]
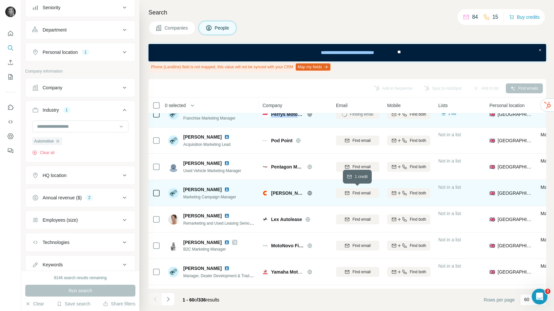
click at [357, 191] on span "Find email" at bounding box center [362, 193] width 18 height 6
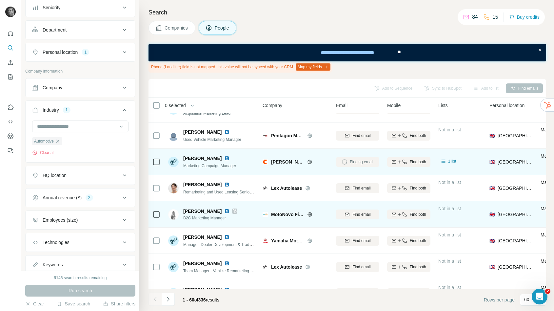
scroll to position [1281, 0]
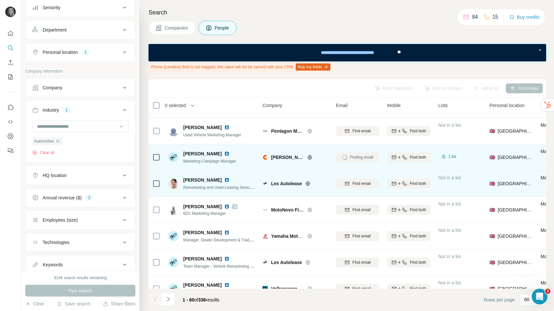
click at [283, 184] on span "Lex Autolease" at bounding box center [286, 183] width 31 height 7
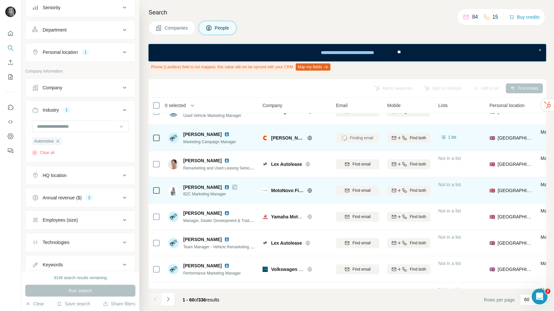
scroll to position [1305, 0]
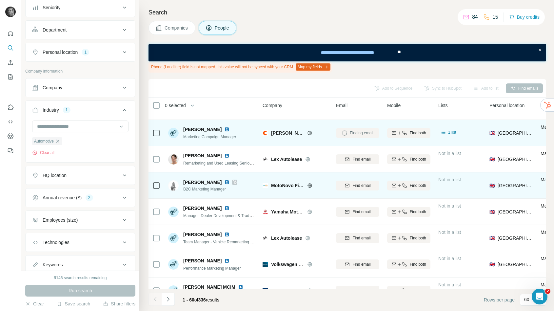
click at [280, 212] on span "Yamaha Motor Europe N.V." at bounding box center [300, 211] width 58 height 5
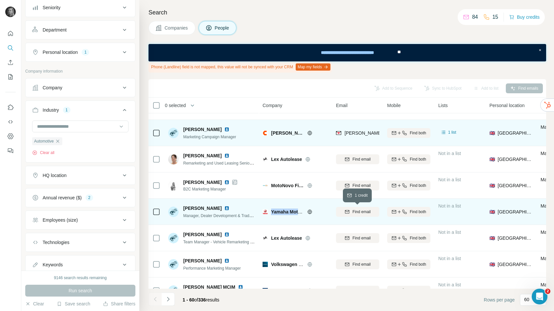
click at [354, 213] on span "Find email" at bounding box center [362, 212] width 18 height 6
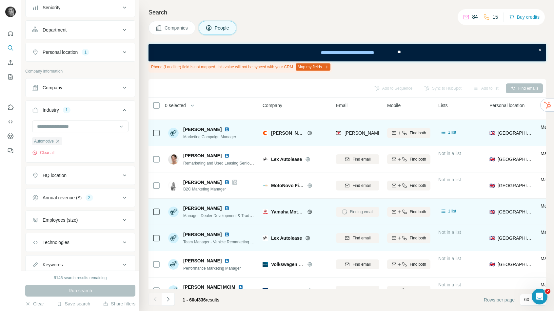
click at [285, 237] on span "Lex Autolease" at bounding box center [286, 237] width 31 height 7
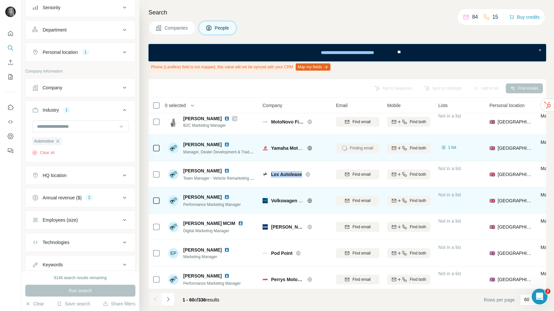
scroll to position [1371, 0]
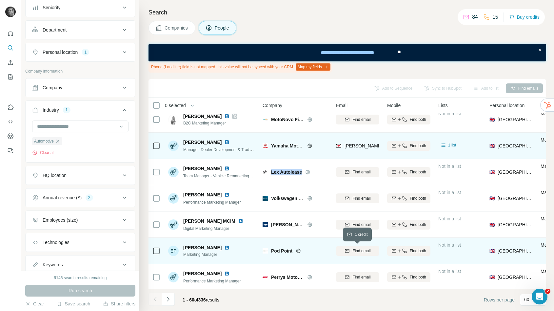
click at [366, 252] on span "Find email" at bounding box center [362, 251] width 18 height 6
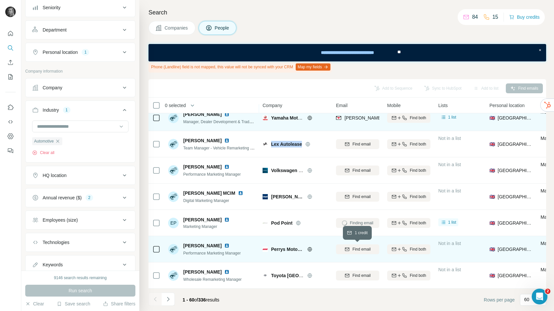
click at [356, 247] on span "Find email" at bounding box center [362, 249] width 18 height 6
click at [165, 297] on icon "Navigate to next page" at bounding box center [168, 298] width 7 height 7
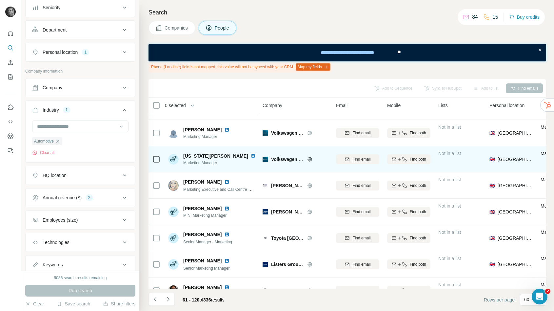
scroll to position [21, 0]
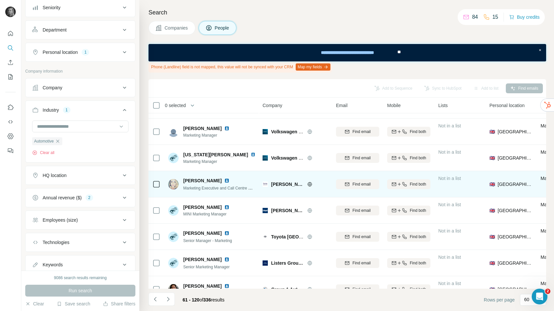
click at [283, 184] on span "Toomey Motor Group" at bounding box center [287, 184] width 33 height 7
click at [356, 186] on span "Find email" at bounding box center [362, 184] width 18 height 6
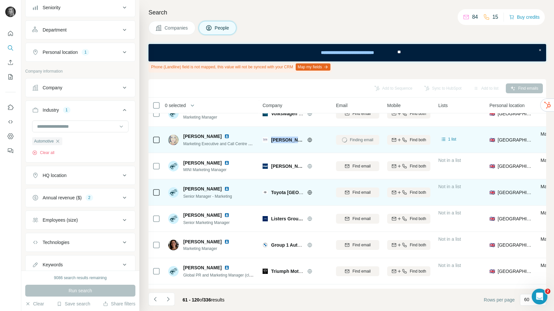
scroll to position [89, 0]
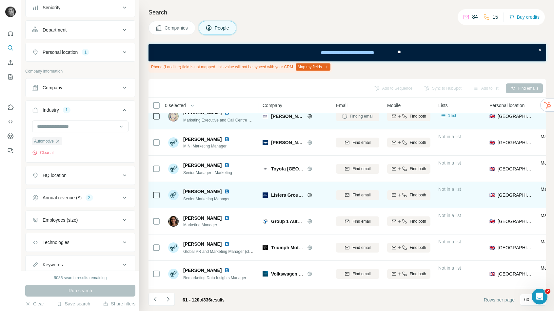
click at [283, 195] on span "Listers Group Ltd" at bounding box center [287, 195] width 33 height 7
click at [369, 193] on span "Find email" at bounding box center [362, 195] width 18 height 6
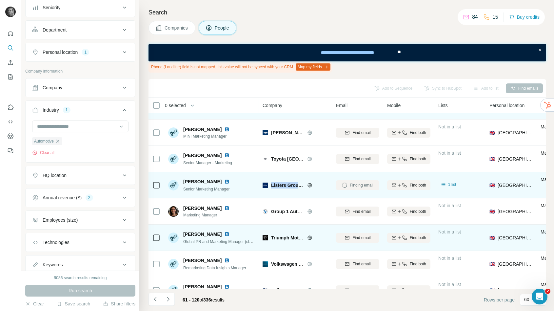
scroll to position [98, 0]
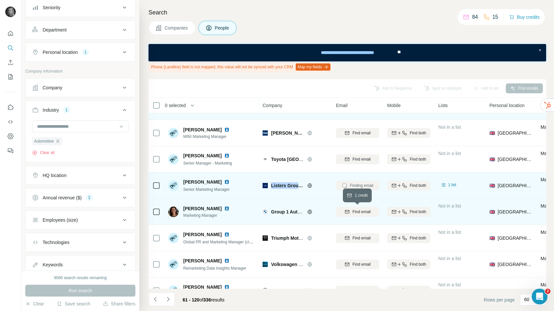
click at [349, 211] on icon "button" at bounding box center [347, 211] width 5 height 5
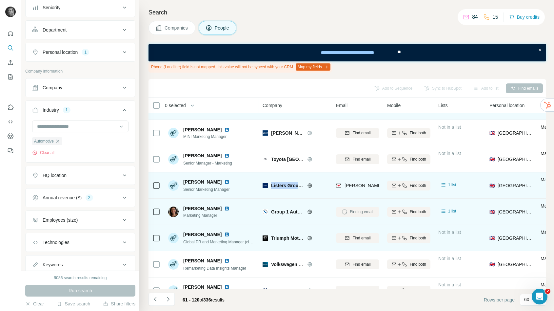
scroll to position [116, 0]
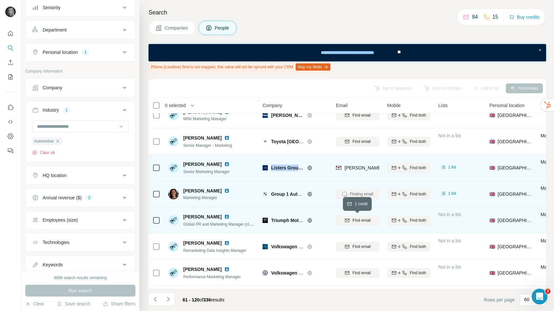
click at [363, 220] on span "Find email" at bounding box center [362, 220] width 18 height 6
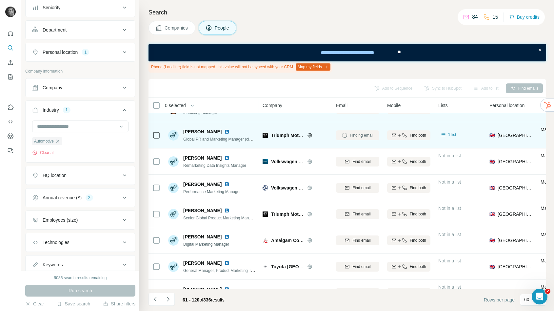
scroll to position [219, 0]
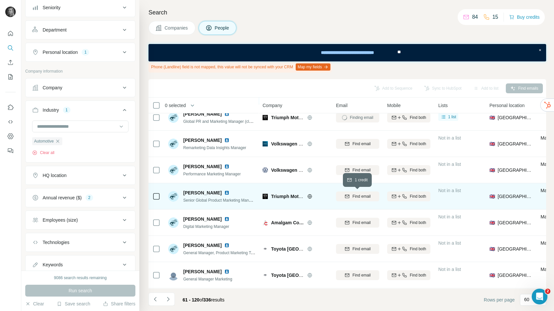
click at [357, 196] on span "Find email" at bounding box center [362, 196] width 18 height 6
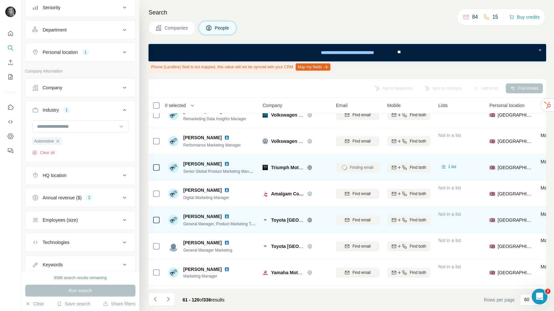
scroll to position [253, 0]
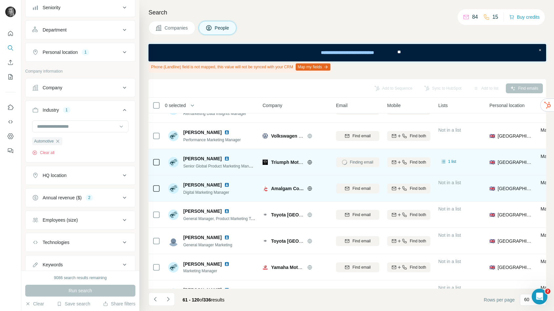
click at [288, 190] on span "Amalgam Collection" at bounding box center [287, 188] width 33 height 7
click at [363, 189] on span "Find email" at bounding box center [362, 188] width 18 height 6
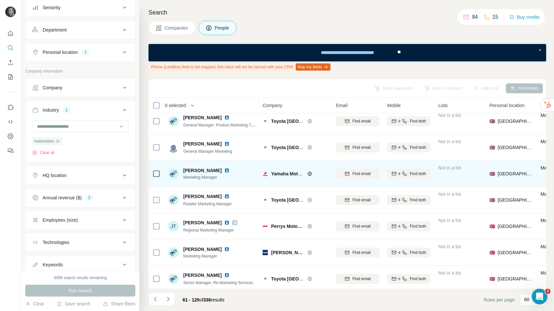
scroll to position [348, 0]
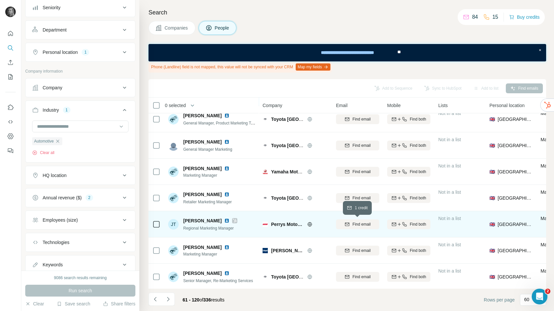
click at [359, 224] on span "Find email" at bounding box center [362, 224] width 18 height 6
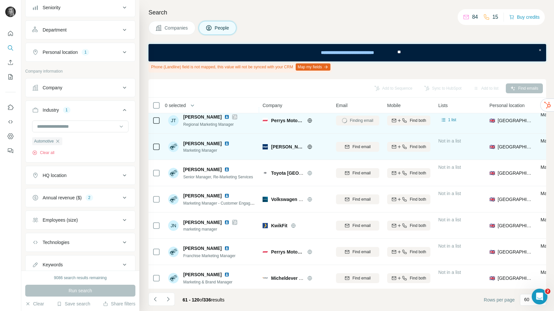
scroll to position [453, 0]
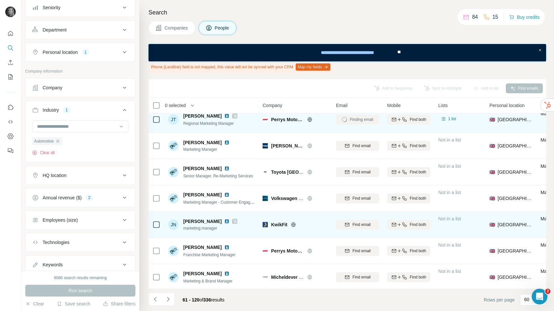
click at [281, 224] on span "KwikFit" at bounding box center [279, 224] width 16 height 7
click at [364, 224] on span "Find email" at bounding box center [362, 224] width 18 height 6
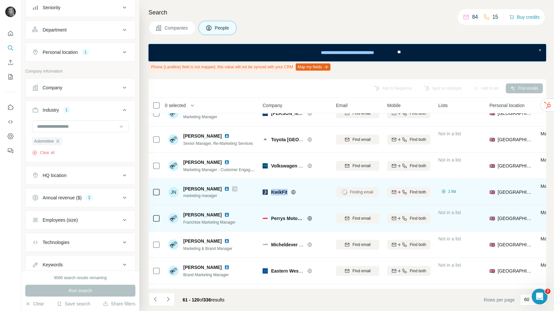
scroll to position [488, 0]
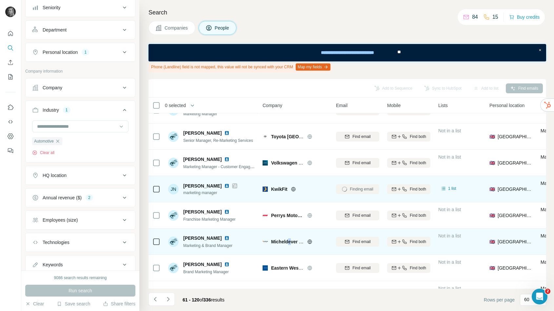
click at [290, 244] on span "Micheldever Tyre & Auto Services Limited, trading as Protyre" at bounding box center [337, 241] width 133 height 5
click at [358, 243] on span "Find email" at bounding box center [362, 241] width 18 height 6
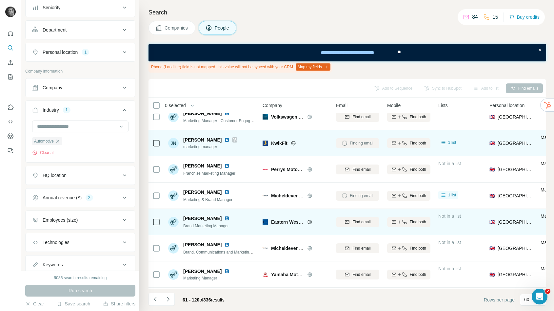
click at [284, 221] on span "Eastern Western Motor Group" at bounding box center [303, 221] width 65 height 5
click at [355, 221] on span "Find email" at bounding box center [362, 222] width 18 height 6
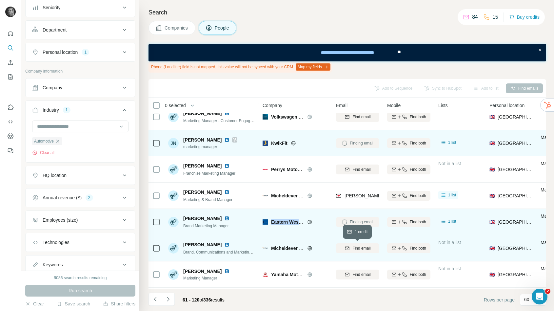
click at [360, 248] on span "Find email" at bounding box center [362, 248] width 18 height 6
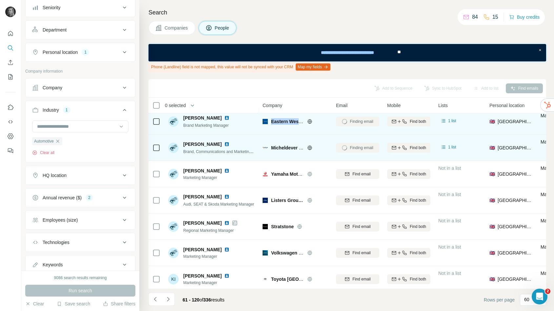
scroll to position [636, 0]
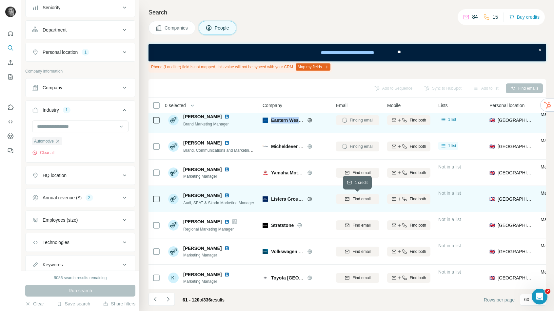
click at [356, 200] on span "Find email" at bounding box center [362, 199] width 18 height 6
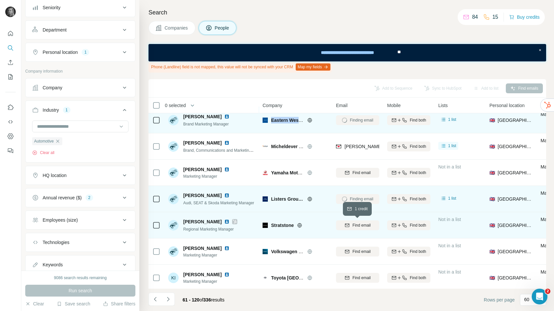
click at [356, 224] on span "Find email" at bounding box center [362, 225] width 18 height 6
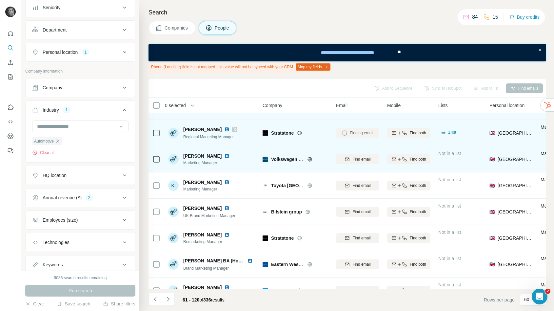
scroll to position [735, 0]
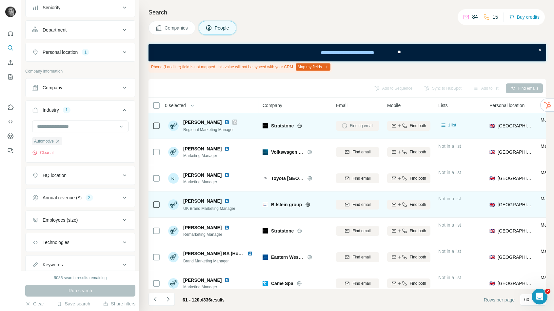
click at [284, 204] on span "Bilstein group" at bounding box center [286, 204] width 31 height 7
click at [351, 205] on div "Find email" at bounding box center [357, 204] width 43 height 6
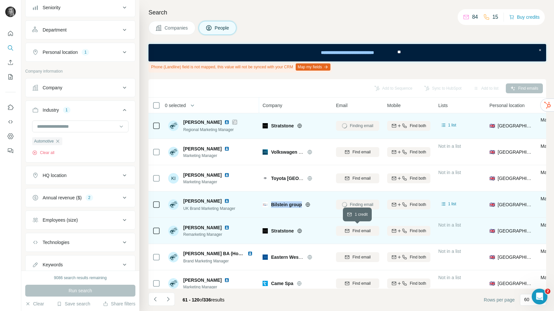
click at [362, 230] on span "Find email" at bounding box center [362, 231] width 18 height 6
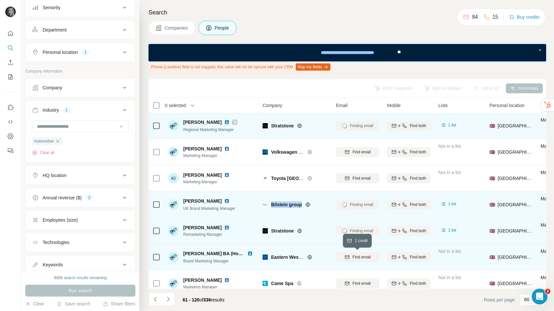
click at [357, 254] on span "Find email" at bounding box center [362, 257] width 18 height 6
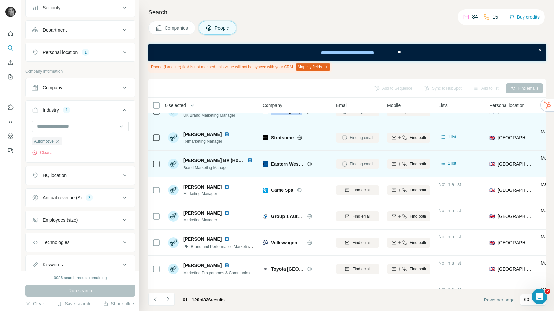
scroll to position [830, 0]
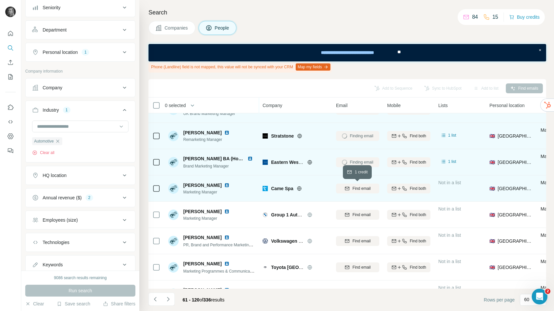
click at [355, 187] on span "Find email" at bounding box center [362, 188] width 18 height 6
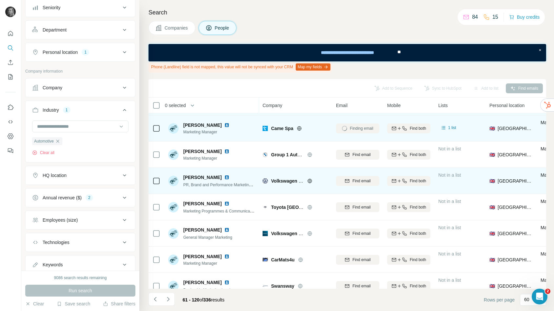
scroll to position [901, 0]
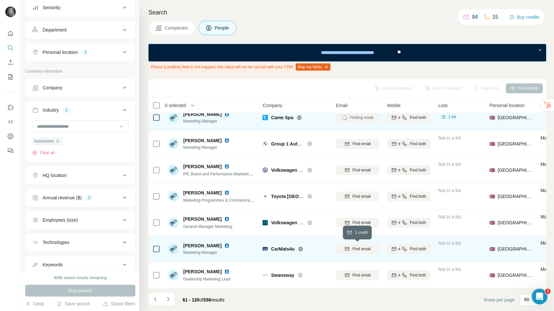
click at [354, 251] on span "Find email" at bounding box center [362, 249] width 18 height 6
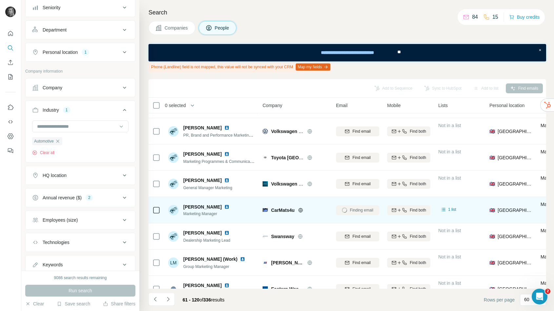
scroll to position [941, 0]
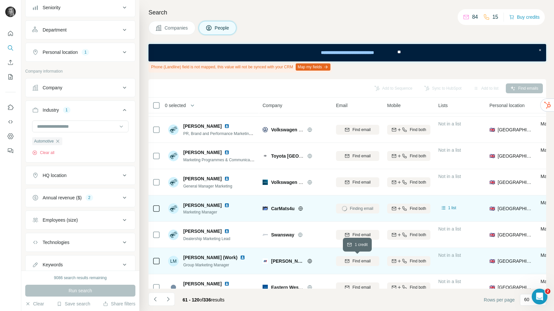
click at [352, 262] on div "Find email" at bounding box center [357, 261] width 43 height 6
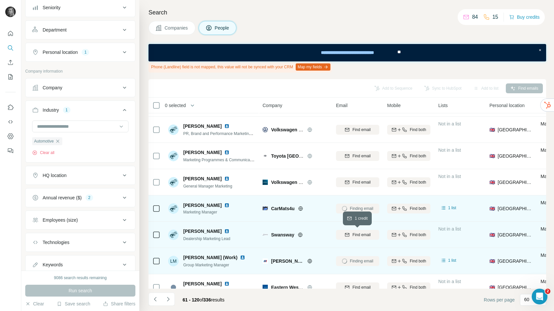
click at [366, 236] on span "Find email" at bounding box center [362, 235] width 18 height 6
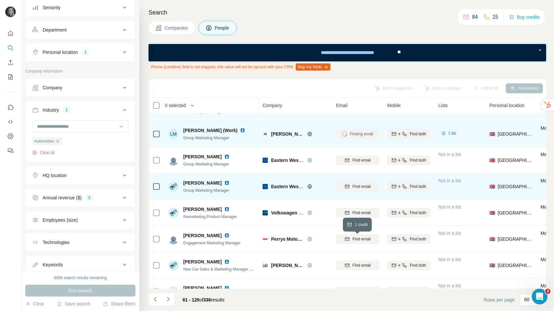
scroll to position [1073, 0]
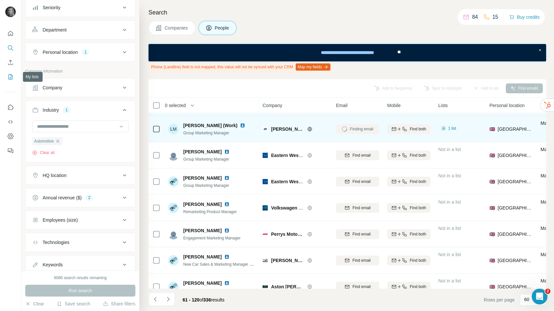
click at [7, 75] on button "My lists" at bounding box center [10, 77] width 10 height 12
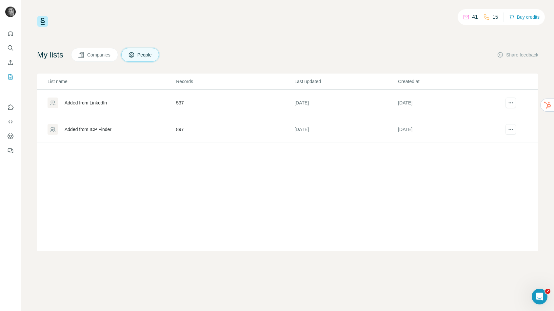
click at [146, 133] on div "Added from ICP Finder" at bounding box center [112, 129] width 128 height 10
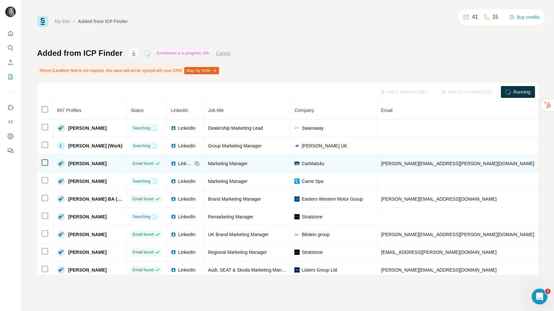
click at [419, 163] on span "leah.lowis@uniqueproductsuk.com" at bounding box center [457, 163] width 153 height 5
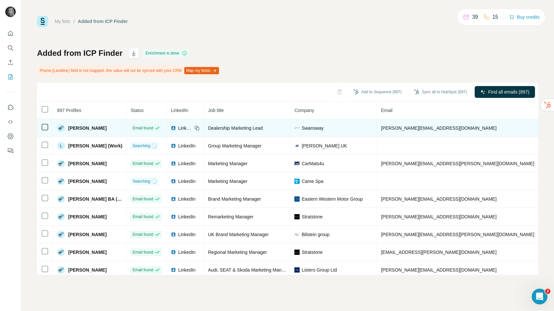
click at [415, 129] on span "l.pitt@swanswaygarages.com" at bounding box center [438, 127] width 115 height 5
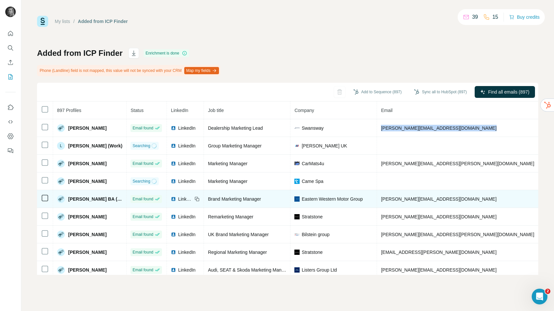
click at [393, 197] on span "kevin.beavis@easternholdings.co.uk" at bounding box center [438, 198] width 115 height 5
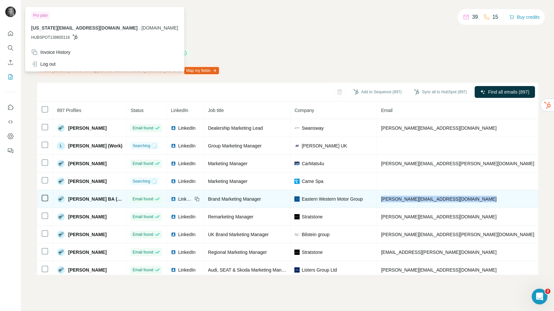
click at [427, 197] on span "kevin.beavis@easternholdings.co.uk" at bounding box center [438, 198] width 115 height 5
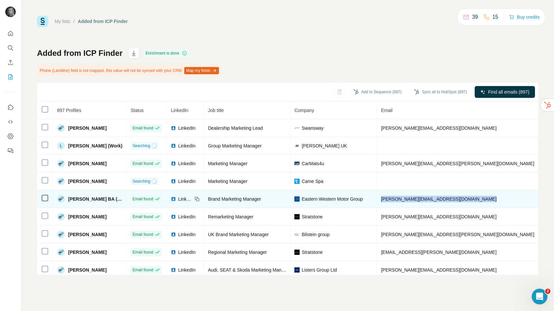
click at [427, 197] on span "kevin.beavis@easternholdings.co.uk" at bounding box center [438, 198] width 115 height 5
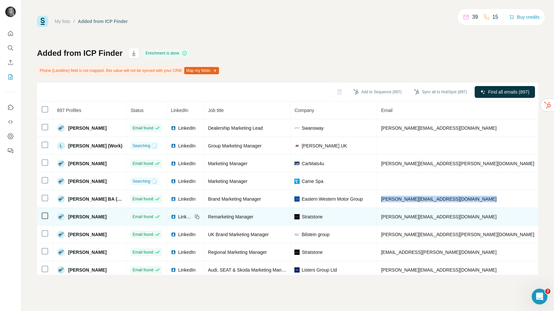
click at [420, 217] on span "kellymarie@stratstone.com" at bounding box center [438, 216] width 115 height 5
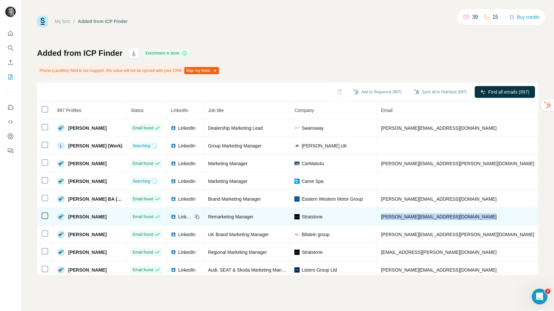
click at [420, 217] on span "kellymarie@stratstone.com" at bounding box center [438, 216] width 115 height 5
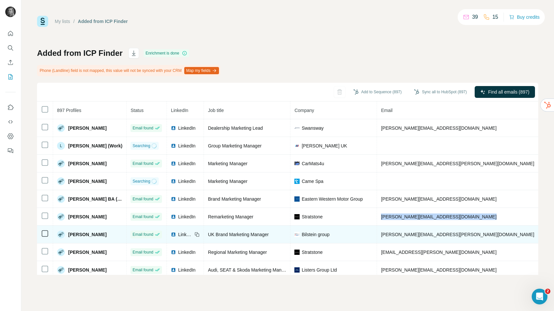
click at [411, 233] on span "katrina.heath@bilsteingroup.com" at bounding box center [457, 234] width 153 height 5
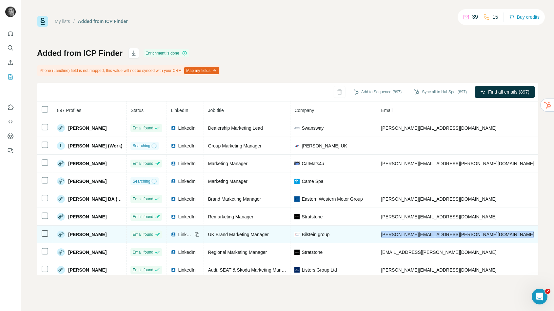
click at [411, 233] on span "katrina.heath@bilsteingroup.com" at bounding box center [457, 234] width 153 height 5
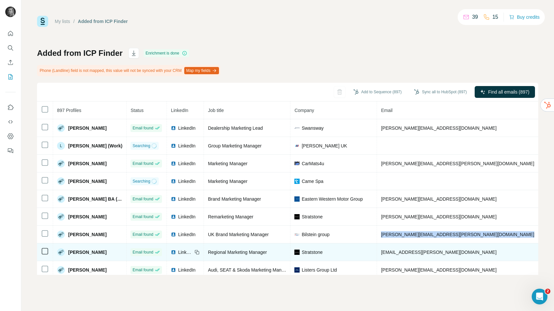
click at [415, 250] on span "kat.smith@stratstone.com" at bounding box center [438, 251] width 115 height 5
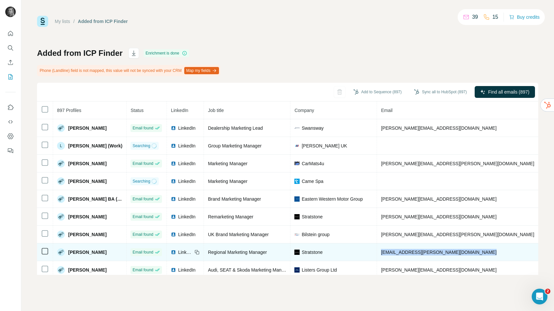
click at [415, 250] on span "kat.smith@stratstone.com" at bounding box center [438, 251] width 115 height 5
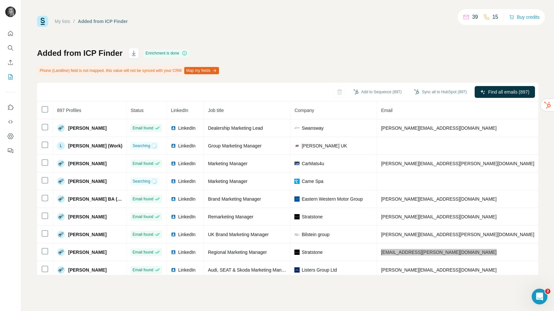
scroll to position [22, 0]
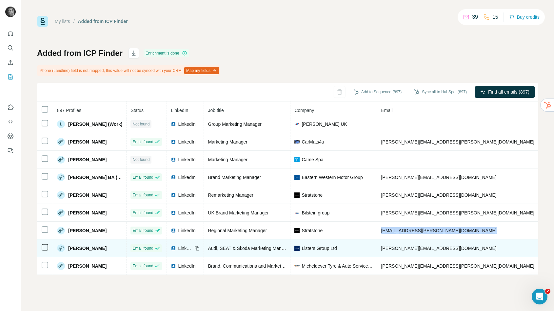
click at [409, 247] on span "julie.meakin@listers.co.uk" at bounding box center [438, 247] width 115 height 5
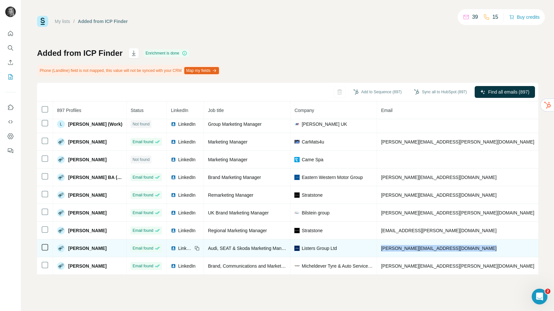
click at [409, 247] on span "julie.meakin@listers.co.uk" at bounding box center [438, 247] width 115 height 5
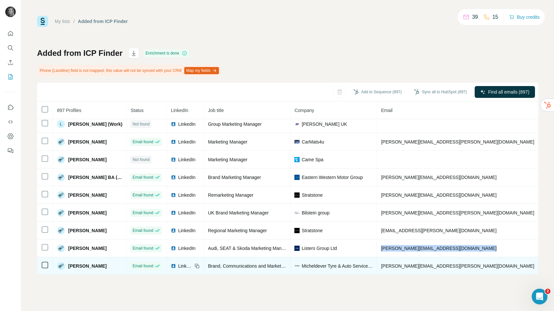
click at [421, 265] on span "julia.freeman@protyre.co.uk" at bounding box center [457, 265] width 153 height 5
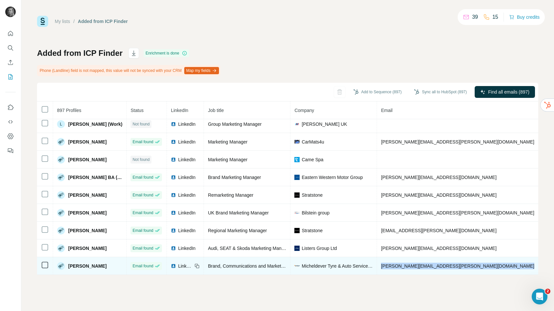
click at [421, 265] on span "julia.freeman@protyre.co.uk" at bounding box center [457, 265] width 153 height 5
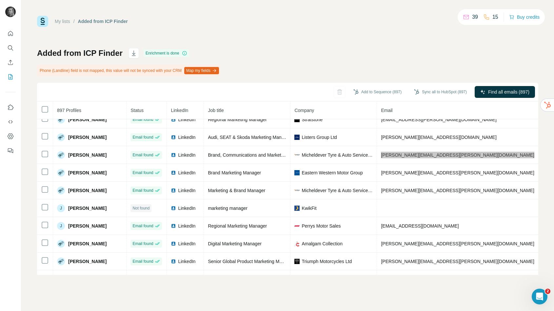
scroll to position [135, 0]
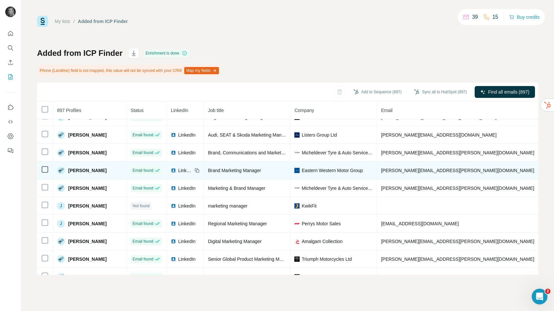
click at [431, 172] on span "joseph.kidd@easternholdings.co.uk" at bounding box center [457, 170] width 153 height 5
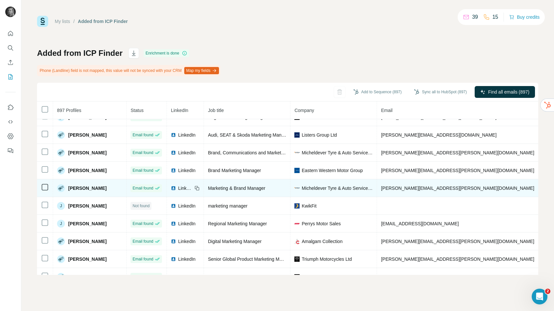
click at [418, 186] on span "joe.whitlock@protyre.co.uk" at bounding box center [457, 187] width 153 height 5
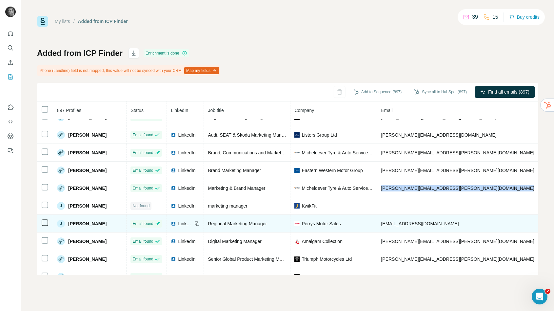
click at [403, 222] on span "jtaylor@perrys.co.uk" at bounding box center [420, 223] width 78 height 5
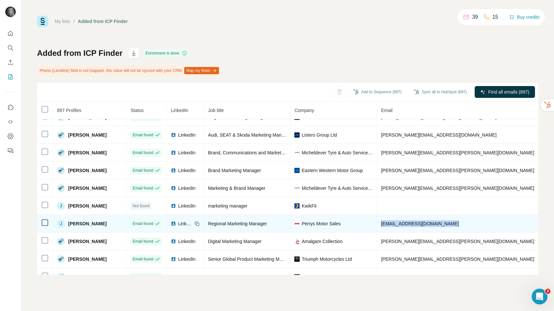
click at [403, 222] on span "jtaylor@perrys.co.uk" at bounding box center [420, 223] width 78 height 5
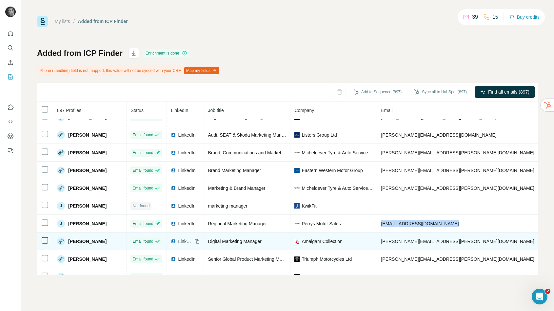
click at [409, 241] on span "james.harden@amalgam.com" at bounding box center [457, 240] width 153 height 5
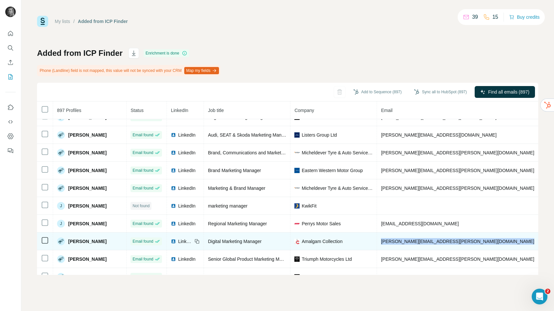
click at [409, 241] on span "james.harden@amalgam.com" at bounding box center [457, 240] width 153 height 5
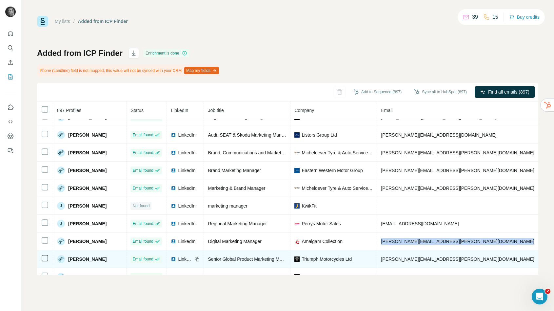
click at [404, 259] on span "james.wood@triumphmotorcycles.com" at bounding box center [457, 258] width 153 height 5
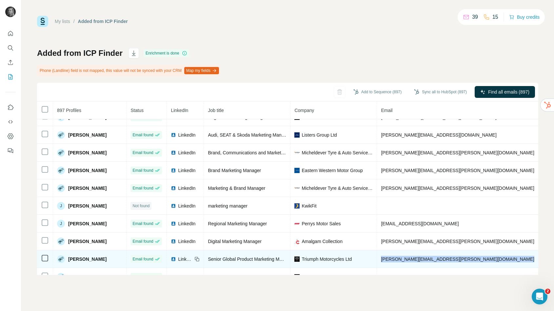
click at [404, 259] on span "james.wood@triumphmotorcycles.com" at bounding box center [457, 258] width 153 height 5
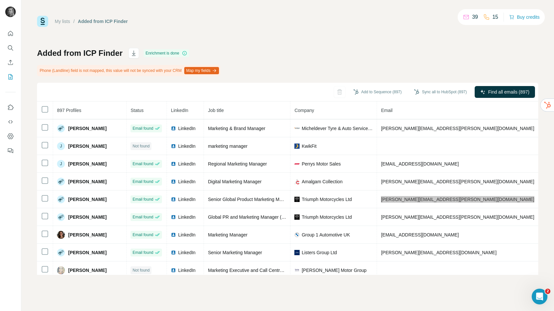
scroll to position [195, 0]
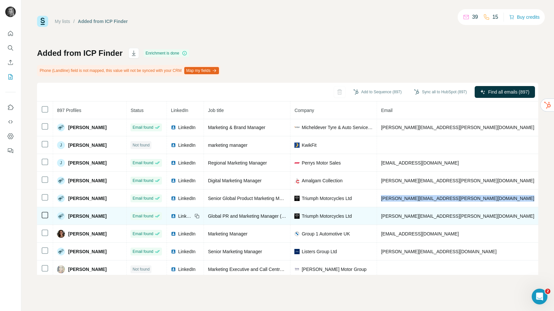
click at [419, 215] on span "helen.mason@triumphmotorcycles.com" at bounding box center [457, 215] width 153 height 5
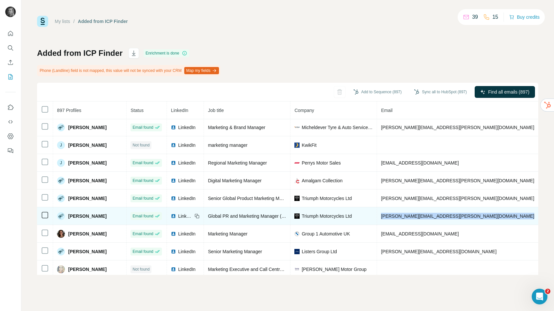
click at [419, 215] on span "helen.mason@triumphmotorcycles.com" at bounding box center [457, 215] width 153 height 5
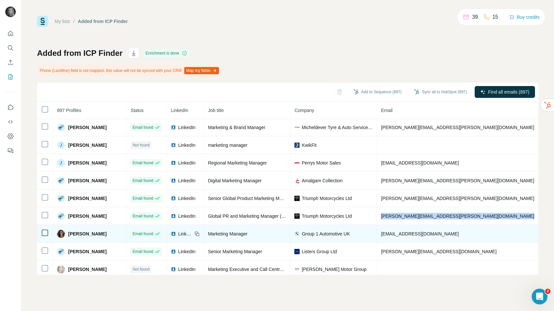
click at [405, 234] on span "helenkey@group1auto.com" at bounding box center [420, 233] width 78 height 5
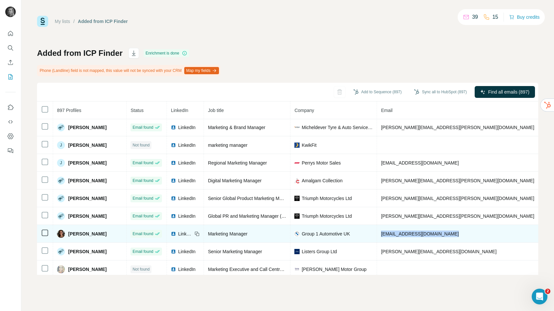
click at [405, 234] on span "helenkey@group1auto.com" at bounding box center [420, 233] width 78 height 5
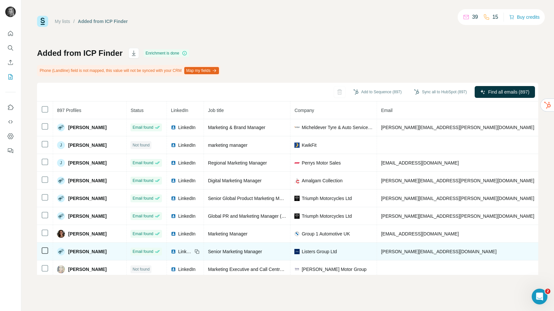
click at [417, 251] on span "hannah.hopwood@listers.co.uk" at bounding box center [438, 251] width 115 height 5
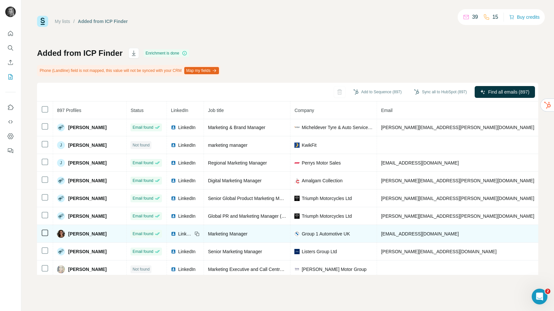
click at [410, 234] on span "helenkey@group1auto.com" at bounding box center [420, 233] width 78 height 5
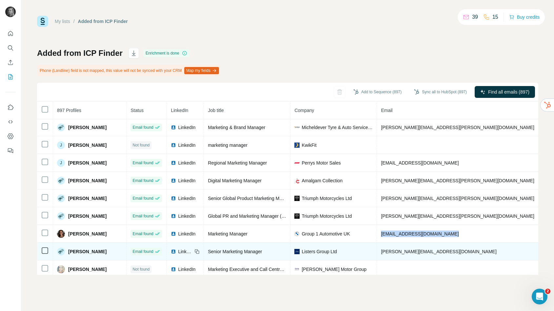
click at [414, 252] on span "hannah.hopwood@listers.co.uk" at bounding box center [438, 251] width 115 height 5
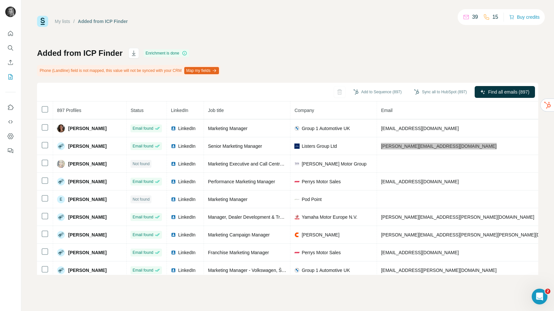
scroll to position [307, 0]
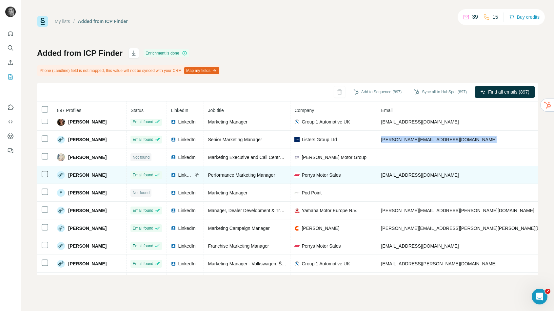
click at [407, 173] on span "ekatsa@perrys.co.uk" at bounding box center [420, 174] width 78 height 5
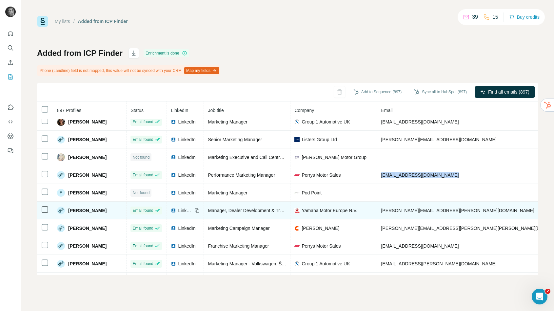
click at [401, 211] on span "dave.brown@yamaha-motor.co.uk" at bounding box center [457, 210] width 153 height 5
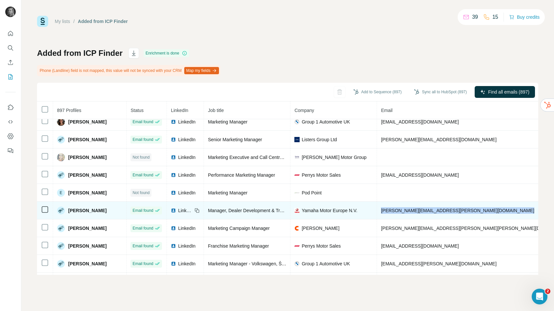
click at [401, 211] on span "dave.brown@yamaha-motor.co.uk" at bounding box center [457, 210] width 153 height 5
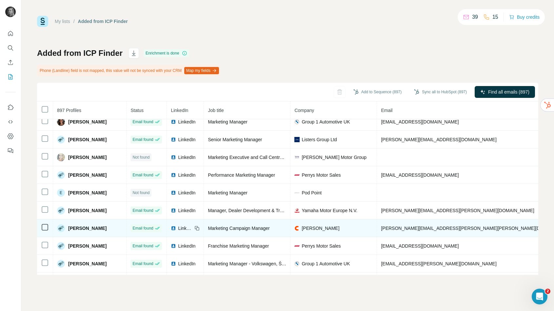
click at [418, 228] on span "claire.cox@cromwell.co.uk" at bounding box center [476, 227] width 191 height 5
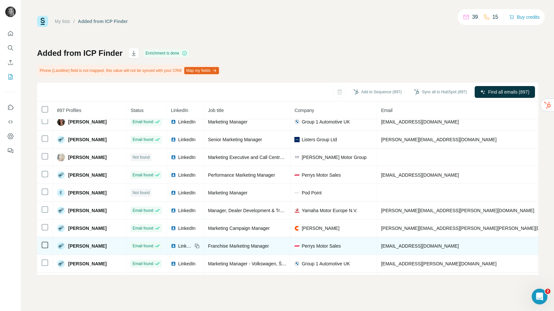
click at [405, 247] on span "cwilliams@perrys.co.uk" at bounding box center [420, 245] width 78 height 5
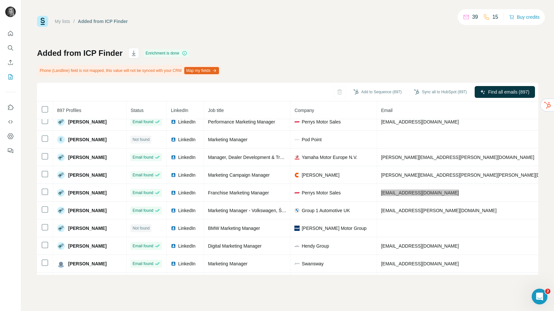
scroll to position [364, 0]
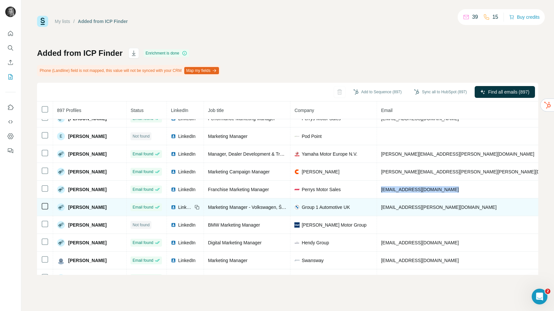
click at [406, 207] on span "callum.burgess@group1auto.co.uk" at bounding box center [438, 206] width 115 height 5
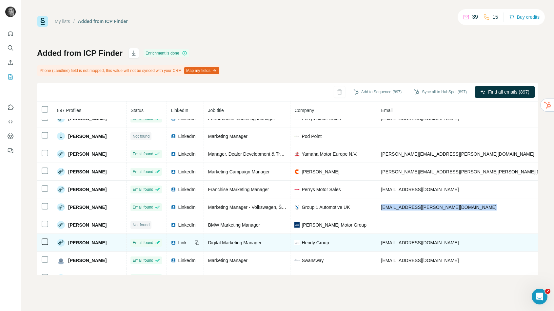
click at [417, 240] on span "aold@hendy-group.com" at bounding box center [420, 242] width 78 height 5
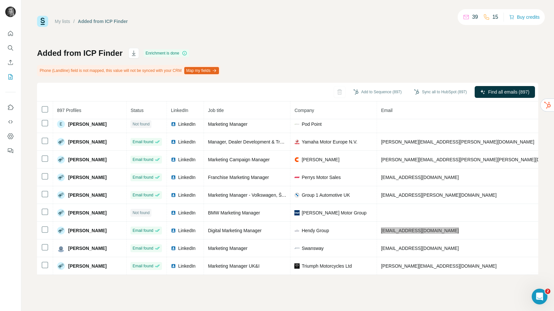
scroll to position [383, 0]
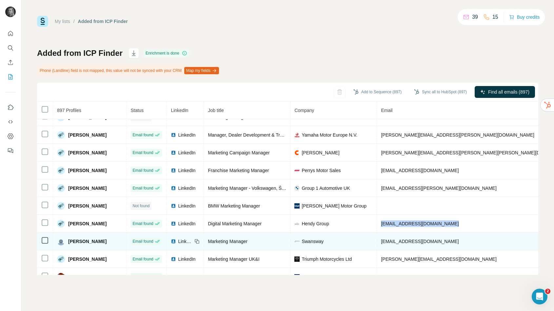
click at [405, 239] on span "a.ling@swanswaygarages.com" at bounding box center [420, 240] width 78 height 5
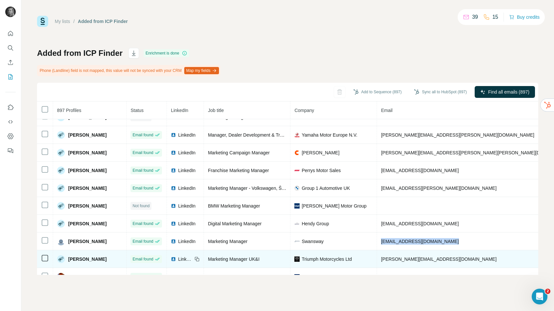
click at [420, 259] on span "amy.sparrow@triumphmotorcycles.com" at bounding box center [438, 258] width 115 height 5
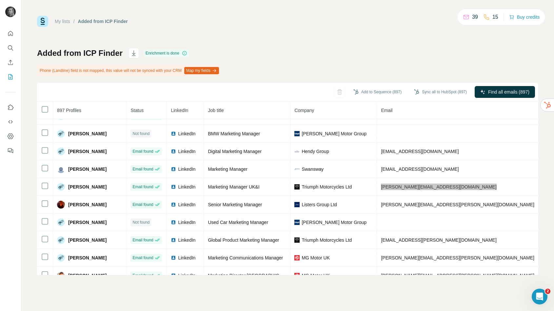
scroll to position [456, 0]
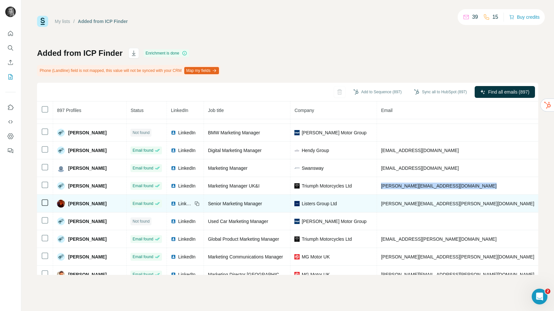
click at [423, 204] on span "alex.matthews@listers.co.uk" at bounding box center [457, 203] width 153 height 5
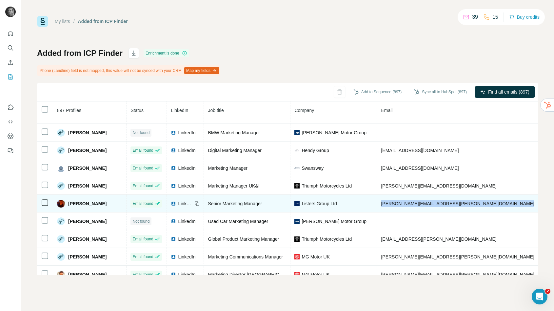
click at [423, 204] on span "alex.matthews@listers.co.uk" at bounding box center [457, 203] width 153 height 5
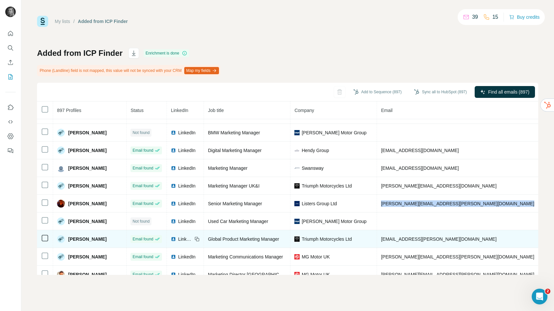
click at [415, 241] on span "alastair.fairgrieve@triumphmotorcycles.com" at bounding box center [438, 238] width 115 height 5
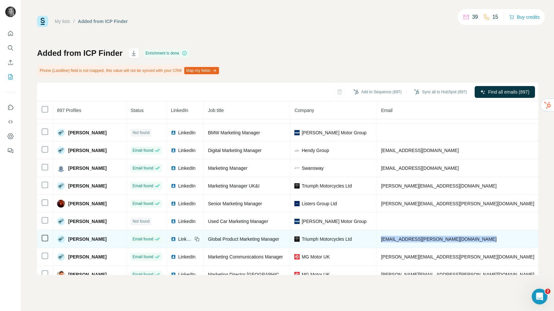
click at [415, 241] on span "alastair.fairgrieve@triumphmotorcycles.com" at bounding box center [438, 238] width 115 height 5
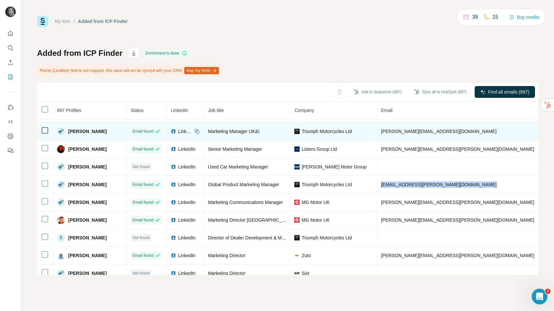
scroll to position [511, 0]
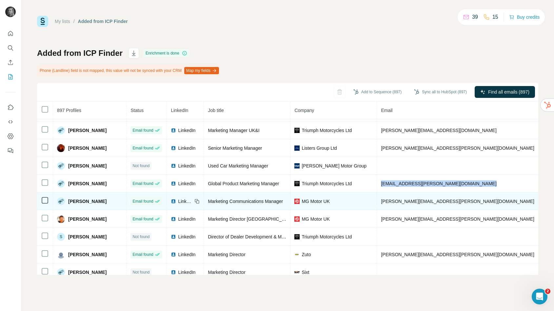
click at [395, 200] on span "aimee.webb@mg.co.uk" at bounding box center [457, 200] width 153 height 5
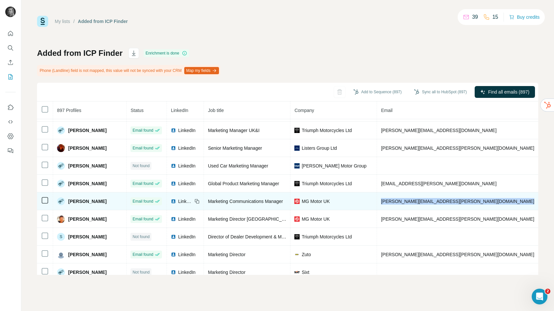
click at [395, 200] on span "aimee.webb@mg.co.uk" at bounding box center [457, 200] width 153 height 5
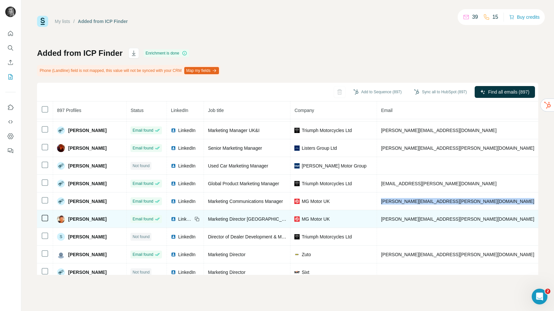
click at [408, 222] on td "stuart.walker@mg.co.uk" at bounding box center [476, 219] width 199 height 18
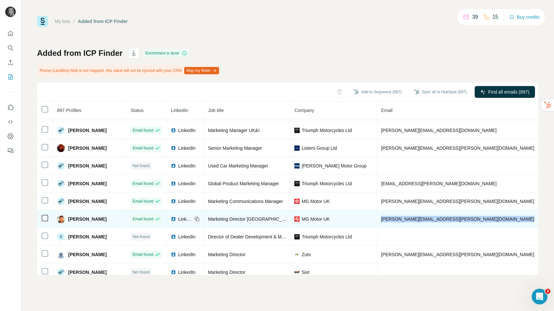
click at [408, 222] on td "stuart.walker@mg.co.uk" at bounding box center [476, 219] width 199 height 18
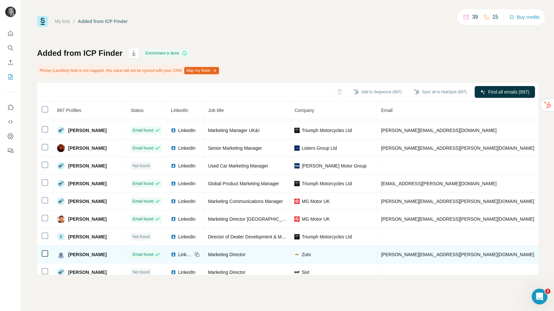
click at [417, 258] on td "michael.barlow@zuto.com" at bounding box center [476, 254] width 199 height 18
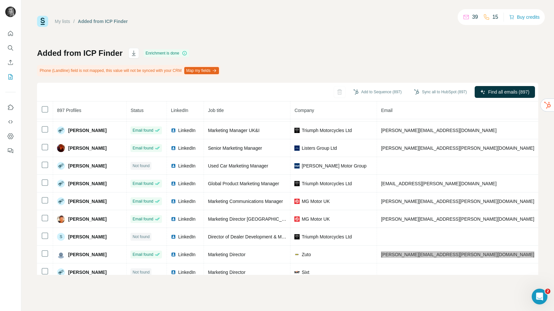
scroll to position [553, 0]
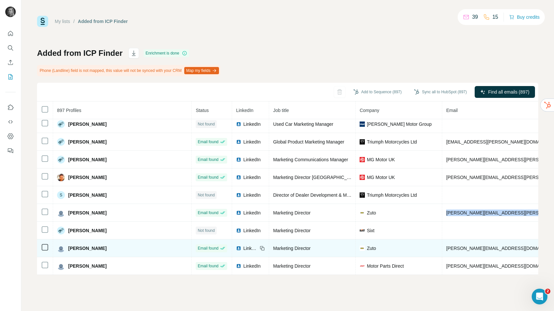
click at [466, 250] on span "lucy.sherliker@zuto.com" at bounding box center [503, 247] width 115 height 5
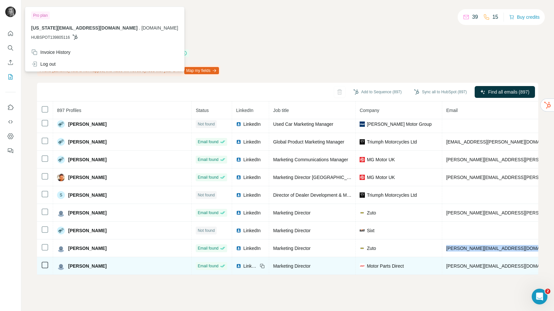
click at [484, 267] on span "k.blazey@mpdonline.co.uk" at bounding box center [503, 265] width 115 height 5
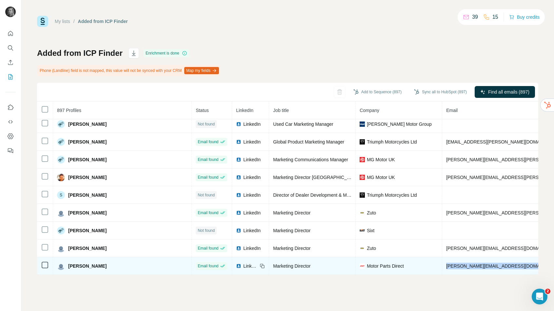
click at [484, 267] on span "k.blazey@mpdonline.co.uk" at bounding box center [503, 265] width 115 height 5
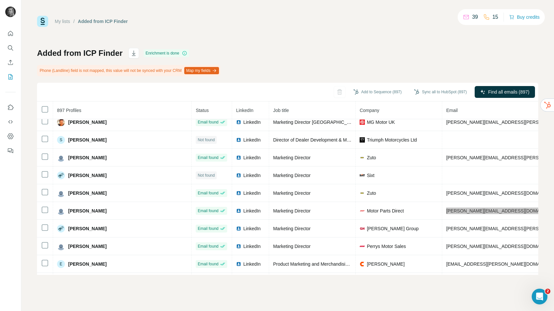
scroll to position [631, 0]
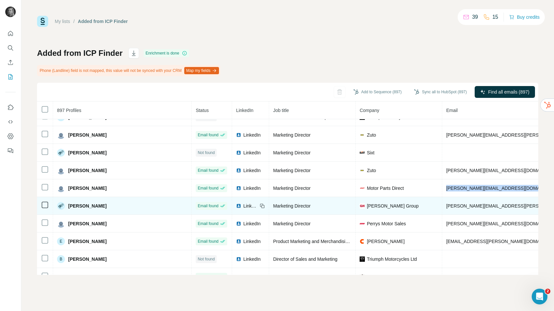
click at [459, 207] on span "james.bowyer@glynhopkin.com" at bounding box center [522, 205] width 153 height 5
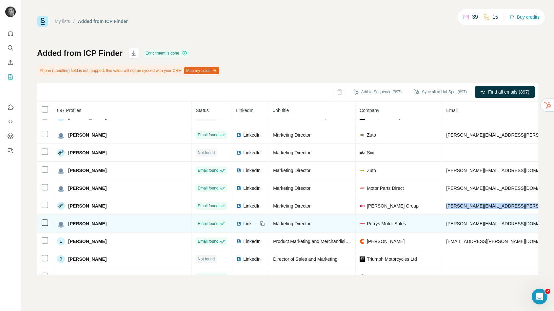
click at [483, 223] on span "hthomas@perrys.co.uk" at bounding box center [503, 223] width 115 height 5
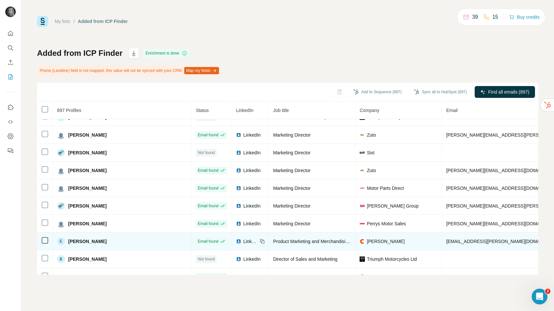
click at [470, 238] on span "hackette@cromwell.co.uk" at bounding box center [503, 240] width 115 height 5
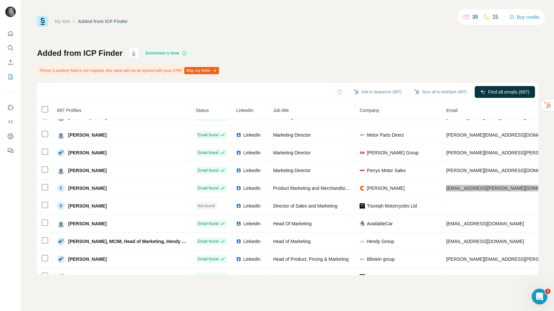
scroll to position [698, 0]
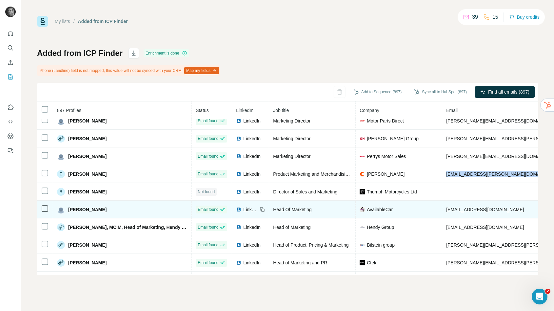
click at [486, 210] on span "pammurdock@availablecar.com" at bounding box center [485, 209] width 78 height 5
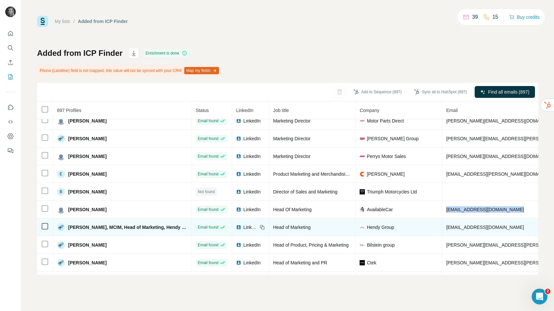
click at [486, 227] on span "lwoolley@hendy-group.com" at bounding box center [485, 226] width 78 height 5
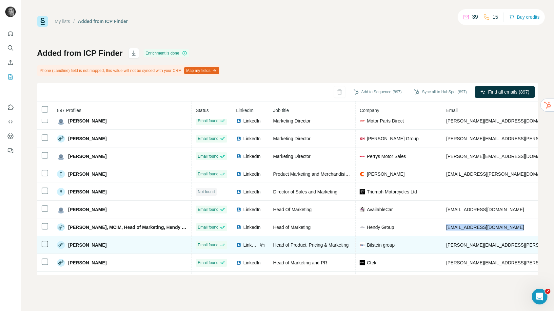
click at [477, 244] on span "linda.evans@bilsteingroup.com" at bounding box center [522, 244] width 153 height 5
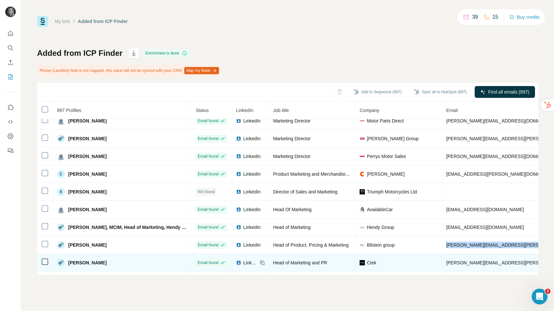
click at [478, 261] on span "katharine.alsop@ctek.com" at bounding box center [522, 262] width 153 height 5
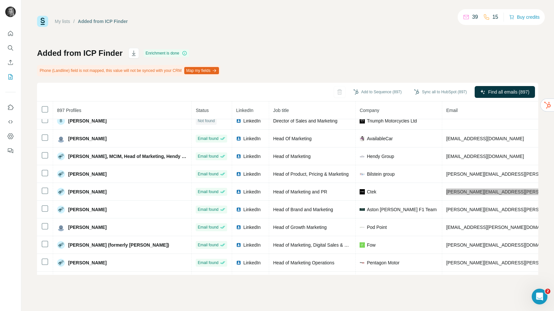
scroll to position [776, 0]
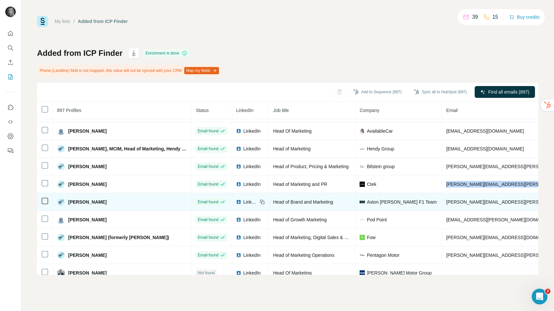
click at [476, 199] on span "kate.dalton@astonmartinf1.com" at bounding box center [522, 201] width 153 height 5
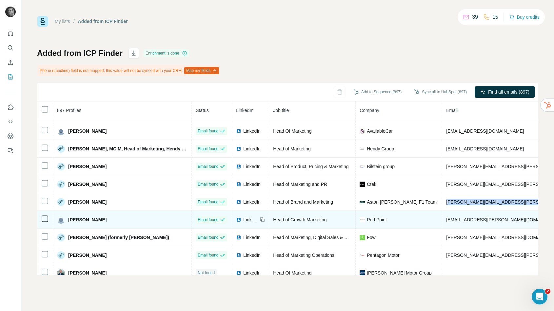
click at [463, 220] on span "jasmin.dreher@pod-point.com" at bounding box center [503, 219] width 115 height 5
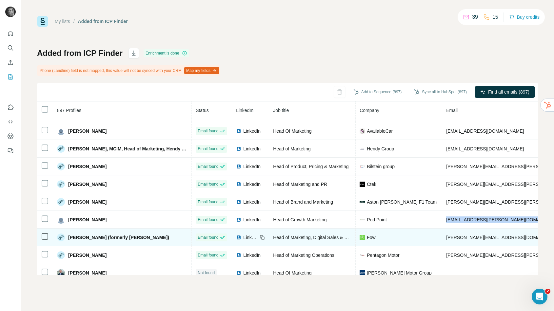
click at [475, 235] on span "jade.budden@fow.co.uk" at bounding box center [503, 236] width 115 height 5
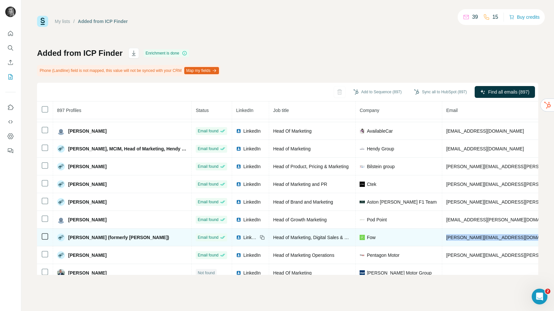
click at [475, 235] on span "jade.budden@fow.co.uk" at bounding box center [503, 236] width 115 height 5
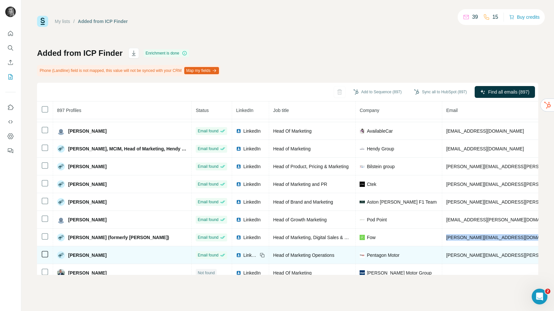
click at [456, 255] on span "emma.mayall@pentagon-group.co.uk" at bounding box center [522, 254] width 153 height 5
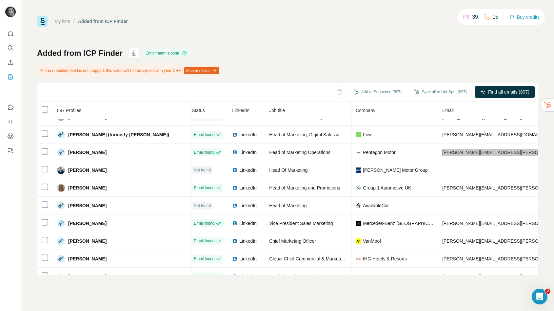
scroll to position [879, 4]
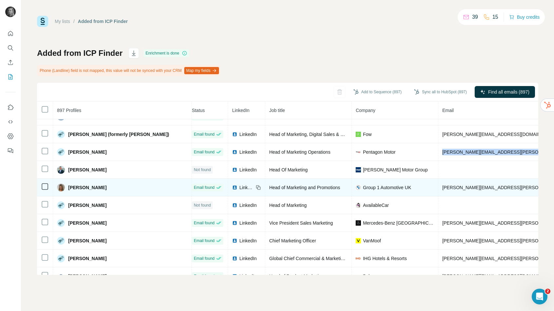
click at [479, 188] on span "angela.jemison@group1auto.co.uk" at bounding box center [518, 187] width 153 height 5
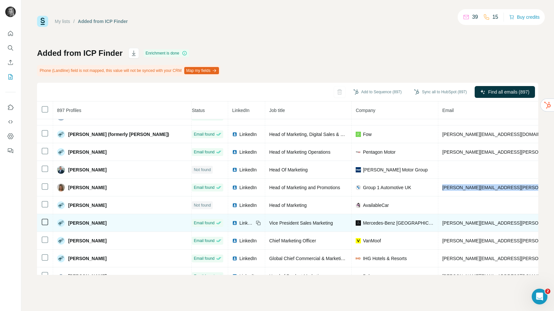
click at [469, 223] on span "alex.matthews@mercedes-benz.com" at bounding box center [518, 222] width 153 height 5
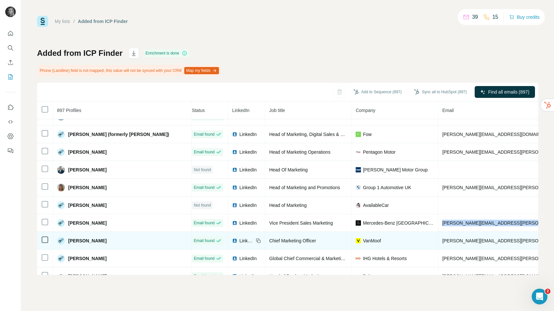
click at [466, 239] on span "scott.kennedy@vanmoof.com" at bounding box center [518, 240] width 153 height 5
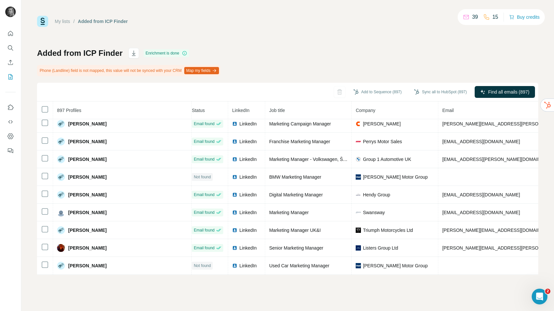
scroll to position [411, 4]
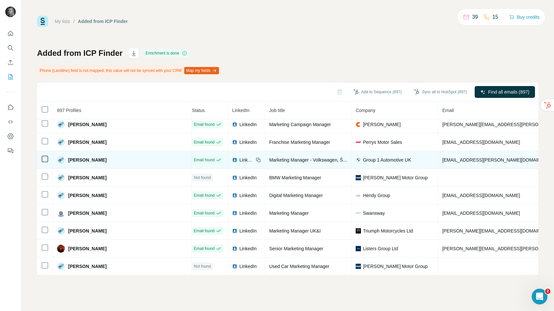
click at [450, 159] on span "callum.burgess@group1auto.co.uk" at bounding box center [499, 159] width 115 height 5
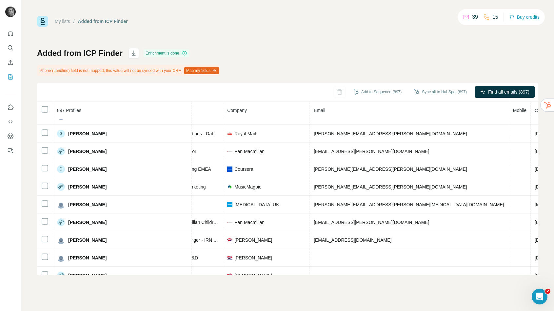
scroll to position [1041, 132]
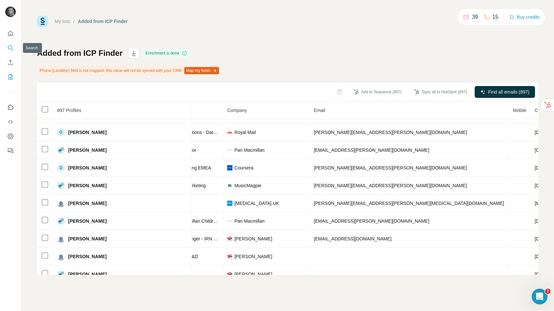
click at [10, 47] on icon "Search" at bounding box center [10, 48] width 7 height 7
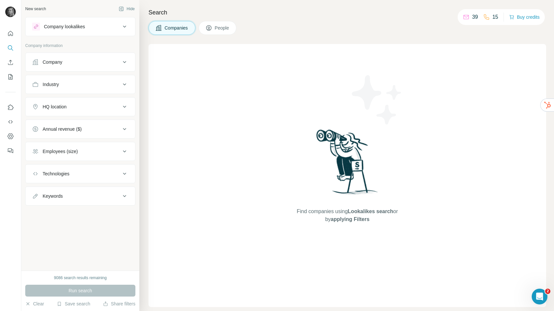
click at [59, 59] on div "Company" at bounding box center [53, 62] width 20 height 7
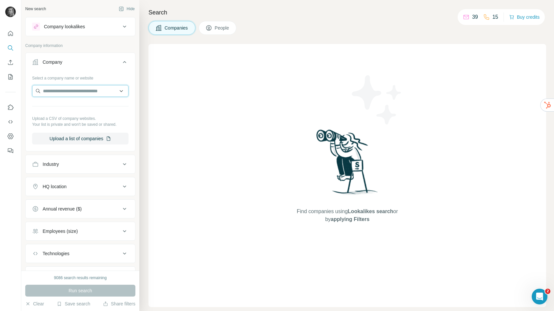
drag, startPoint x: 63, startPoint y: 95, endPoint x: 61, endPoint y: 91, distance: 4.5
click at [63, 95] on input "text" at bounding box center [80, 91] width 96 height 12
paste input "**********"
type input "**********"
click at [63, 110] on p "bigmotoringworld.co.uk" at bounding box center [70, 112] width 39 height 6
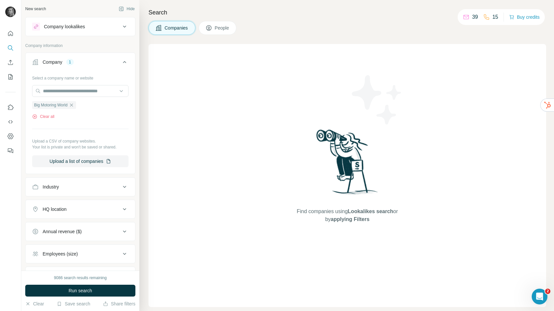
click at [70, 287] on button "Run search" at bounding box center [80, 290] width 110 height 12
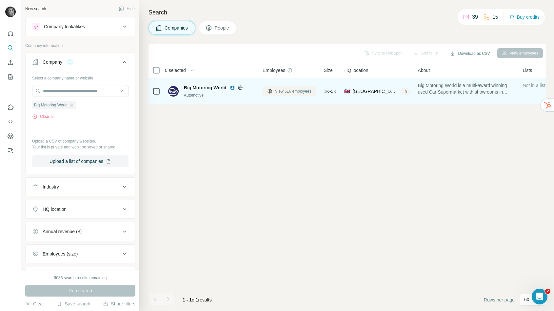
click at [275, 93] on span "View 516 employees" at bounding box center [293, 91] width 36 height 6
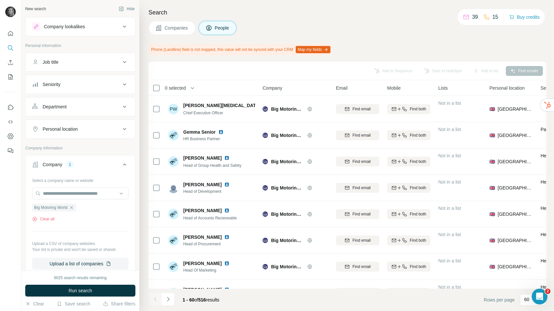
click at [73, 59] on div "Job title" at bounding box center [76, 62] width 89 height 7
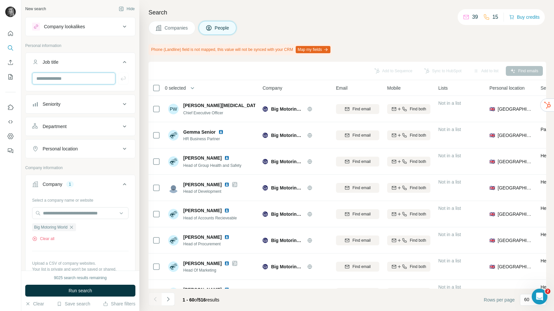
click at [72, 78] on input "text" at bounding box center [73, 78] width 83 height 12
type input "*********"
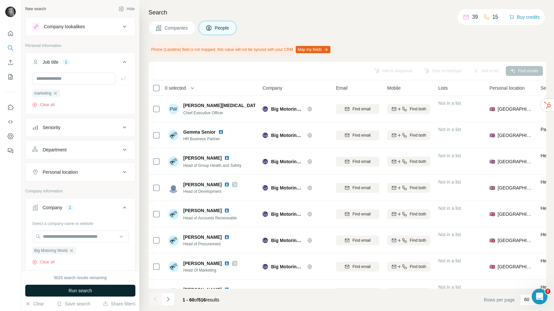
click at [101, 290] on button "Run search" at bounding box center [80, 290] width 110 height 12
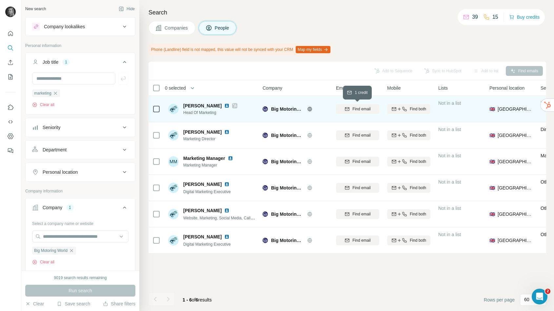
click at [358, 107] on span "Find email" at bounding box center [362, 109] width 18 height 6
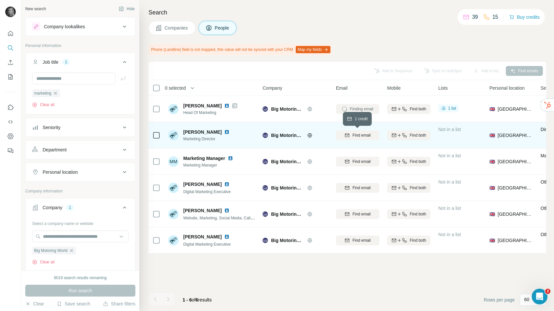
click at [355, 133] on span "Find email" at bounding box center [362, 135] width 18 height 6
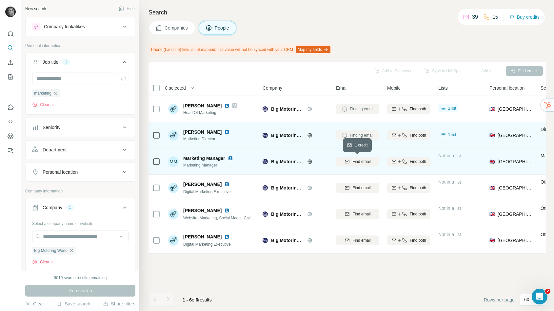
click at [355, 160] on span "Find email" at bounding box center [362, 161] width 18 height 6
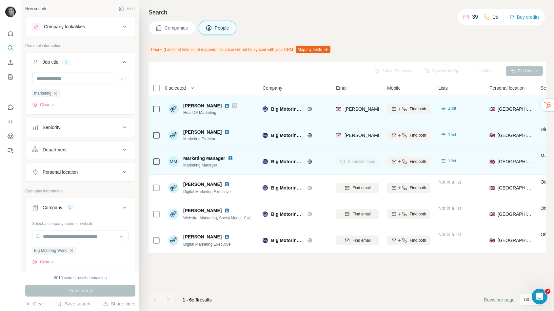
click at [348, 107] on span "ian.hajyzamanali@bigmotoringworld.co.uk" at bounding box center [402, 108] width 115 height 5
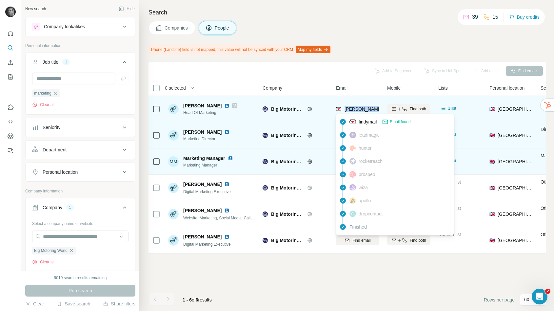
click at [348, 107] on span "ian.hajyzamanali@bigmotoringworld.co.uk" at bounding box center [402, 108] width 115 height 5
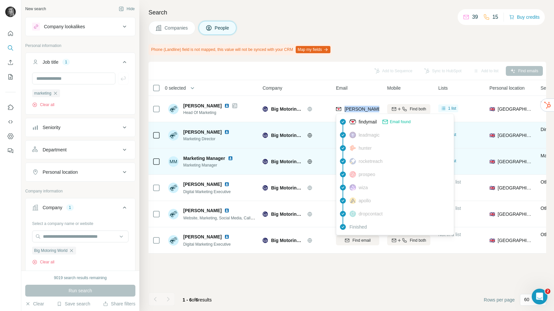
click at [278, 277] on div "Add to Sequence Sync to HubSpot Add to list Find emails 0 selected People Compa…" at bounding box center [348, 186] width 398 height 249
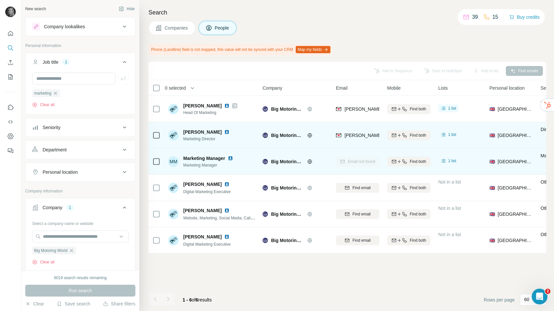
click at [366, 133] on span "darren.miller@bigmotoringworld.co.uk" at bounding box center [421, 134] width 153 height 5
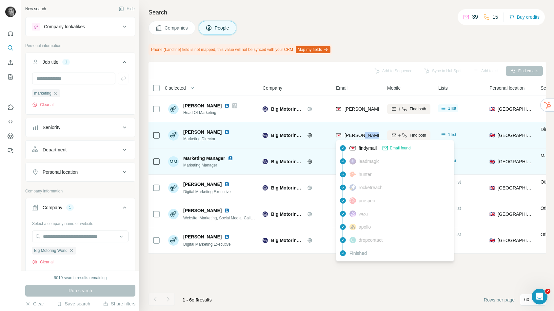
click at [366, 133] on span "darren.miller@bigmotoringworld.co.uk" at bounding box center [421, 134] width 153 height 5
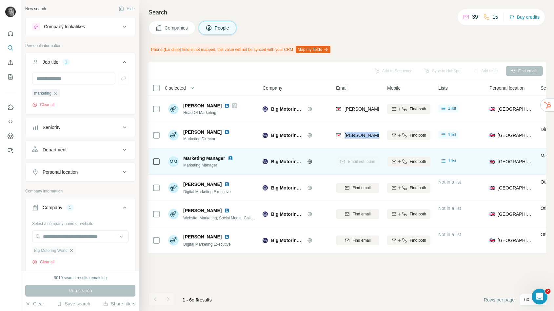
click at [71, 250] on icon "button" at bounding box center [71, 250] width 5 height 5
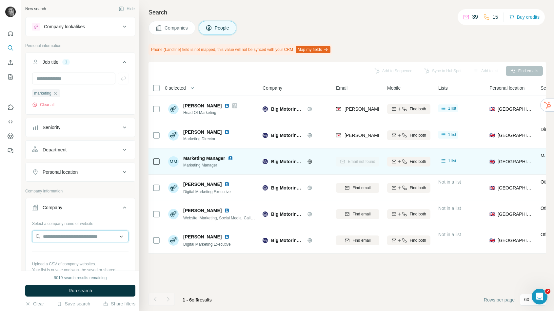
click at [71, 237] on input "text" at bounding box center [80, 236] width 96 height 12
paste input "**********"
type input "**********"
click at [74, 253] on p "GambleAware" at bounding box center [66, 251] width 31 height 7
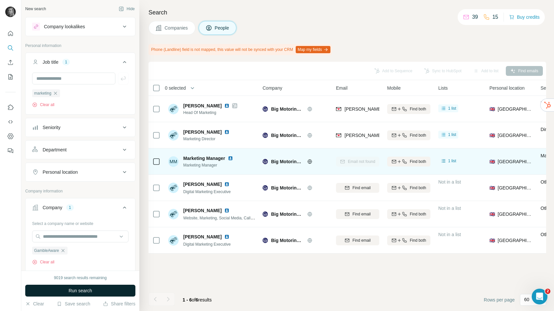
click at [81, 294] on button "Run search" at bounding box center [80, 290] width 110 height 12
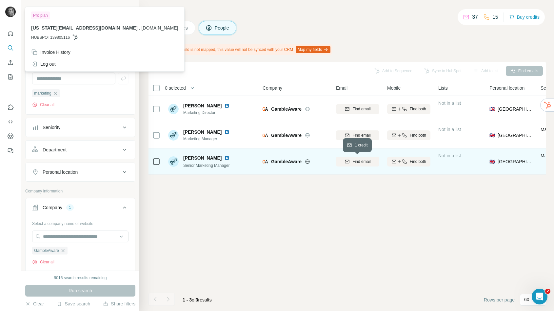
click at [357, 161] on span "Find email" at bounding box center [362, 161] width 18 height 6
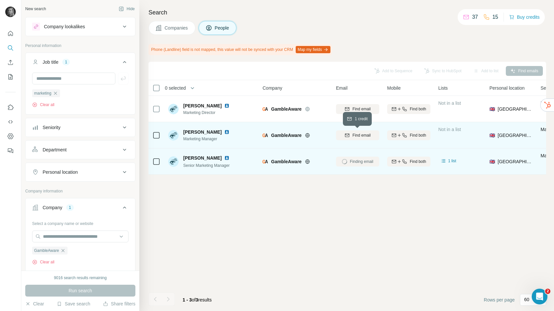
click at [353, 136] on span "Find email" at bounding box center [362, 135] width 18 height 6
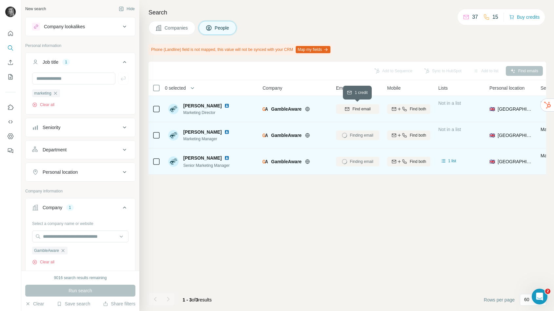
click at [353, 111] on span "Find email" at bounding box center [362, 109] width 18 height 6
click at [363, 110] on span "emma.munro-faure@gambleaware.org" at bounding box center [421, 108] width 153 height 5
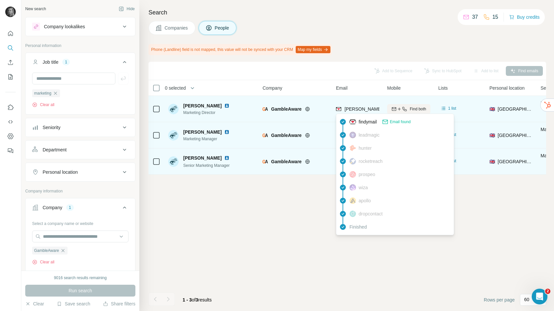
click at [363, 110] on span "emma.munro-faure@gambleaware.org" at bounding box center [421, 108] width 153 height 5
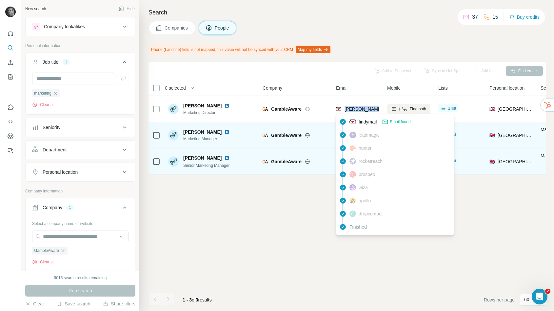
click at [238, 209] on div "Add to Sequence Sync to HubSpot Add to list Find emails 0 selected People Compa…" at bounding box center [348, 186] width 398 height 249
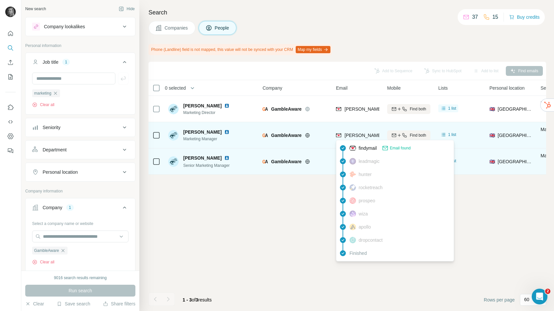
click at [365, 135] on span "catherine.starr@gambleaware.org" at bounding box center [421, 134] width 153 height 5
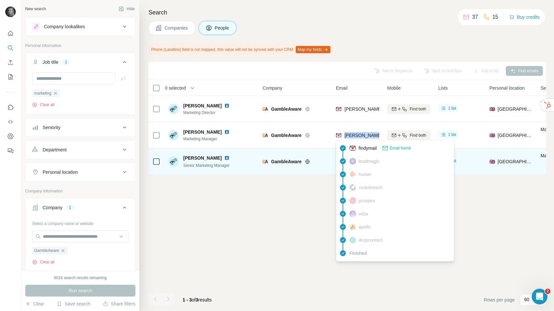
click at [217, 249] on div "Add to Sequence Sync to HubSpot Add to list Find emails 0 selected People Compa…" at bounding box center [348, 186] width 398 height 249
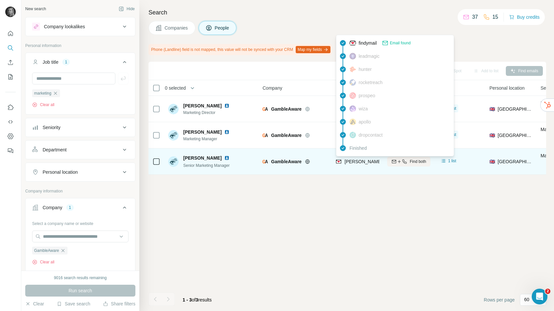
click at [363, 163] on span "jen.gould@gambleaware.org" at bounding box center [421, 161] width 153 height 5
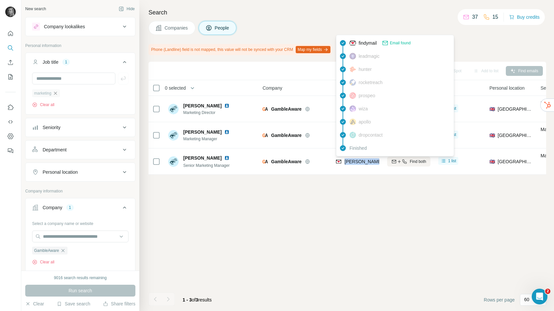
click at [58, 93] on icon "button" at bounding box center [55, 93] width 5 height 5
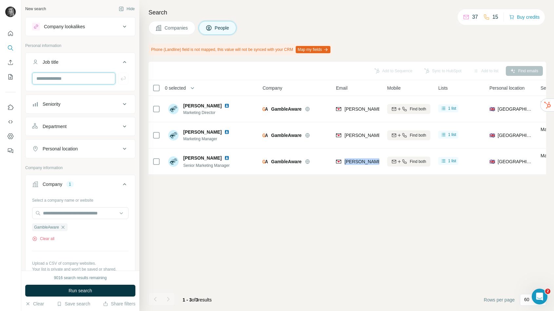
click at [55, 77] on input "text" at bounding box center [73, 78] width 83 height 12
type input "*"
click at [10, 72] on button "My lists" at bounding box center [10, 77] width 10 height 12
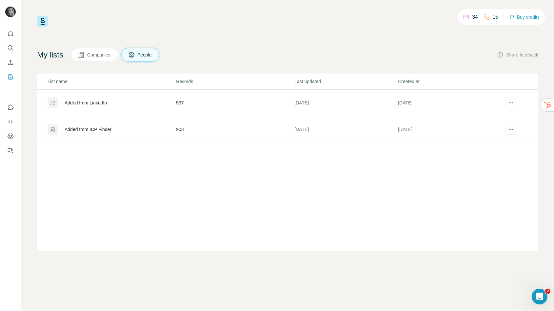
click at [146, 129] on div "Added from ICP Finder" at bounding box center [112, 129] width 128 height 10
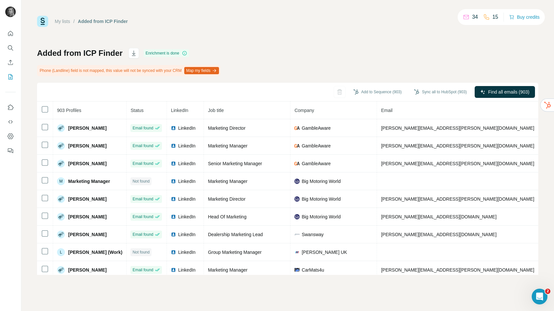
click at [173, 129] on img at bounding box center [173, 127] width 5 height 5
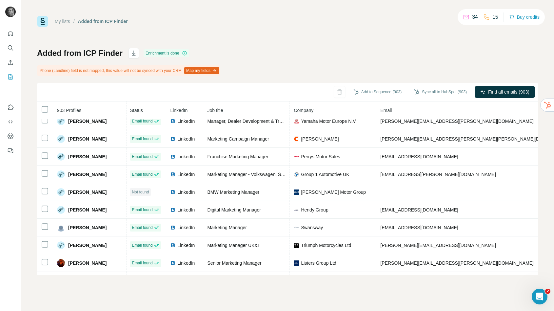
scroll to position [503, 1]
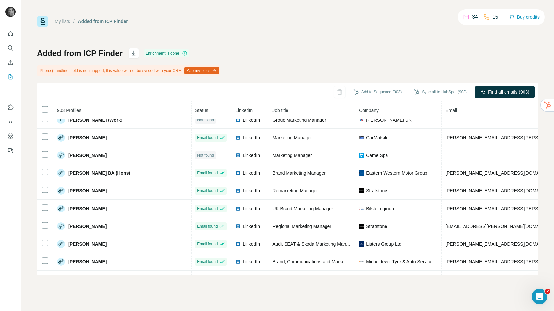
scroll to position [0, 1]
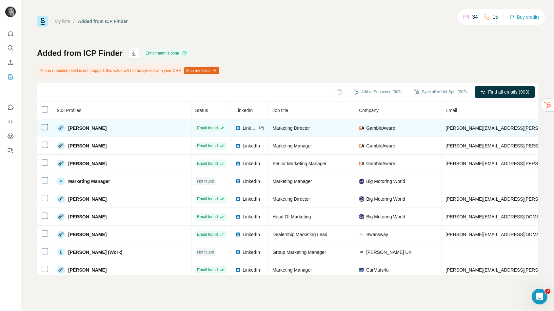
click at [355, 127] on td "GambleAware" at bounding box center [398, 128] width 87 height 18
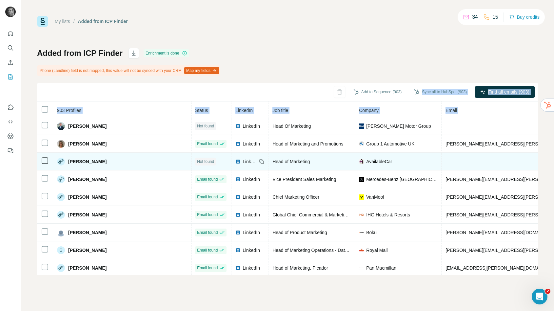
scroll to position [1017, 1]
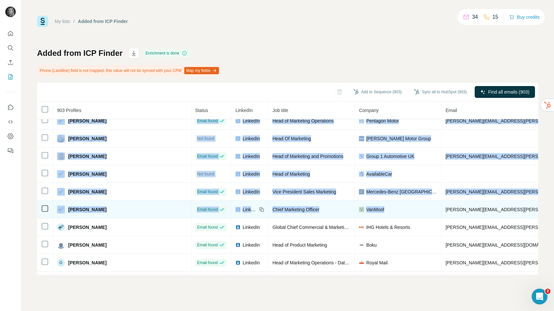
drag, startPoint x: 355, startPoint y: 129, endPoint x: 408, endPoint y: 207, distance: 94.7
copy tbody "GambleAware emma.munro-faure@gambleaware.org gambleaware.org United Kingdom Cat…"
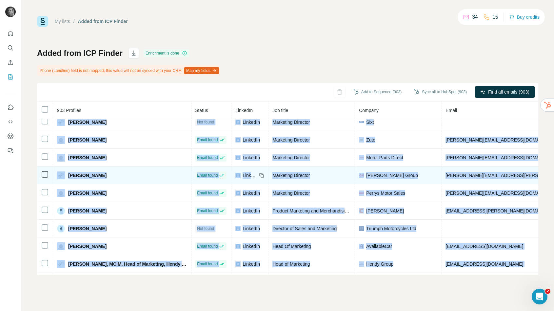
scroll to position [0, 1]
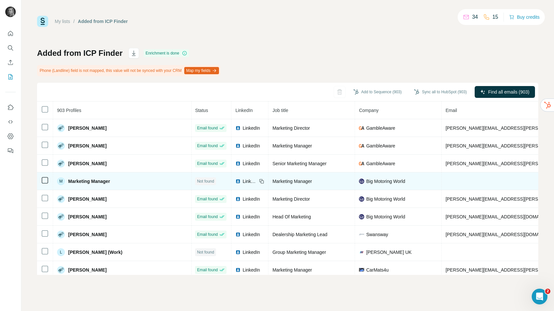
click at [367, 183] on span "Big Motoring World" at bounding box center [385, 181] width 39 height 7
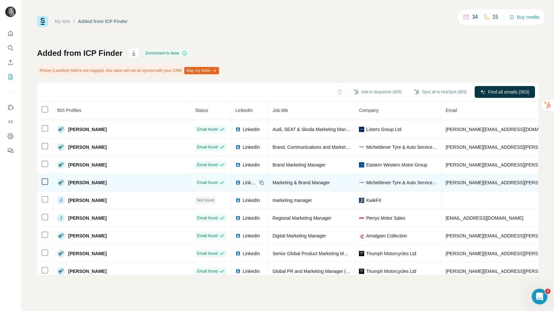
scroll to position [246, 1]
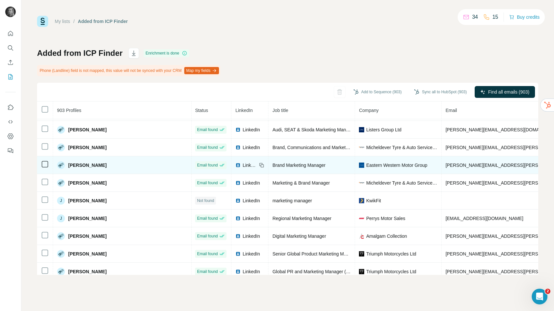
click at [458, 168] on td "joseph.kidd@easternholdings.co.uk" at bounding box center [541, 165] width 199 height 18
click at [458, 164] on span "joseph.kidd@easternholdings.co.uk" at bounding box center [522, 164] width 153 height 5
copy span "joseph.kidd@easternholdings.co.uk"
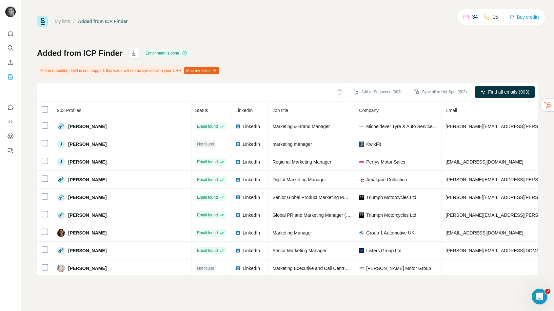
scroll to position [302, 1]
